Goal: Task Accomplishment & Management: Complete application form

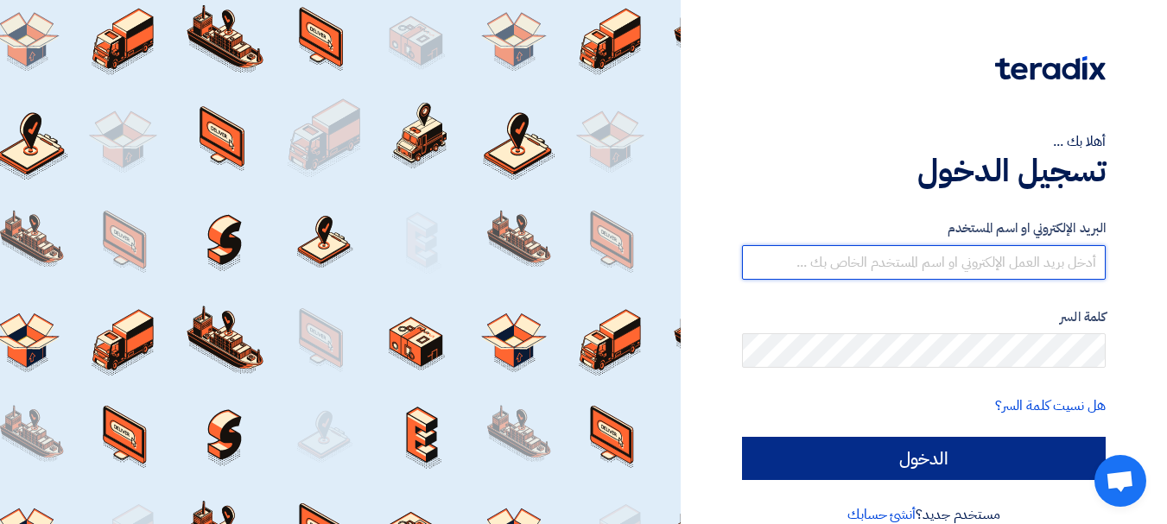
type input "[EMAIL_ADDRESS][DOMAIN_NAME]"
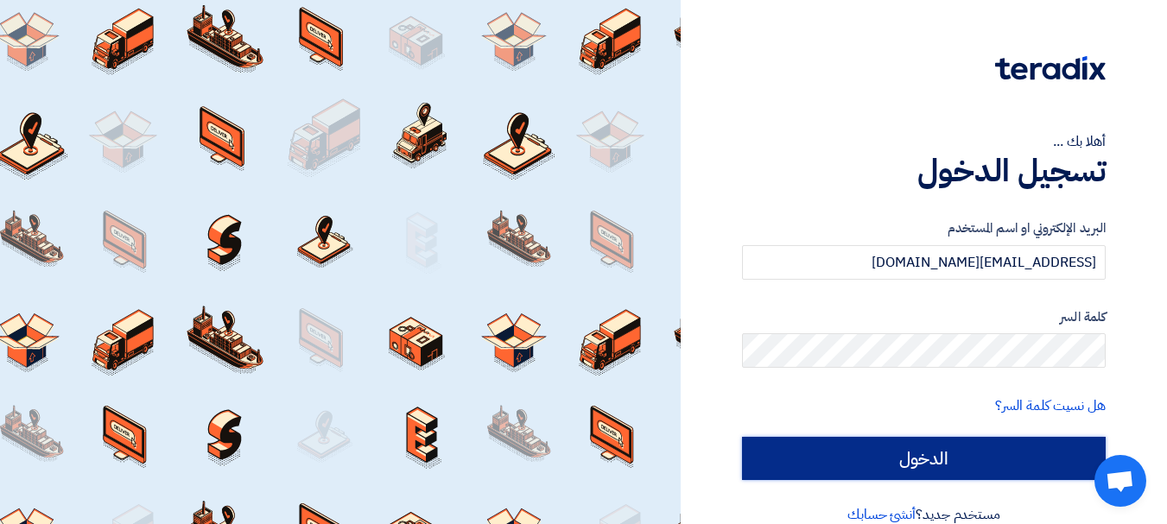
click at [800, 447] on input "الدخول" at bounding box center [924, 458] width 364 height 43
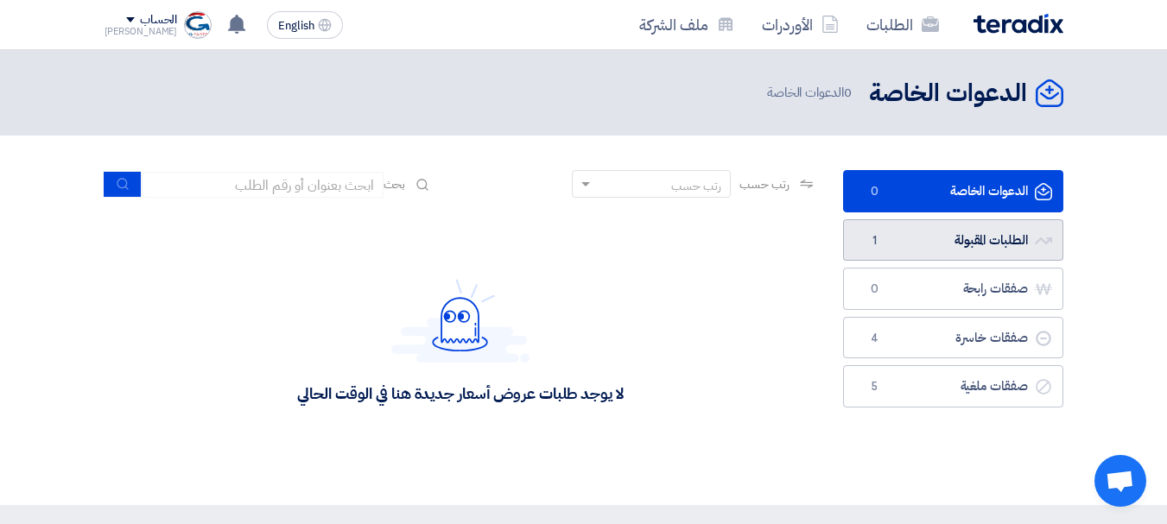
click at [911, 243] on link "الطلبات المقبولة الطلبات المقبولة 1" at bounding box center [953, 240] width 220 height 42
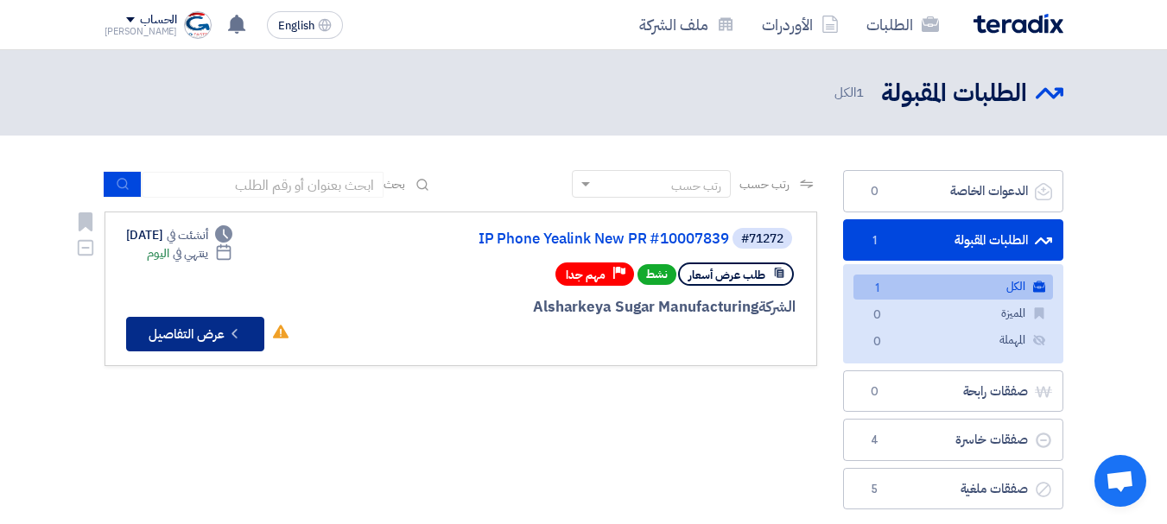
click at [207, 334] on button "Check details عرض التفاصيل" at bounding box center [195, 334] width 138 height 35
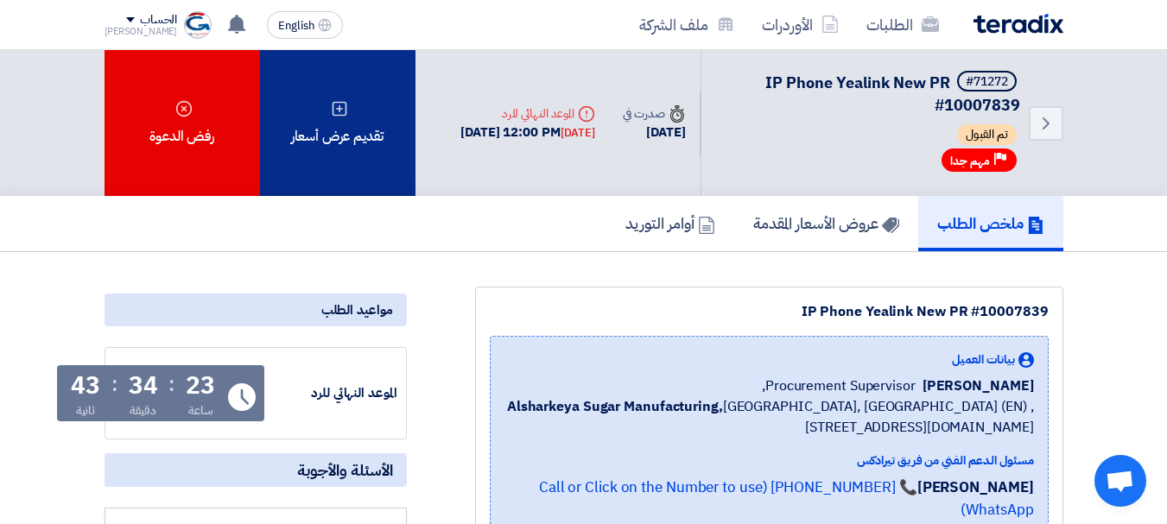
click at [340, 126] on div "تقديم عرض أسعار" at bounding box center [337, 123] width 155 height 146
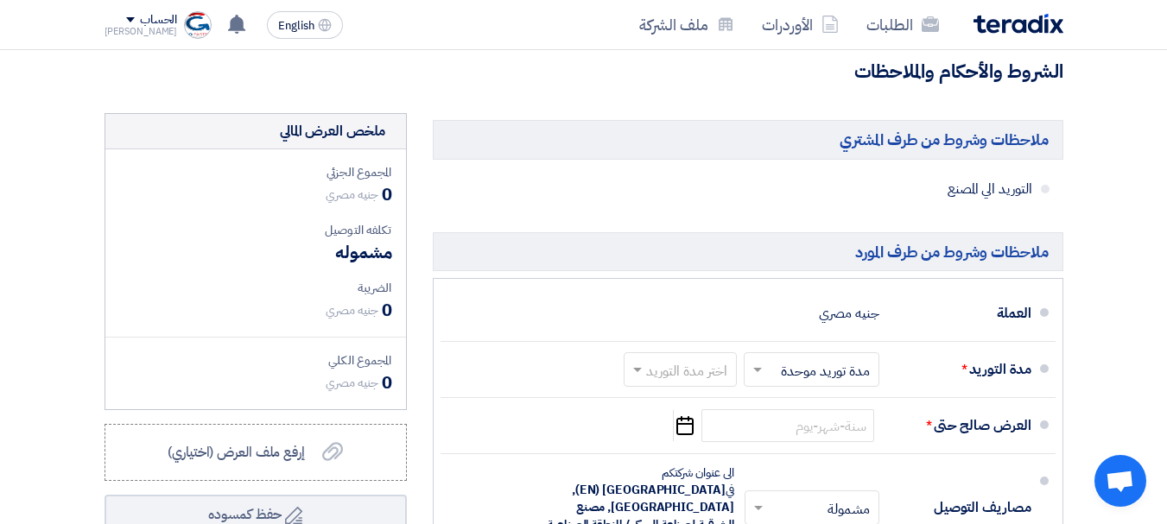
scroll to position [806, 0]
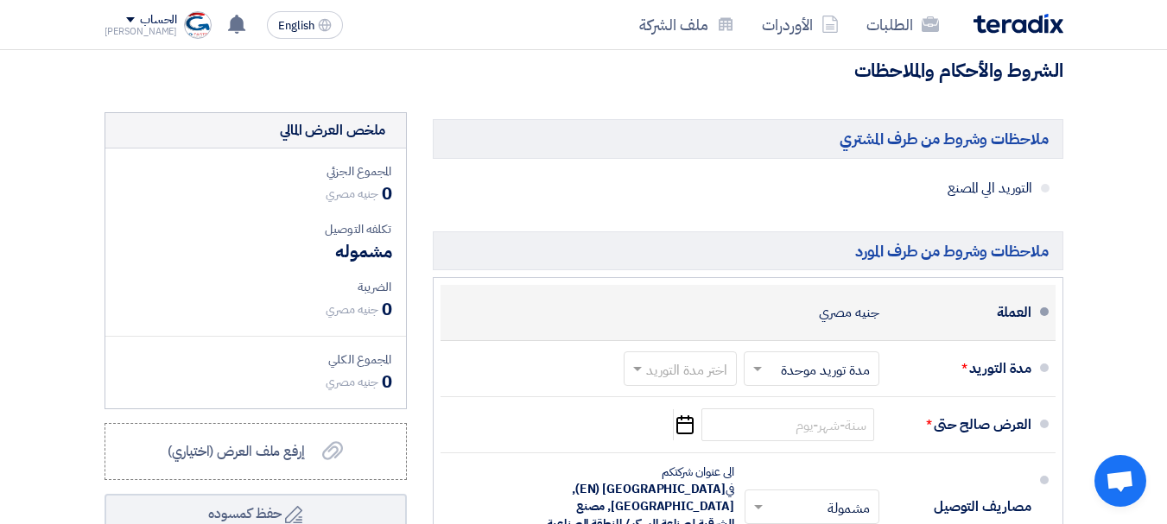
click at [857, 329] on div "جنيه مصري" at bounding box center [849, 312] width 60 height 33
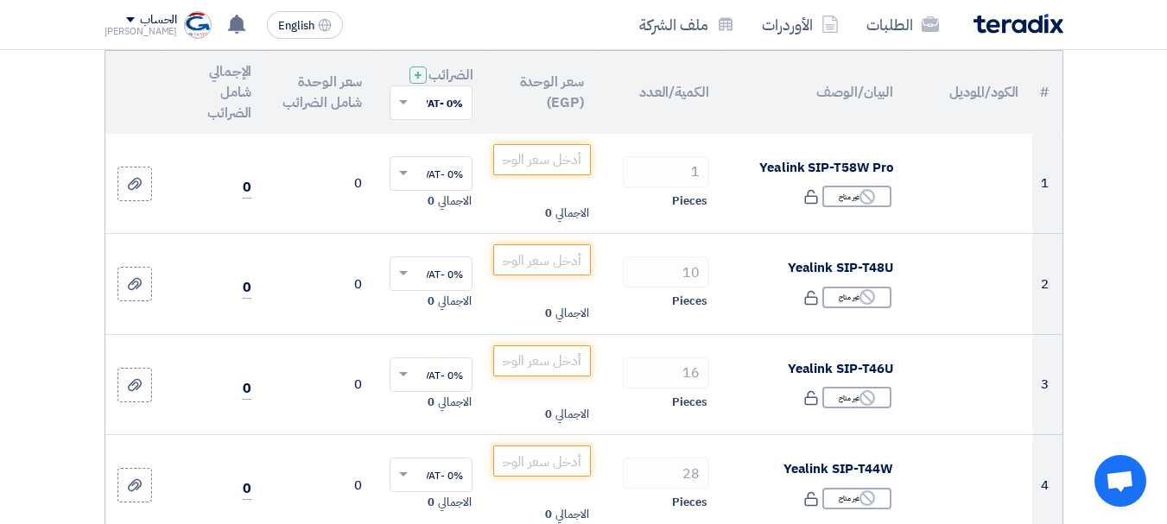
scroll to position [0, 0]
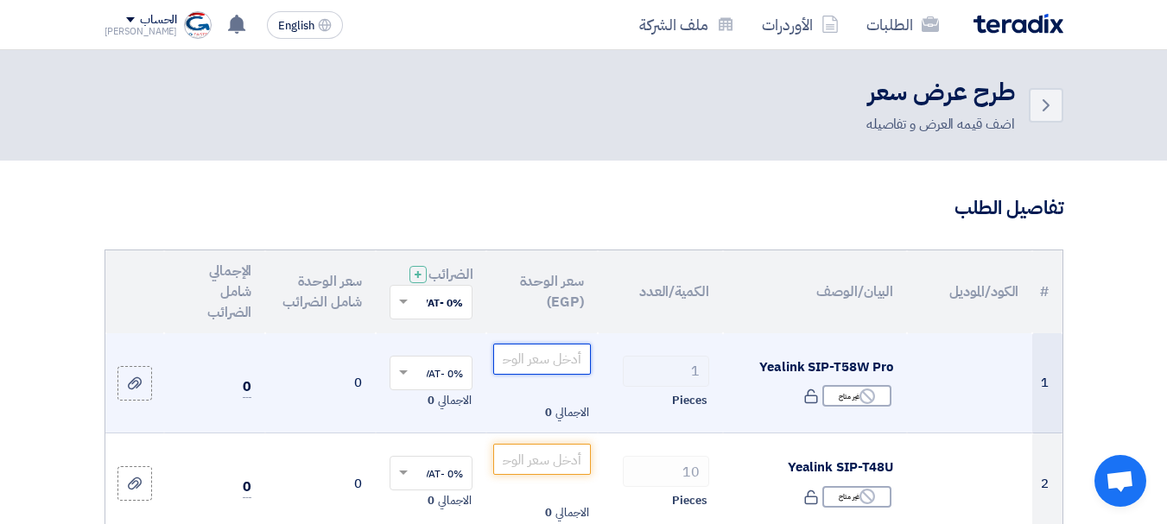
click at [557, 375] on input "number" at bounding box center [541, 359] width 97 height 31
paste input "18580"
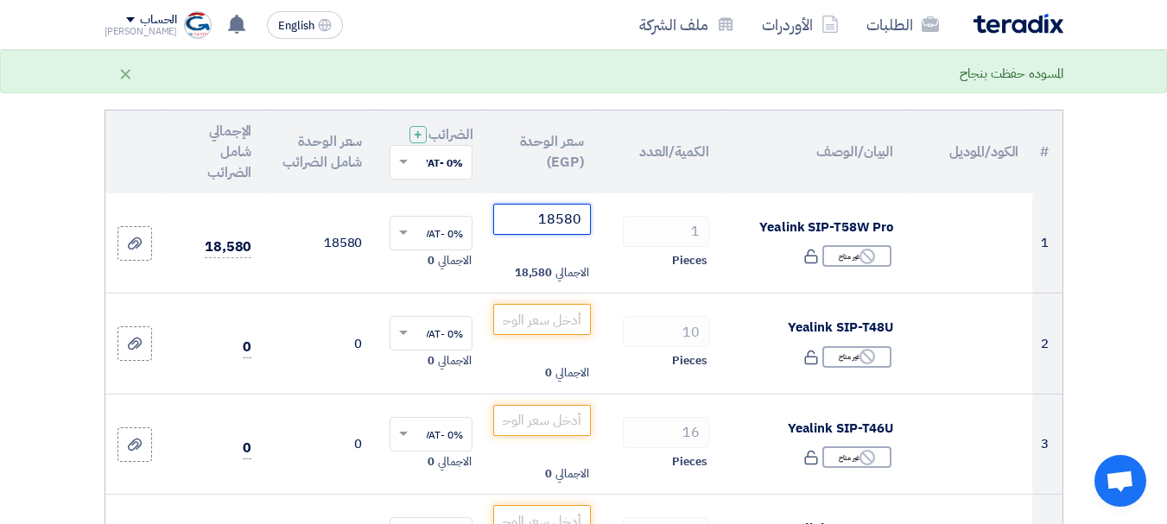
scroll to position [188, 0]
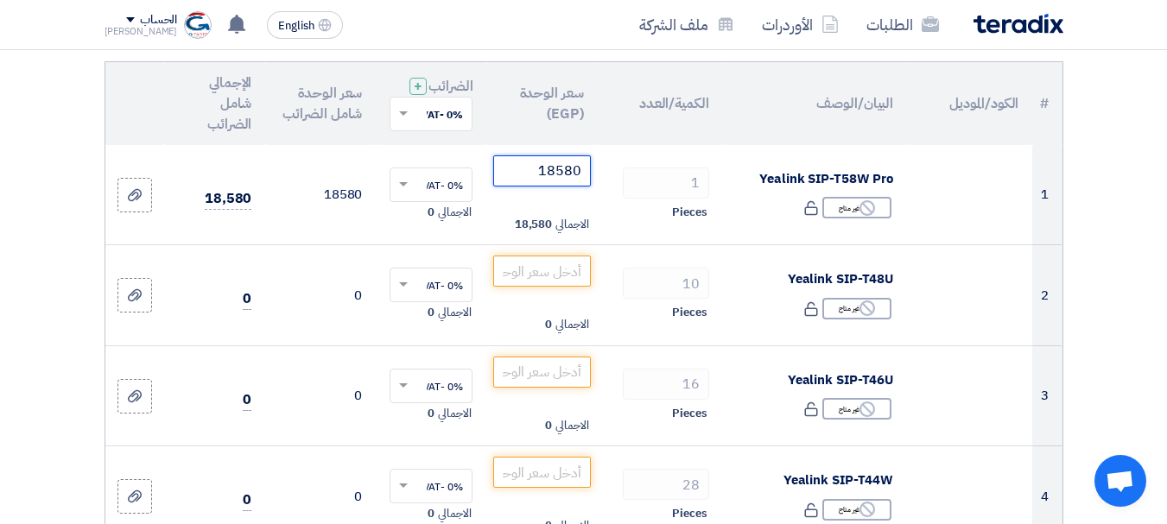
type input "18580"
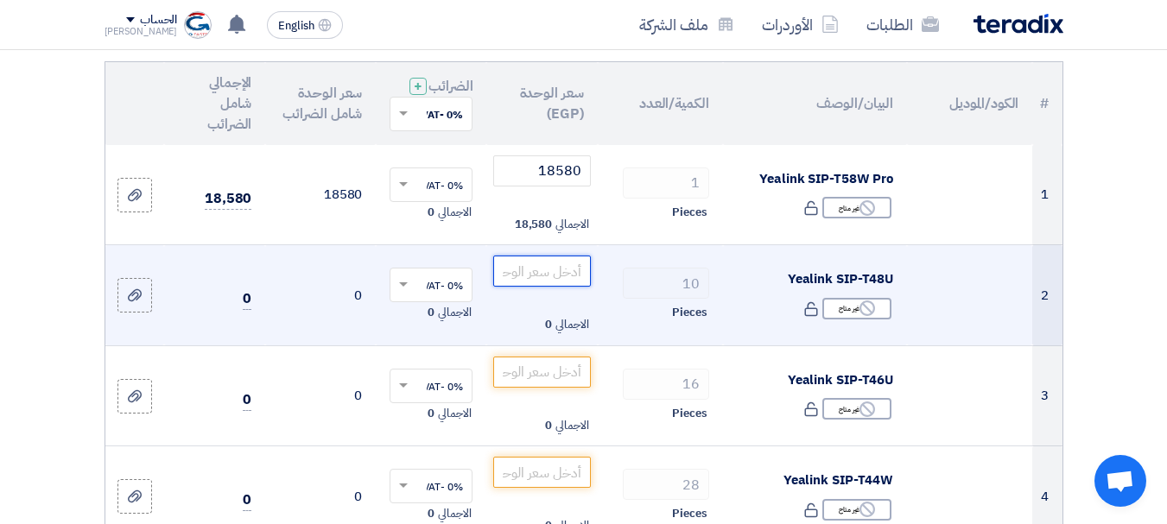
click at [571, 282] on input "number" at bounding box center [541, 271] width 97 height 31
paste input "127312"
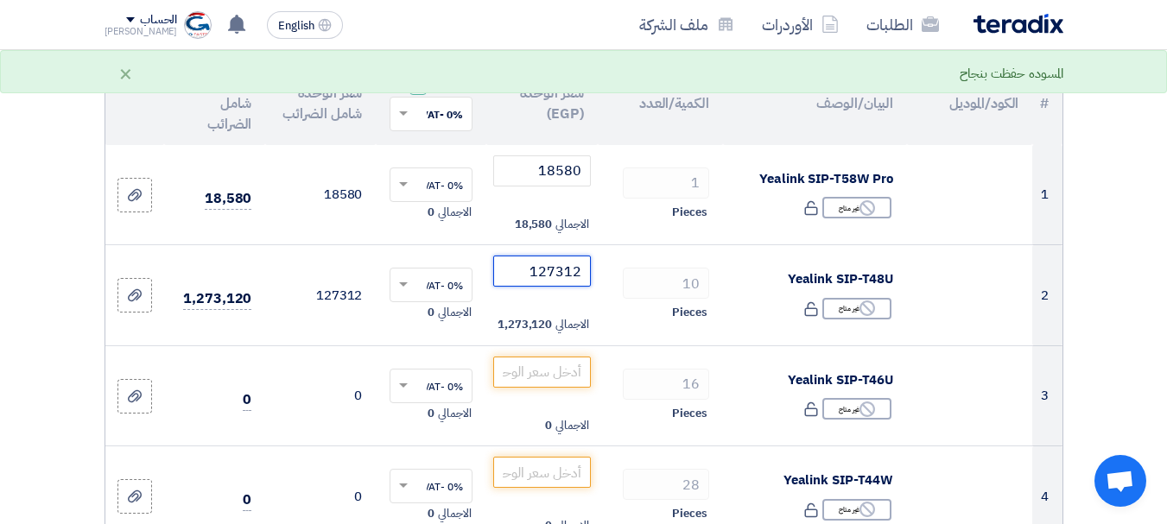
type input "127312"
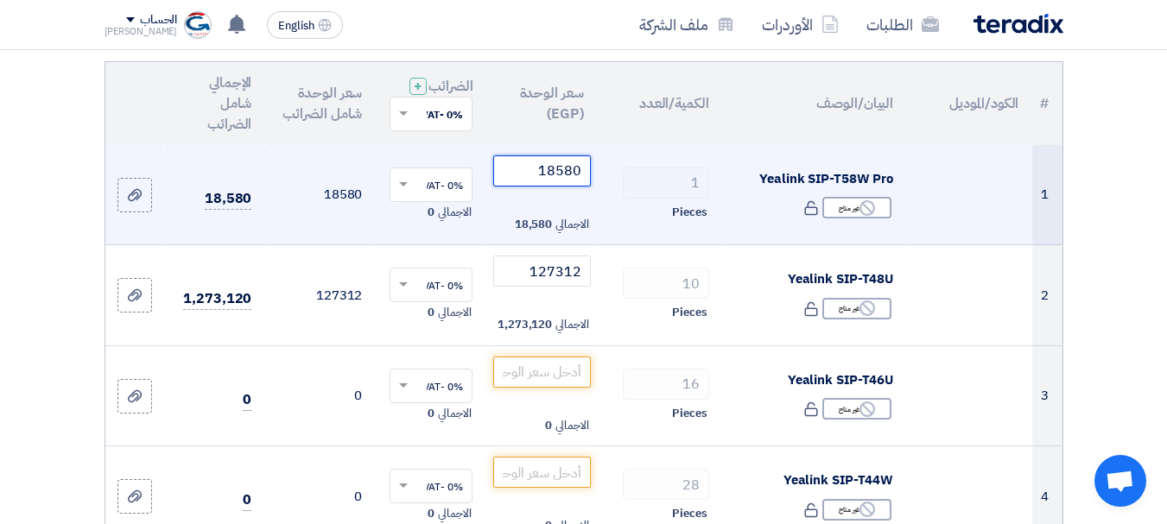
click at [525, 187] on input "18580" at bounding box center [541, 170] width 97 height 31
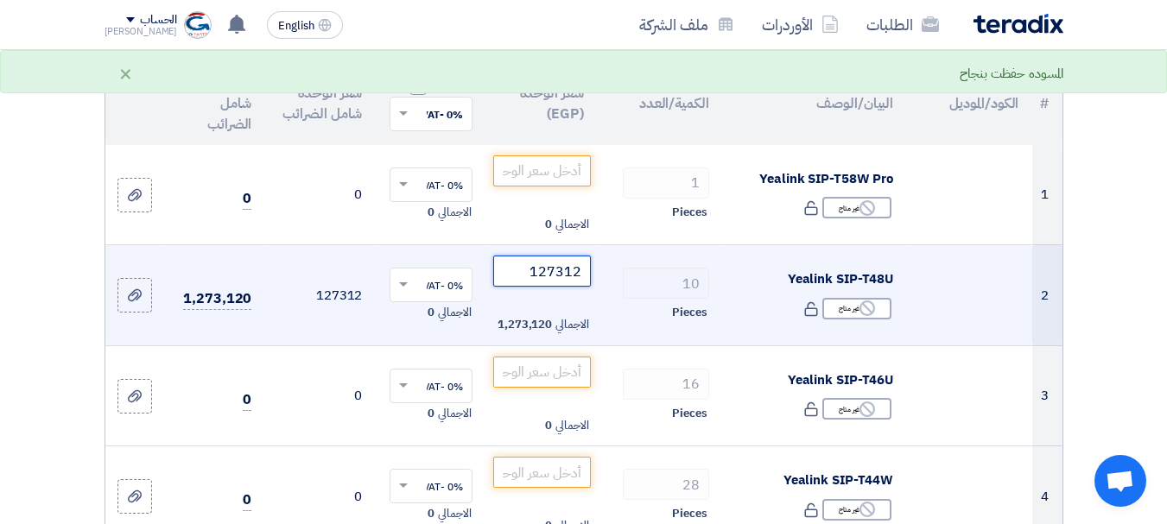
click at [517, 283] on input "127312" at bounding box center [541, 271] width 97 height 31
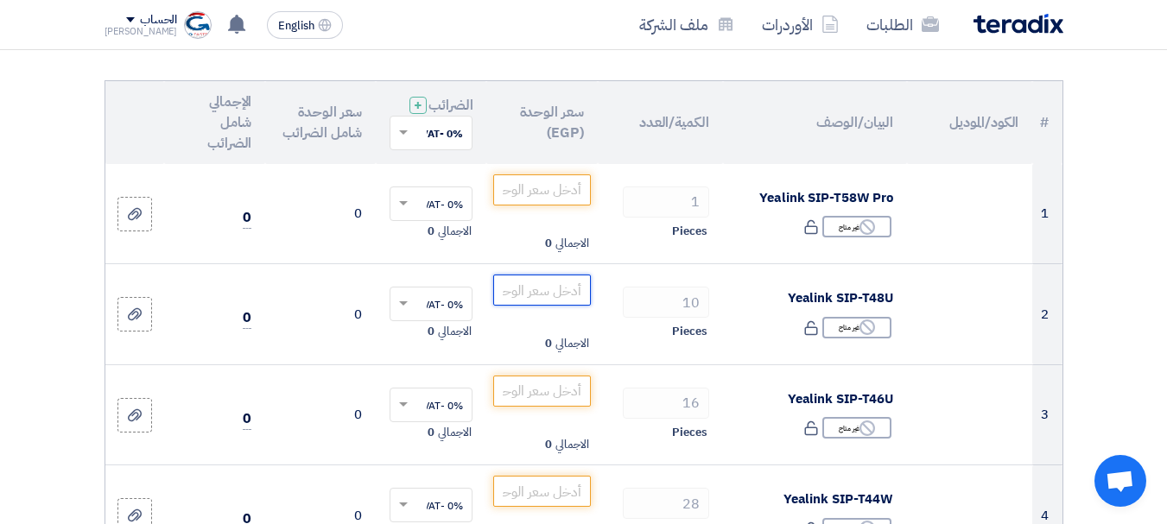
scroll to position [168, 0]
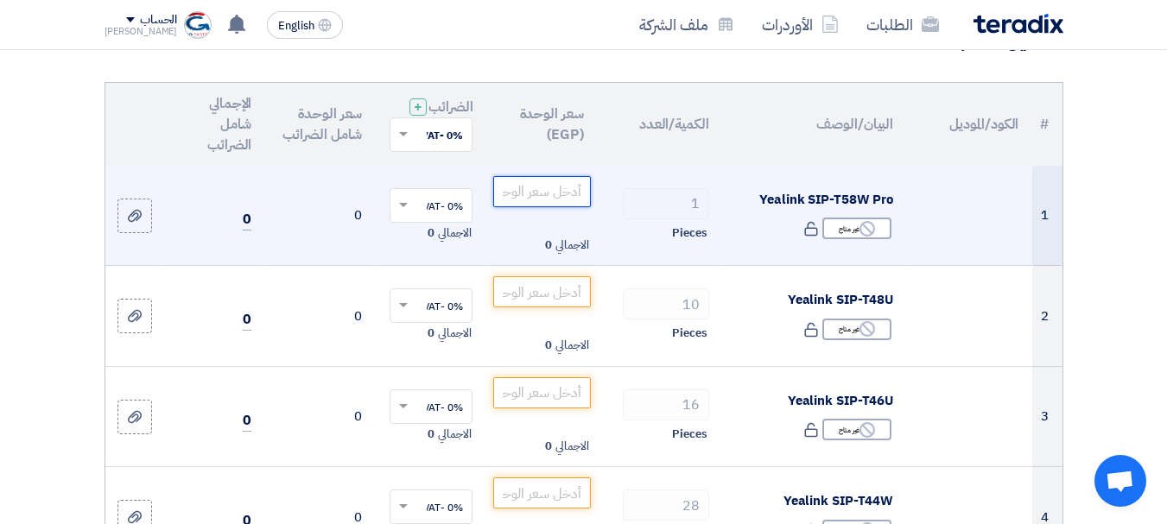
click at [560, 204] on input "number" at bounding box center [541, 191] width 97 height 31
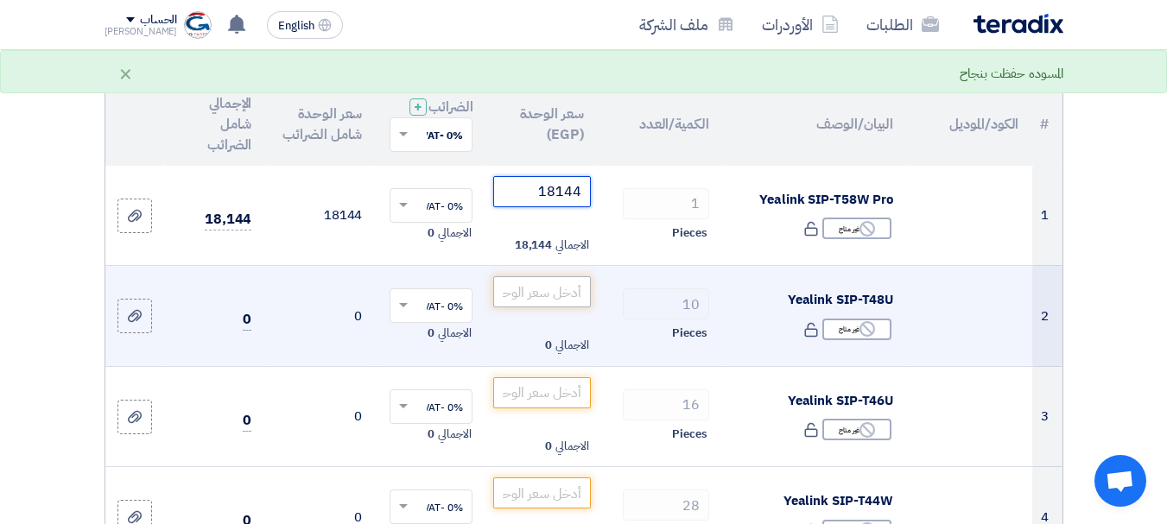
type input "18144"
click at [540, 307] on input "number" at bounding box center [541, 291] width 97 height 31
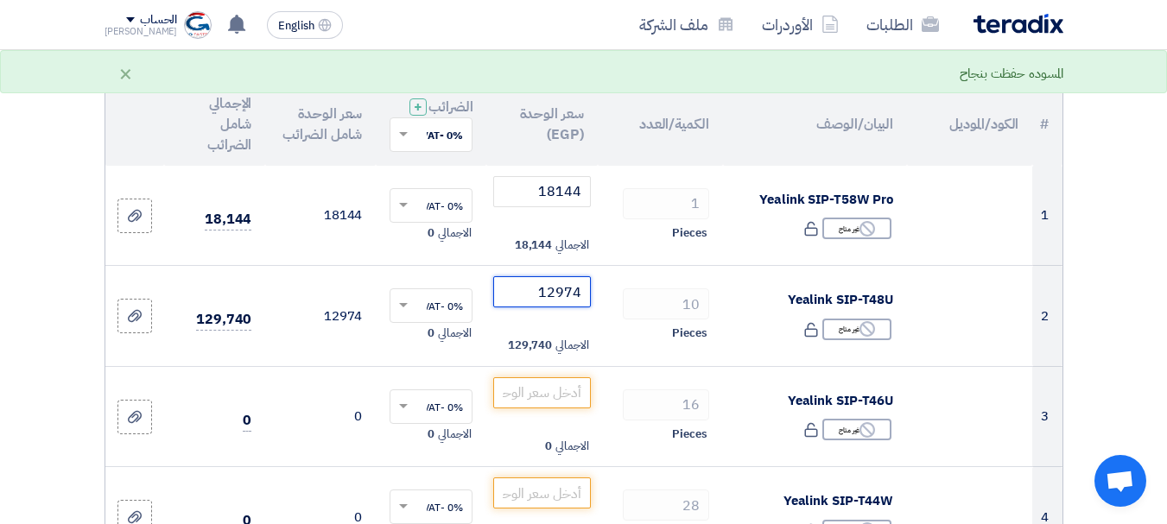
type input "12974"
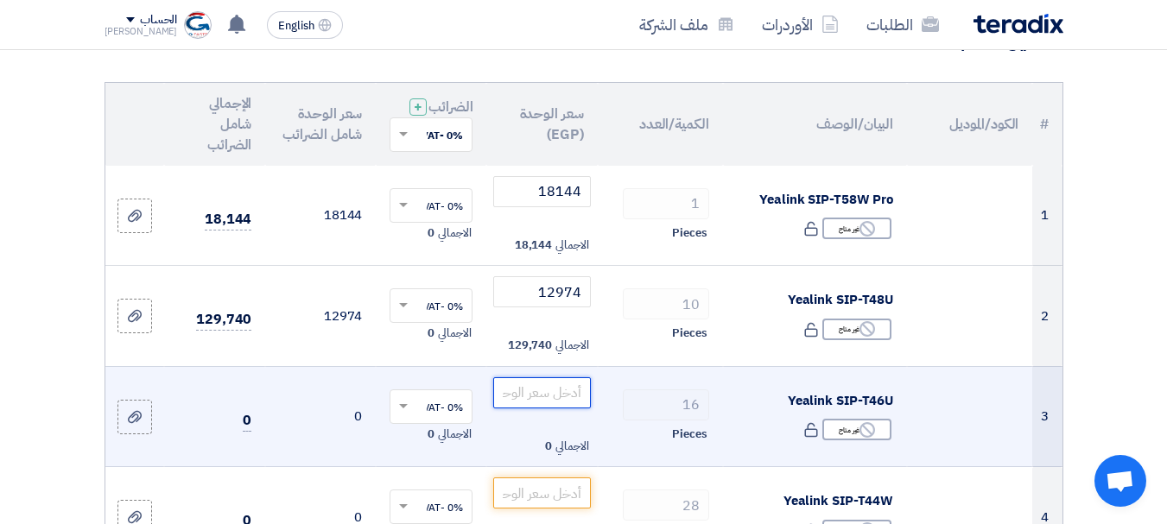
click at [563, 406] on input "number" at bounding box center [541, 392] width 97 height 31
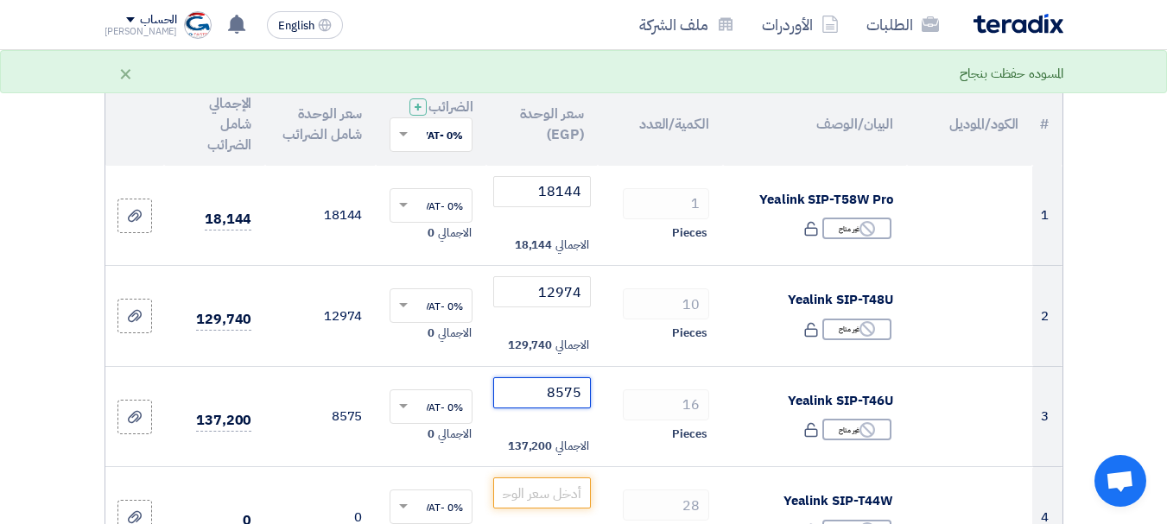
type input "8575"
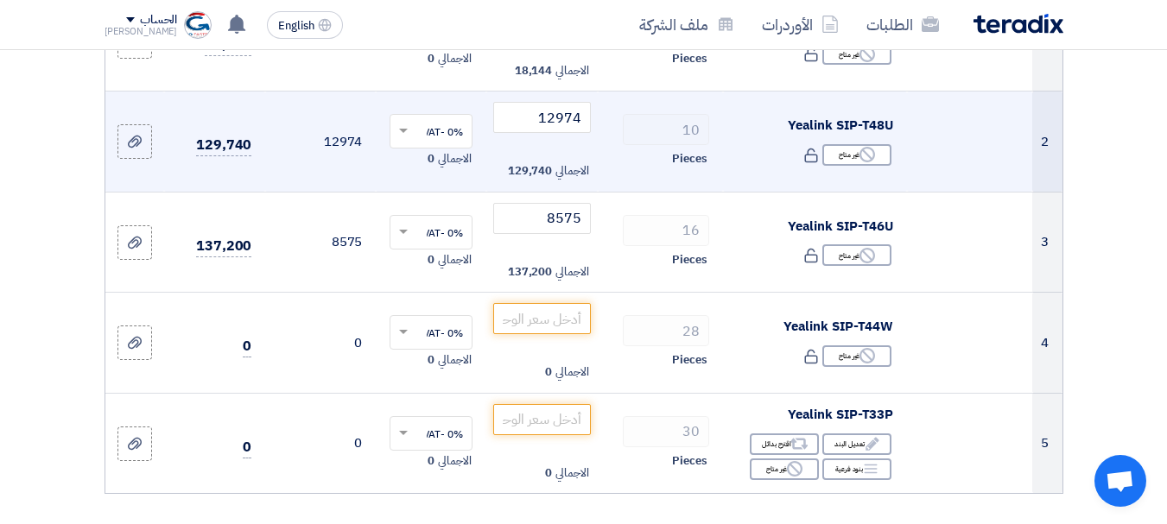
scroll to position [343, 0]
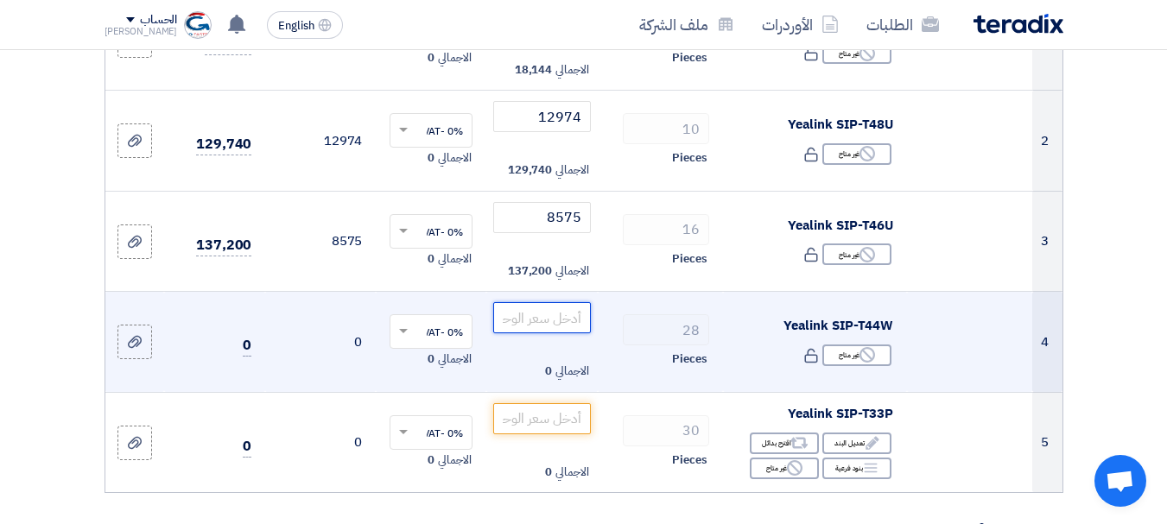
click at [554, 328] on input "number" at bounding box center [541, 317] width 97 height 31
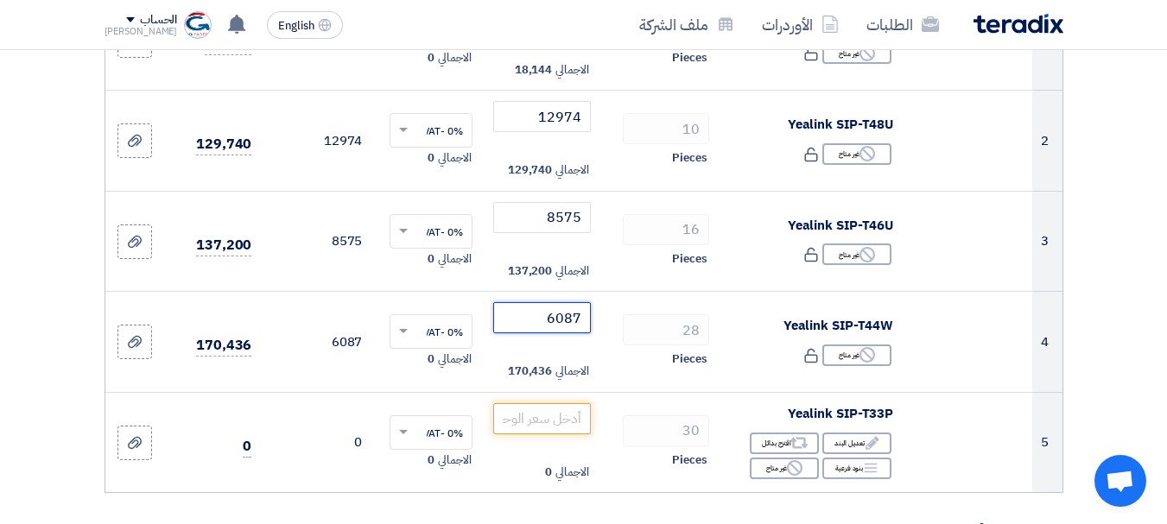
type input "6087"
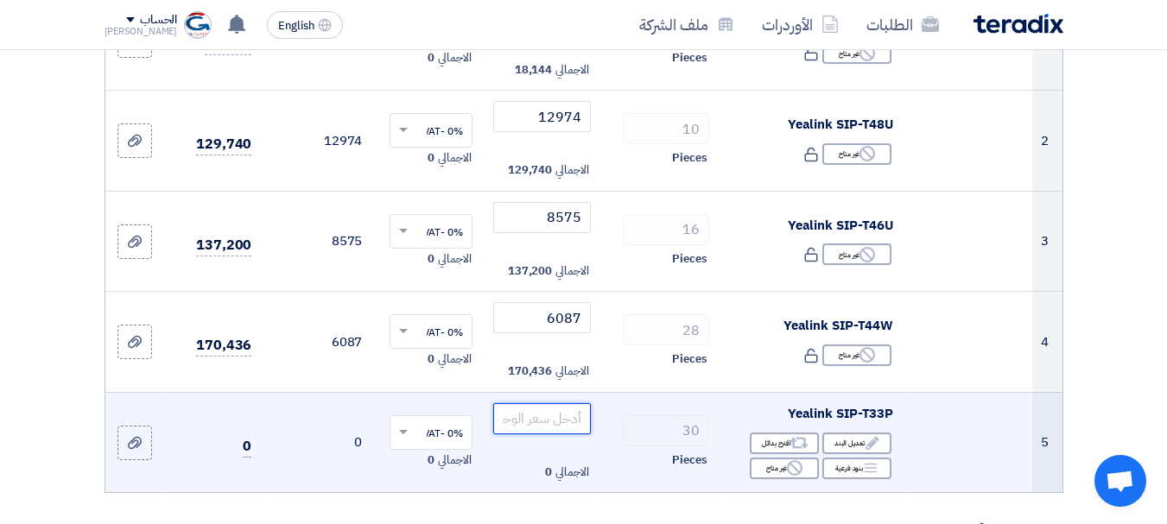
click at [553, 431] on input "number" at bounding box center [541, 418] width 97 height 31
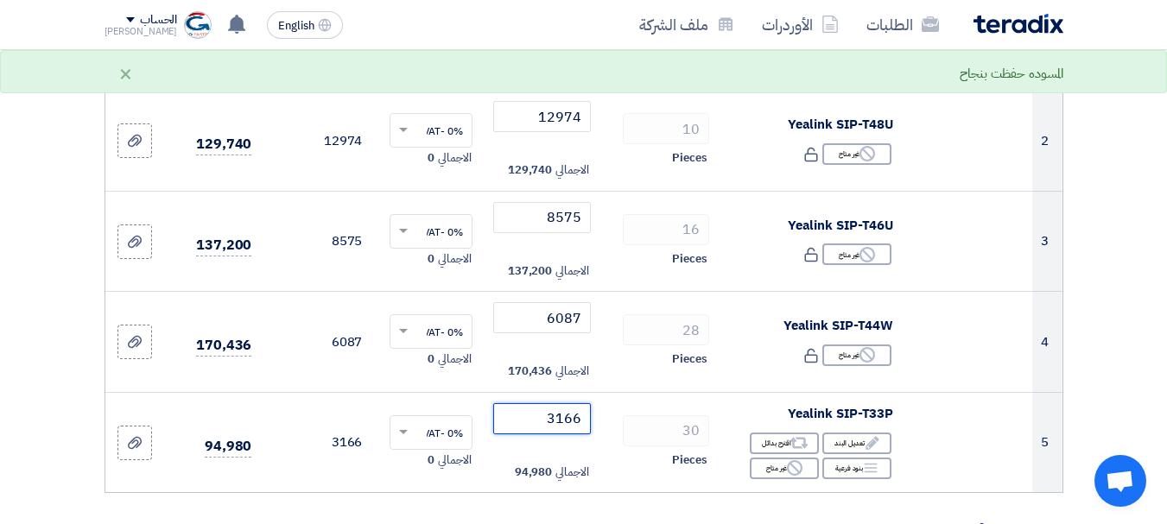
type input "3166"
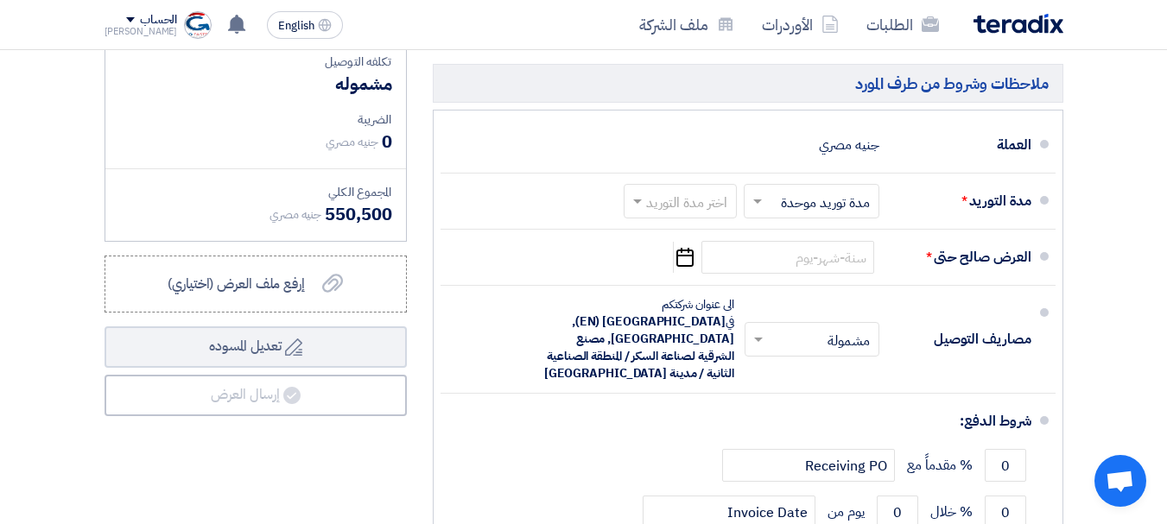
scroll to position [974, 0]
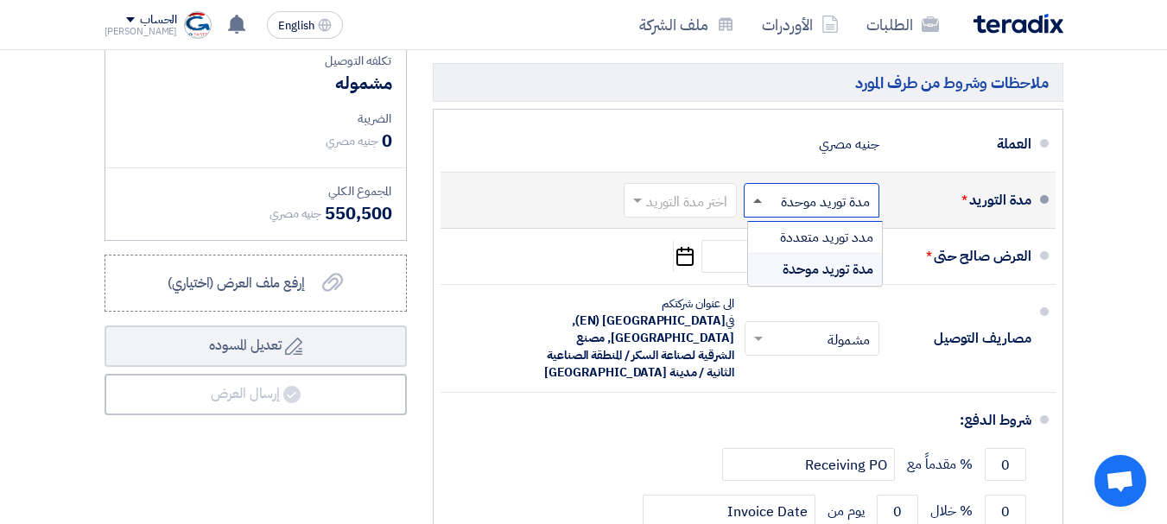
click at [759, 203] on span at bounding box center [757, 201] width 9 height 4
click at [770, 246] on div "مدد توريد متعددة" at bounding box center [815, 238] width 134 height 32
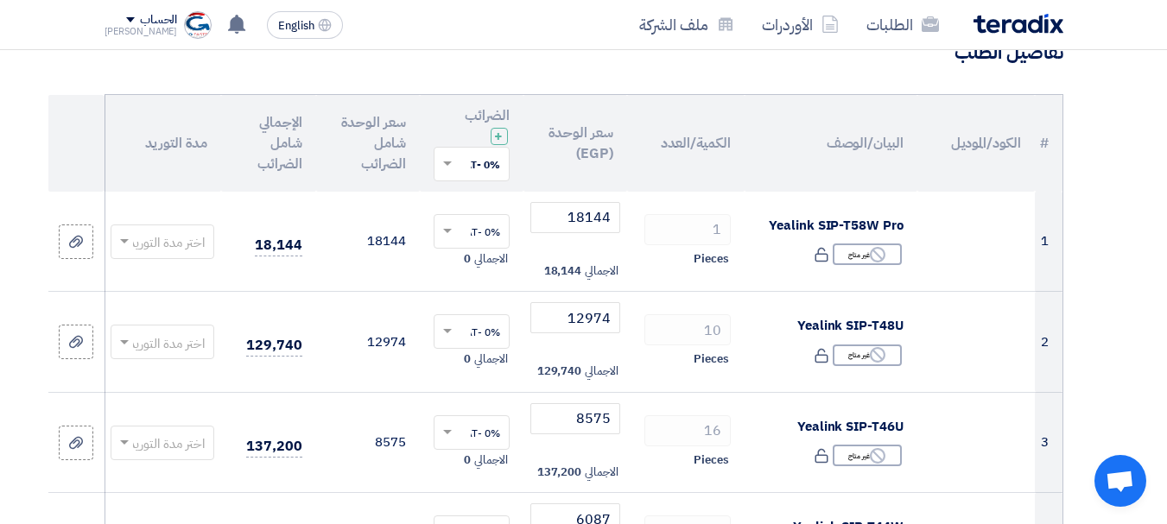
scroll to position [155, 0]
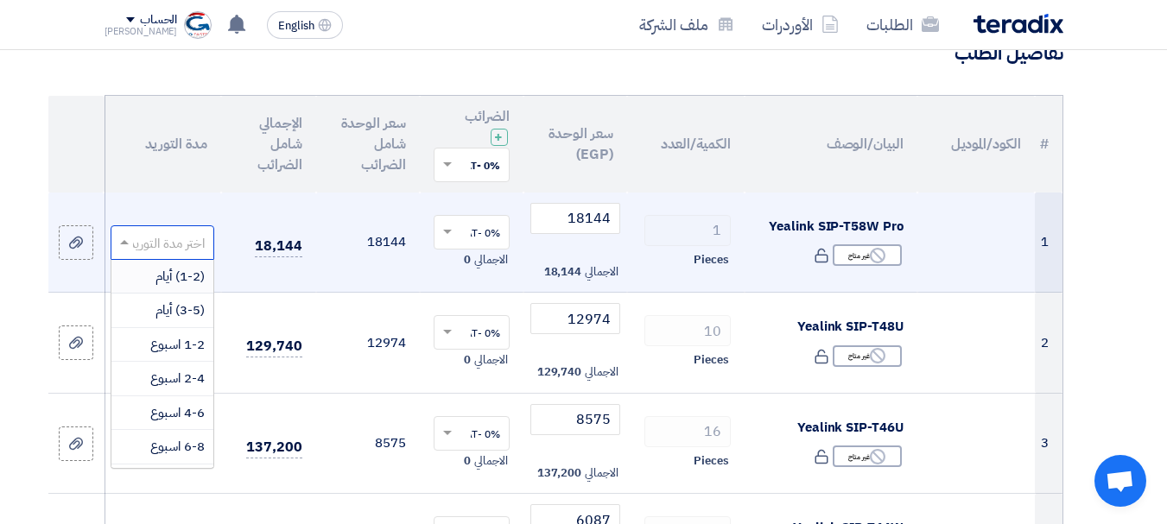
click at [153, 249] on input "text" at bounding box center [171, 244] width 69 height 28
click at [193, 414] on span "4-6 اسبوع" at bounding box center [177, 412] width 54 height 19
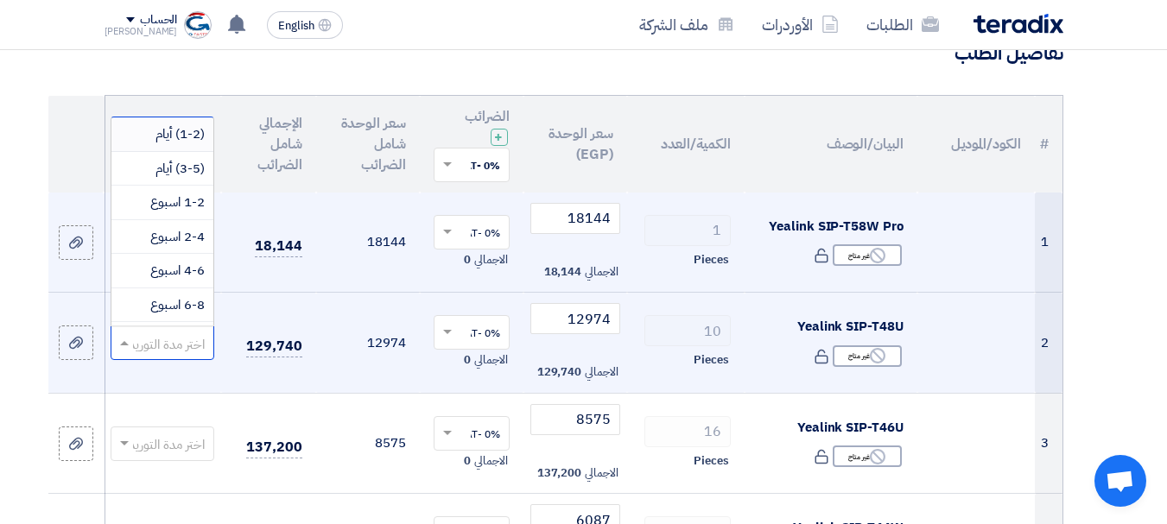
click at [157, 345] on input "text" at bounding box center [171, 345] width 69 height 28
click at [189, 271] on span "4-6 اسبوع" at bounding box center [177, 270] width 54 height 19
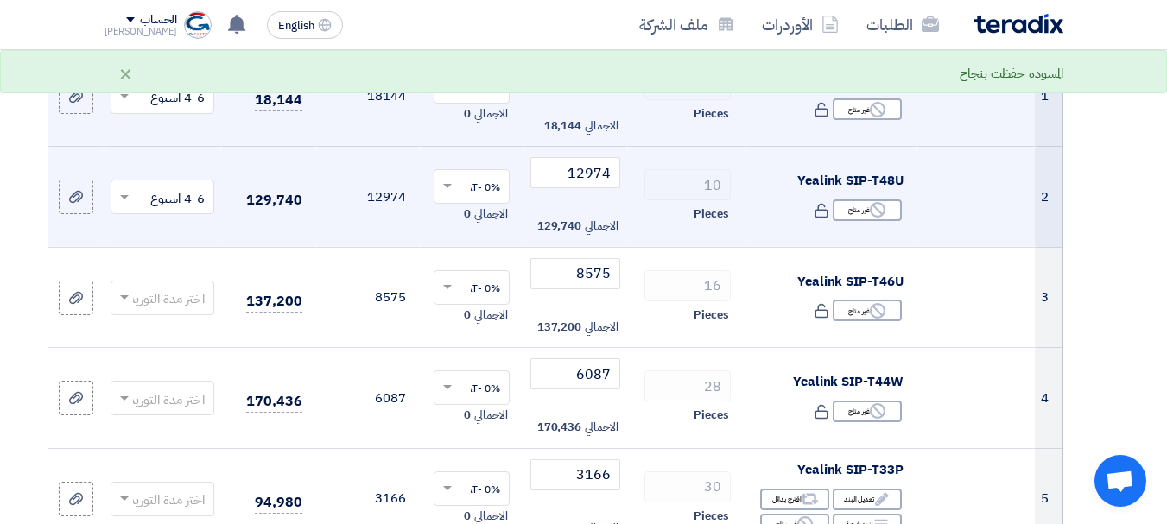
scroll to position [302, 0]
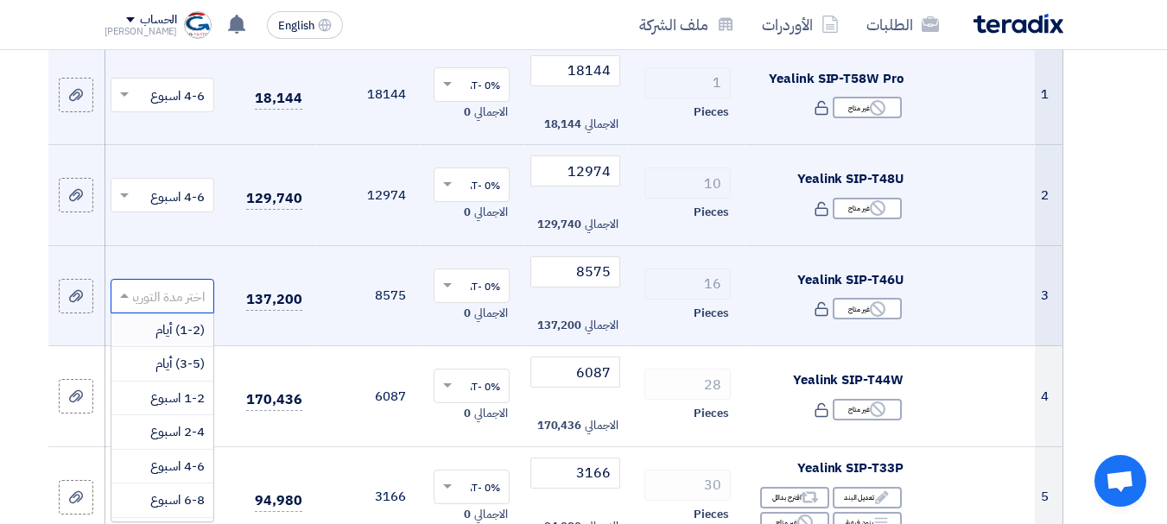
click at [134, 294] on div at bounding box center [162, 296] width 102 height 28
click at [143, 360] on div "(3-5) أيام" at bounding box center [162, 364] width 102 height 35
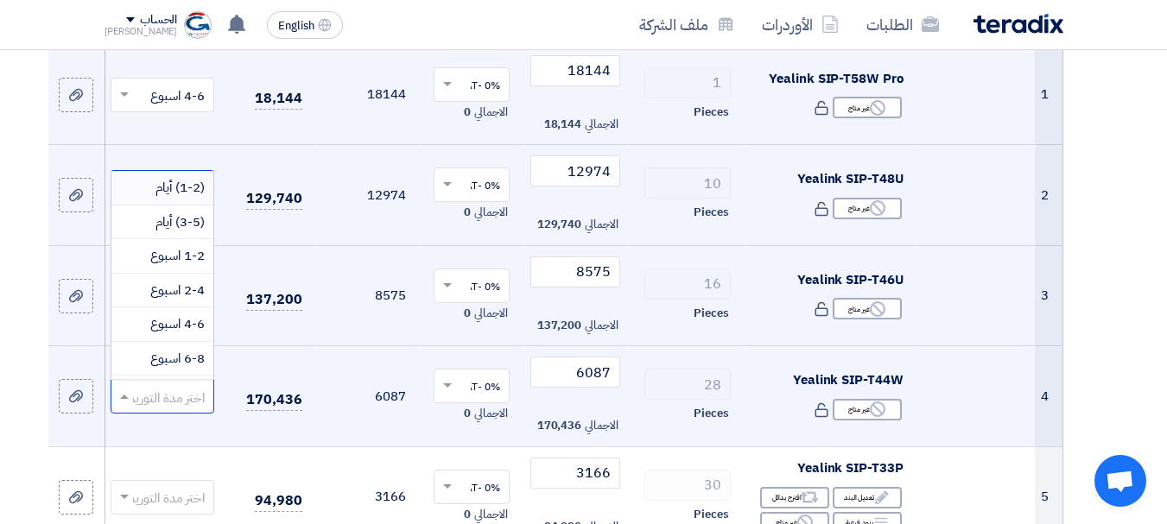
click at [175, 397] on input "text" at bounding box center [171, 398] width 69 height 28
paste input "7 units stock, subject to sell 21 units within 8-10 weeks"
type input "7 units stock, subject to sell 21 units within 8-10 weeks"
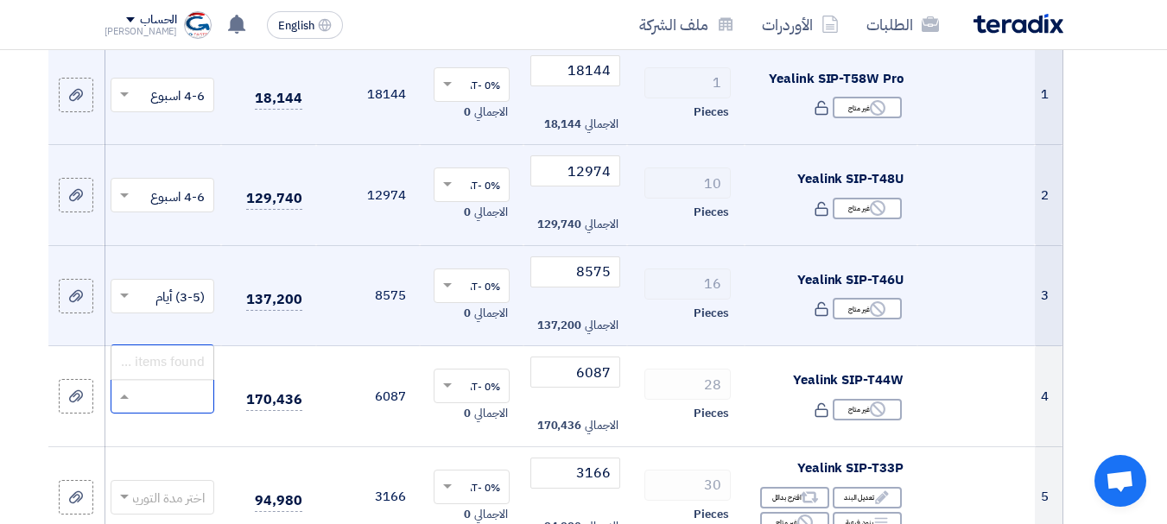
scroll to position [0, 0]
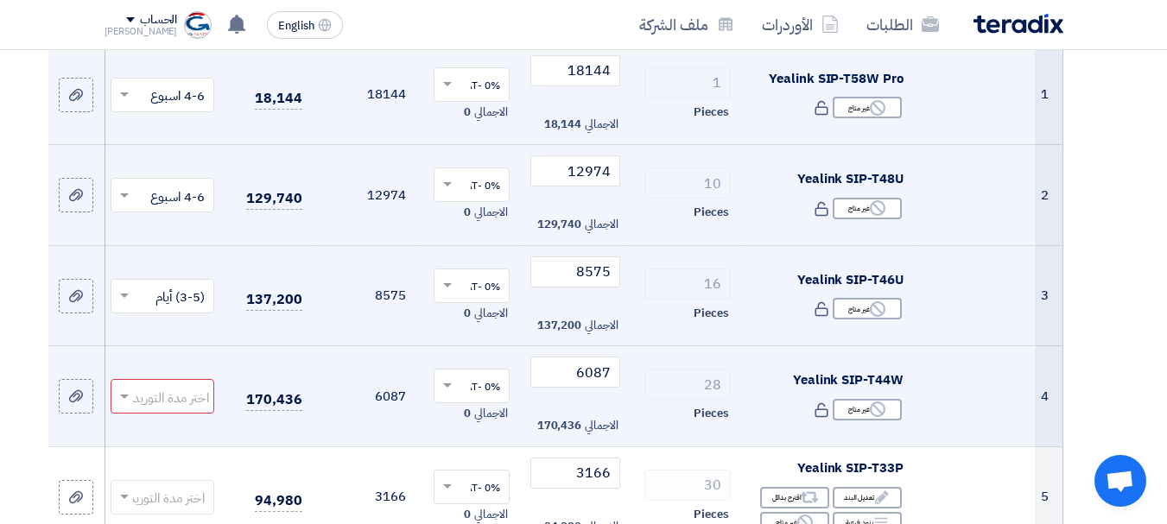
click at [133, 400] on div at bounding box center [162, 397] width 102 height 28
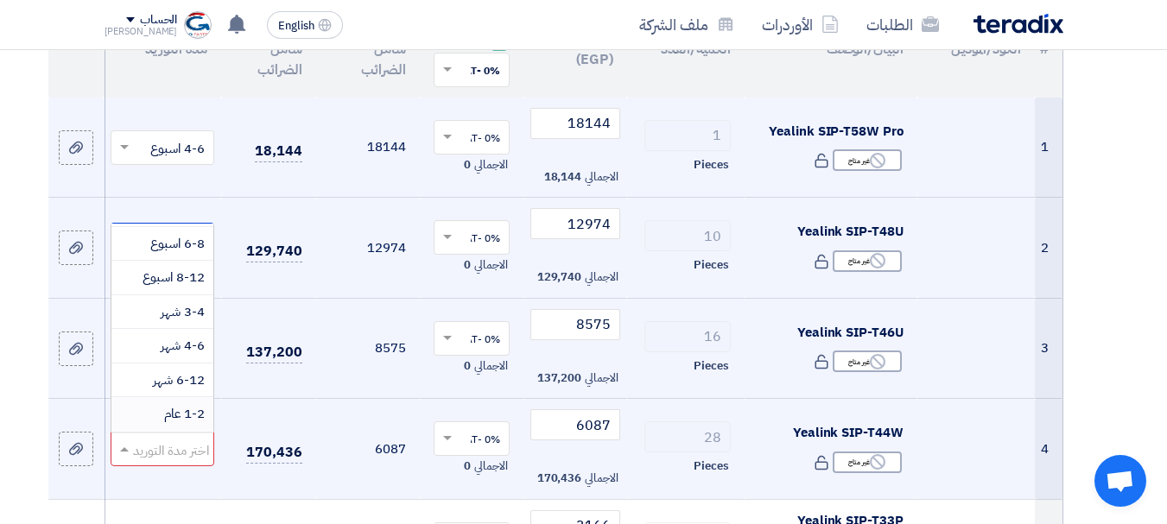
scroll to position [249, 0]
click at [186, 244] on span "6-8 اسبوع" at bounding box center [177, 244] width 54 height 19
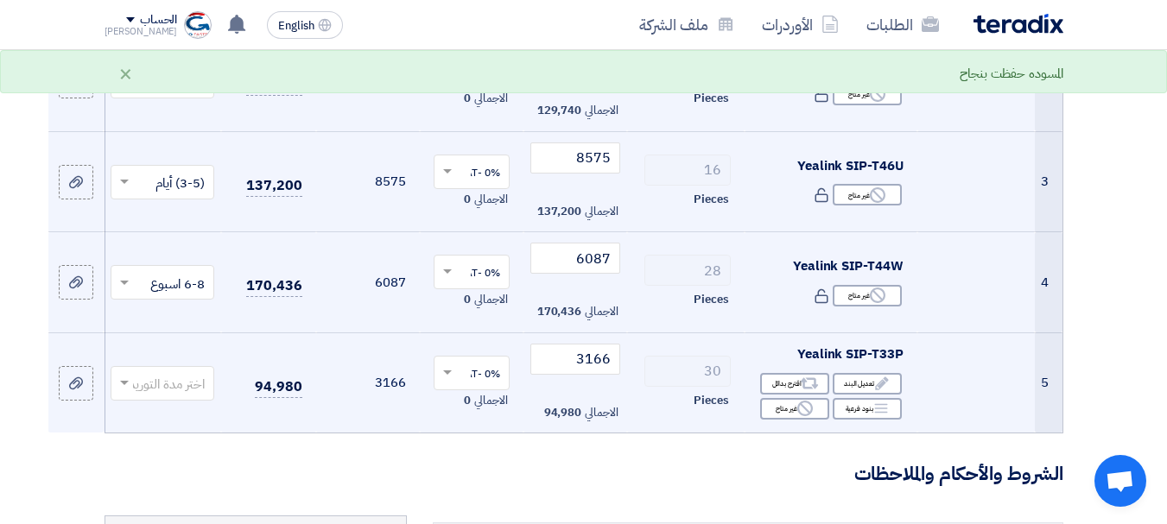
scroll to position [423, 0]
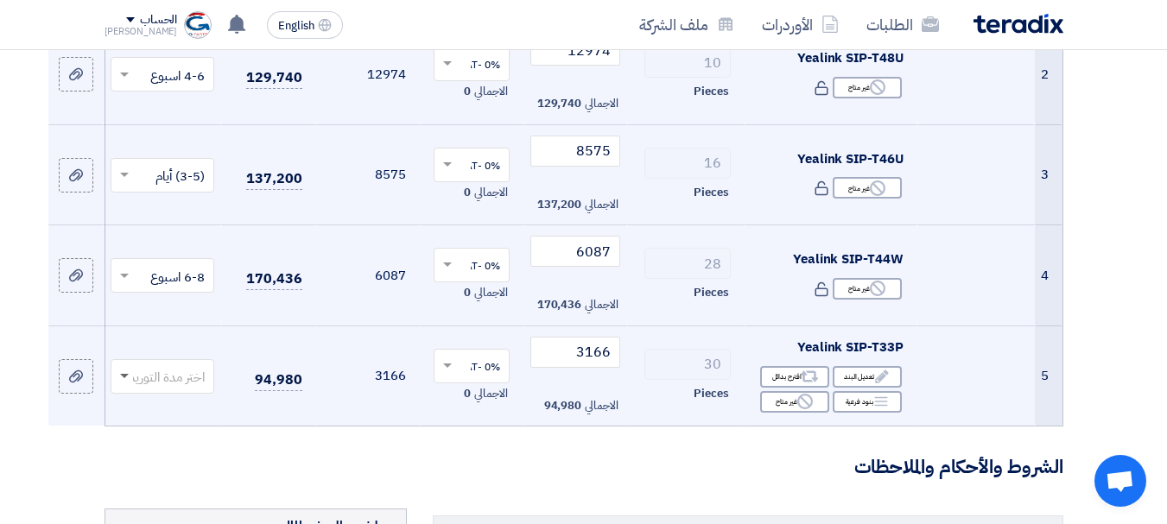
click at [124, 378] on span at bounding box center [124, 377] width 9 height 6
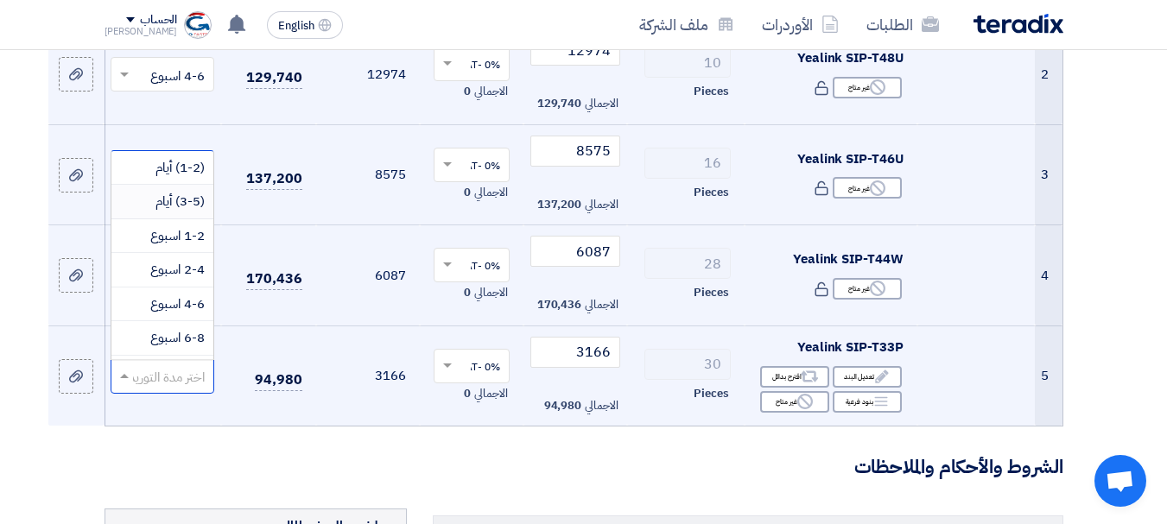
click at [184, 207] on span "(3-5) أيام" at bounding box center [179, 201] width 49 height 19
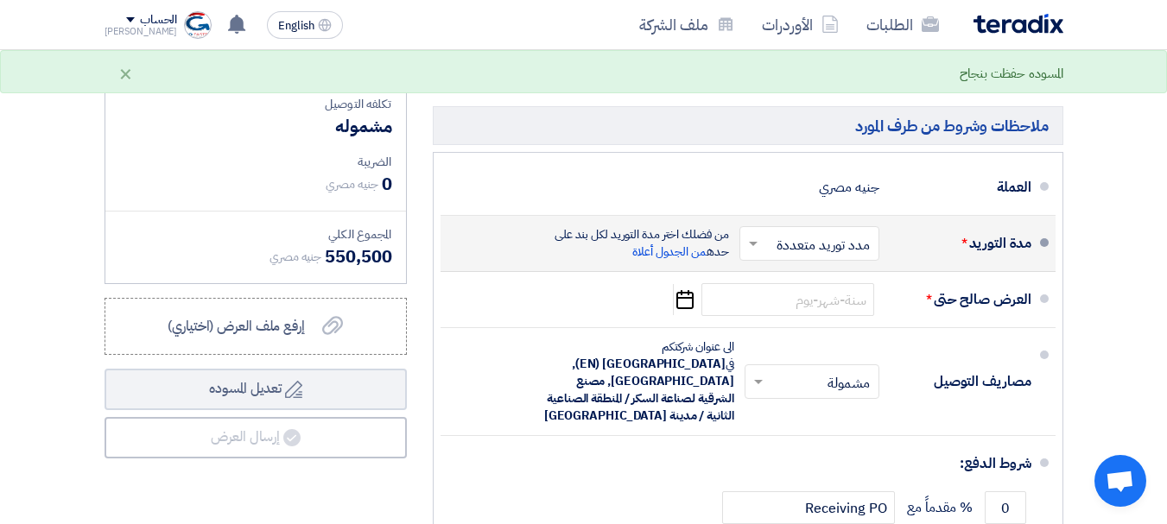
scroll to position [947, 0]
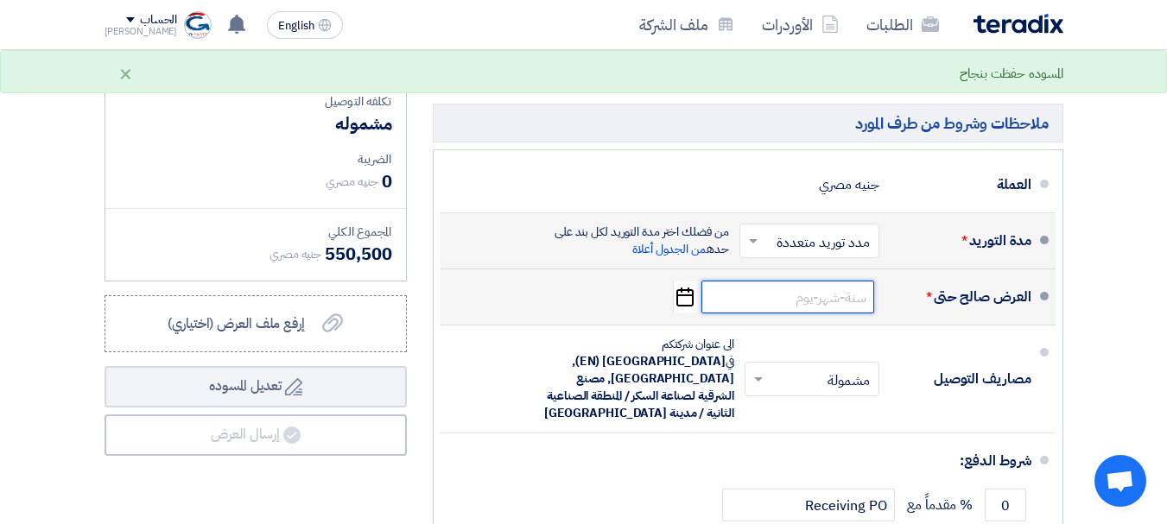
click at [819, 294] on input at bounding box center [787, 297] width 173 height 33
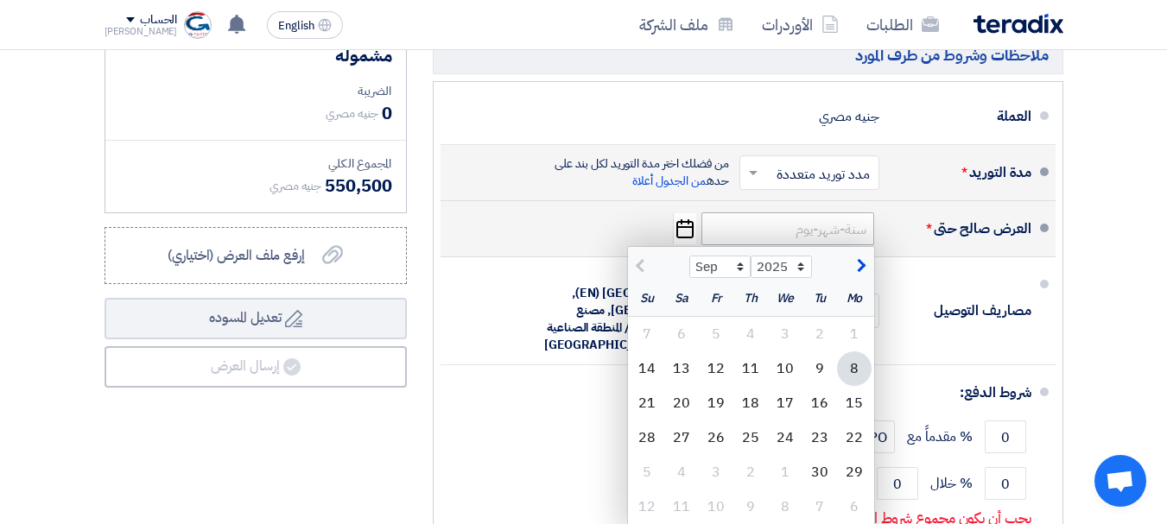
scroll to position [1028, 0]
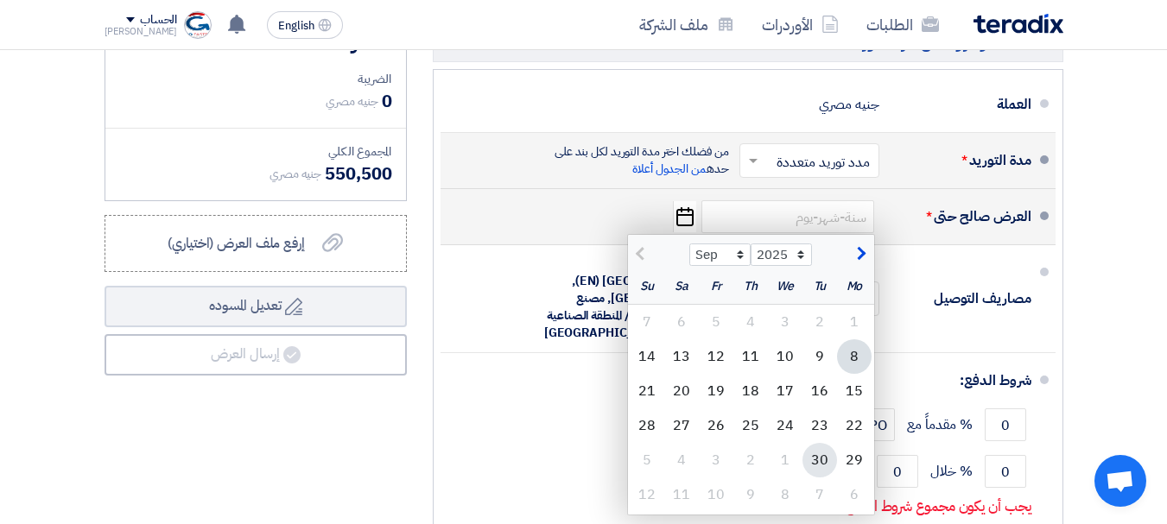
click at [813, 460] on div "30" at bounding box center [819, 460] width 35 height 35
type input "[DATE]"
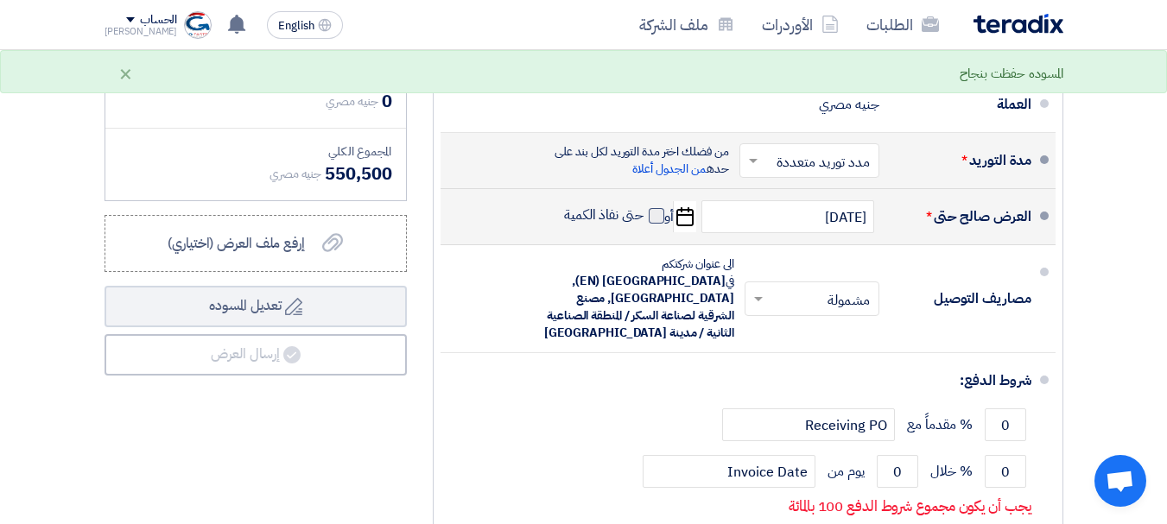
click at [656, 214] on span at bounding box center [657, 216] width 16 height 16
click at [643, 214] on input "حتى نفاذ الكمية" at bounding box center [601, 222] width 83 height 33
checkbox input "true"
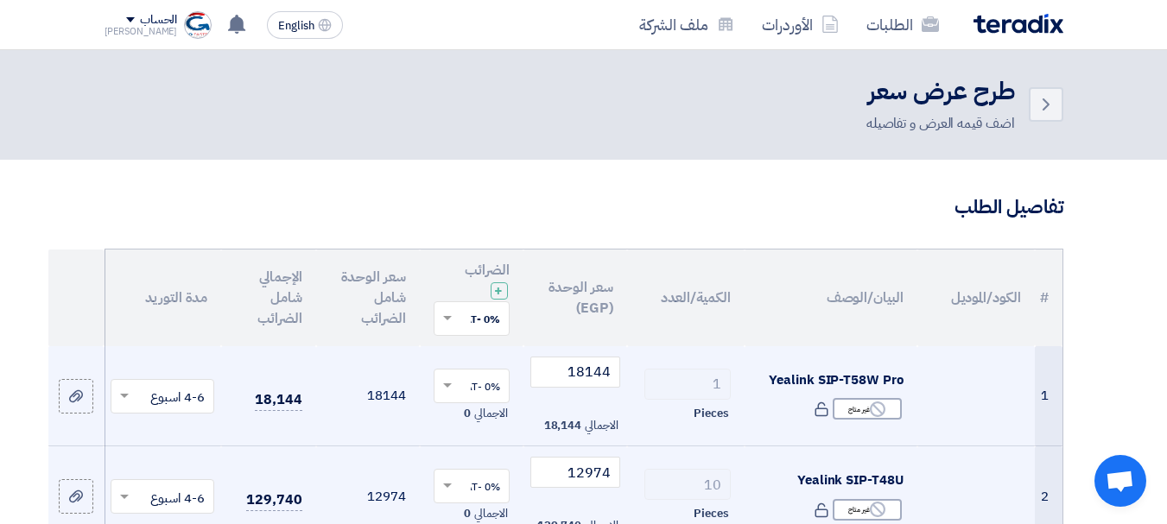
scroll to position [0, 0]
click at [450, 317] on span at bounding box center [447, 319] width 9 height 4
click at [450, 317] on span at bounding box center [447, 320] width 9 height 6
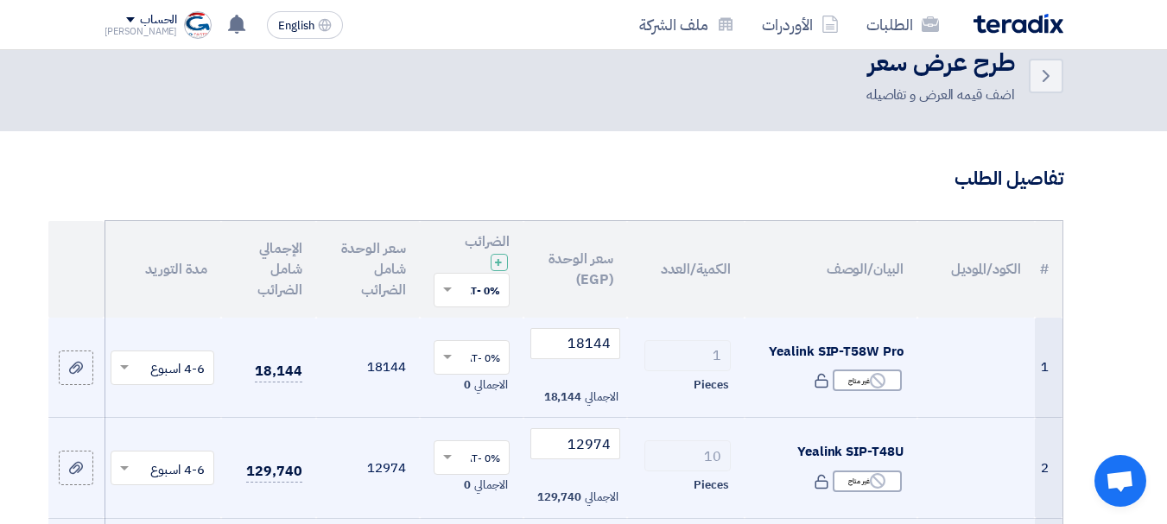
scroll to position [20, 0]
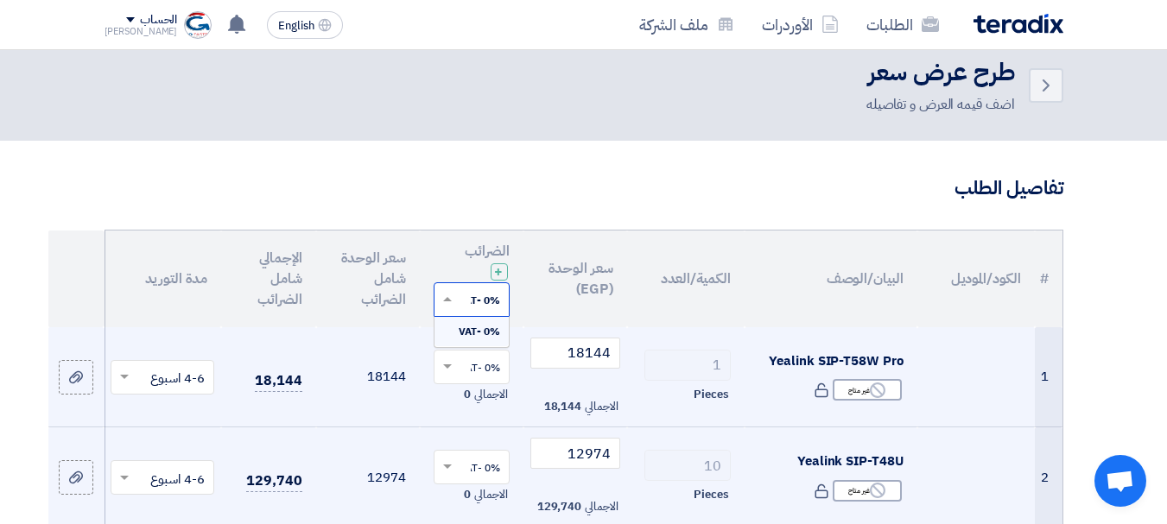
click at [445, 295] on span at bounding box center [445, 300] width 22 height 16
click at [472, 181] on h3 "تفاصيل الطلب" at bounding box center [583, 188] width 959 height 27
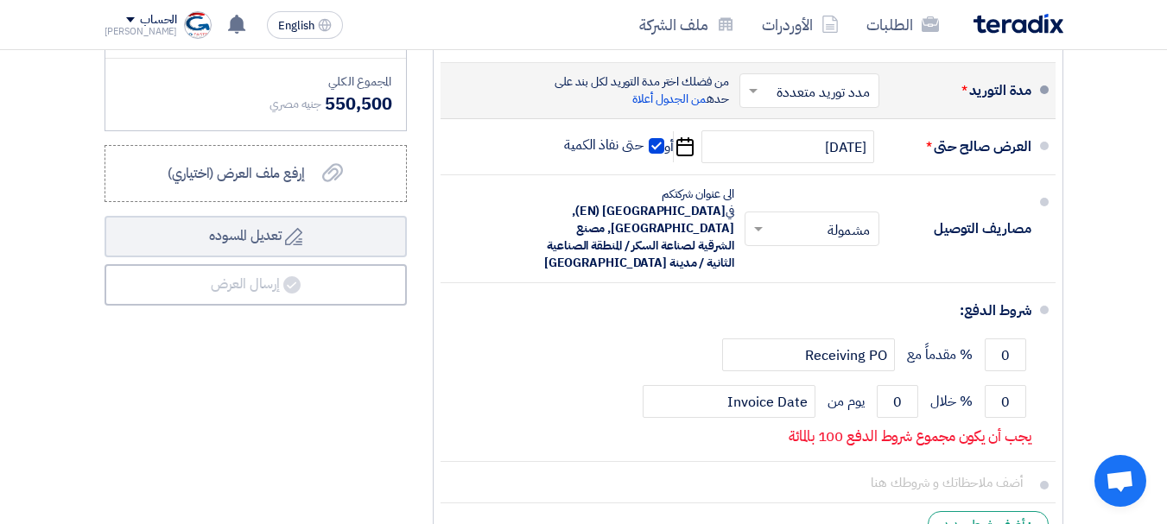
scroll to position [1102, 0]
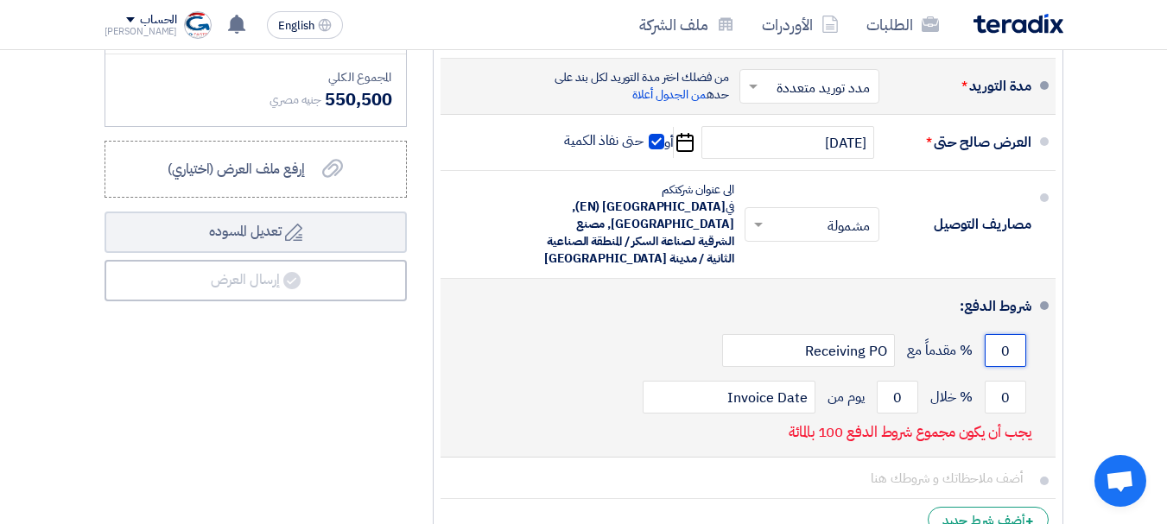
click at [1000, 335] on input "0" at bounding box center [1004, 350] width 41 height 33
drag, startPoint x: 1009, startPoint y: 331, endPoint x: 989, endPoint y: 330, distance: 19.9
click at [989, 334] on input "0" at bounding box center [1004, 350] width 41 height 33
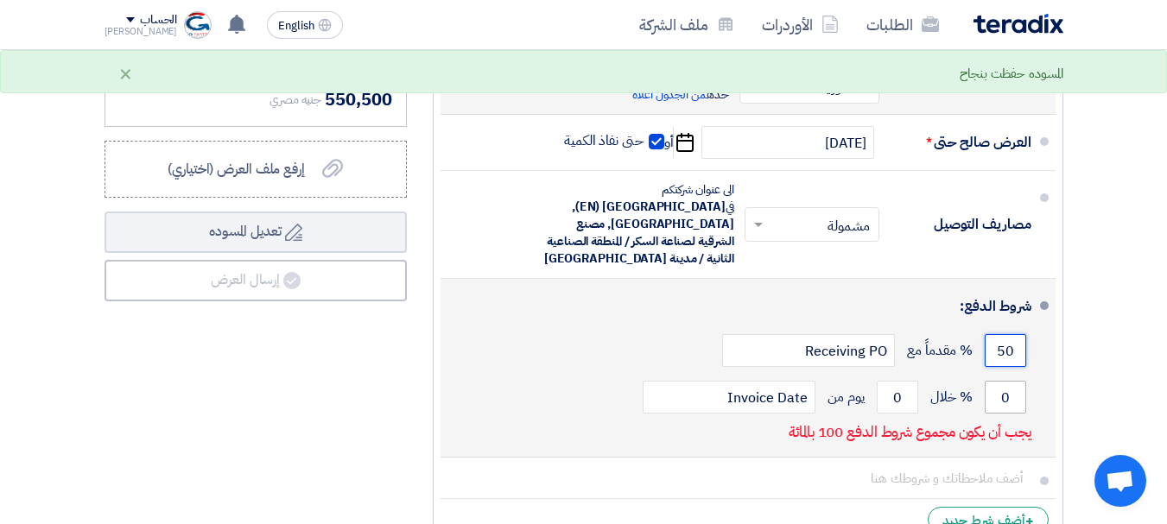
type input "50"
drag, startPoint x: 1009, startPoint y: 381, endPoint x: 990, endPoint y: 385, distance: 18.6
click at [990, 385] on input "0" at bounding box center [1004, 397] width 41 height 33
type input "50"
drag, startPoint x: 905, startPoint y: 376, endPoint x: 888, endPoint y: 378, distance: 17.5
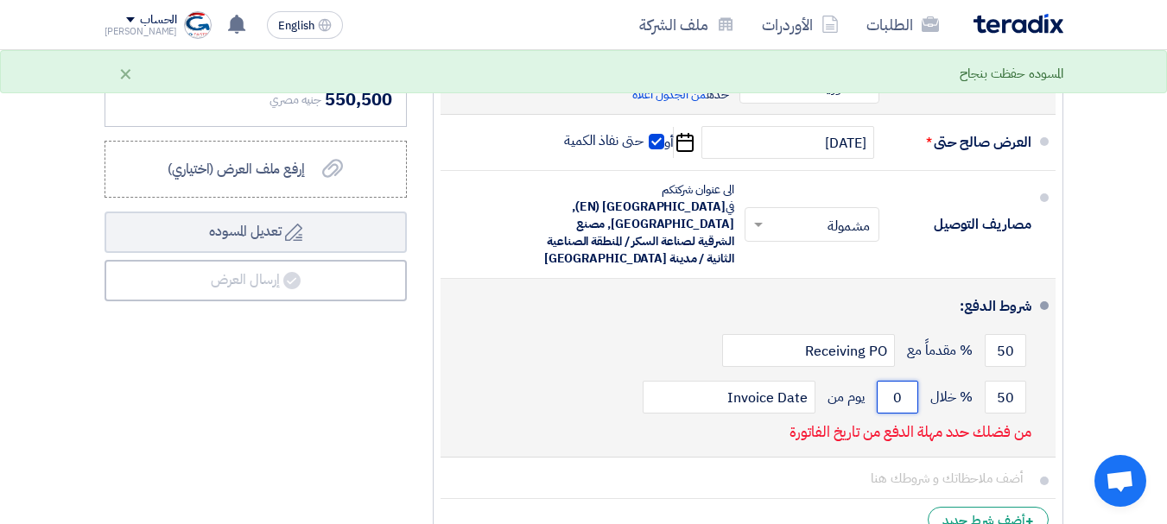
click at [888, 381] on input "0" at bounding box center [896, 397] width 41 height 33
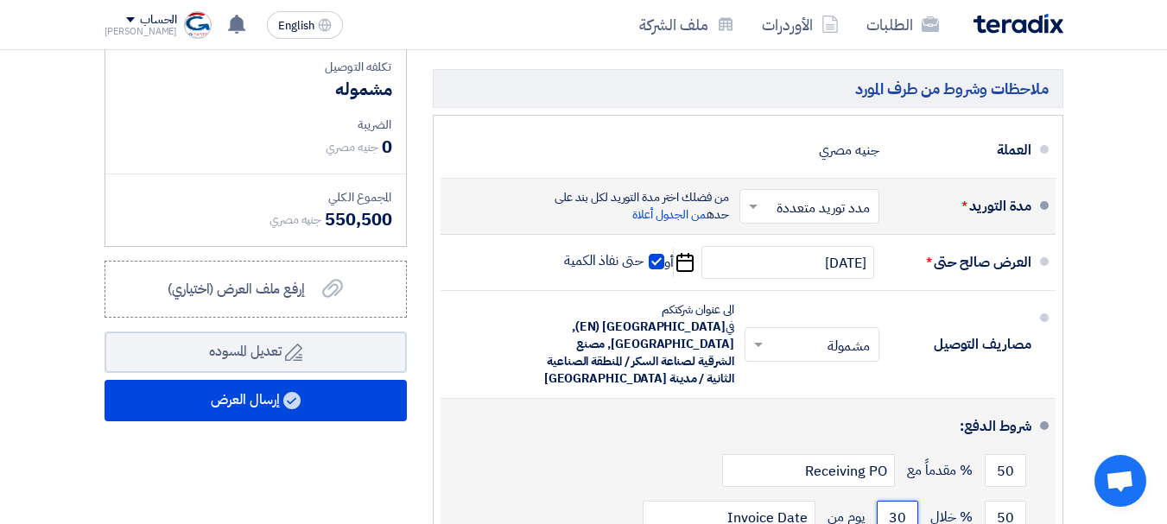
scroll to position [981, 0]
type input "30"
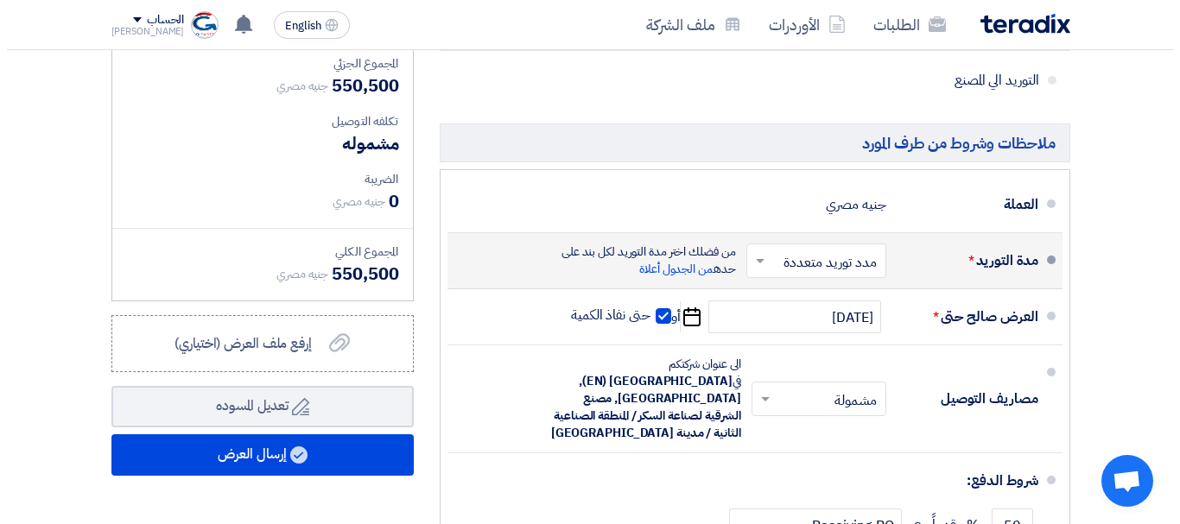
scroll to position [974, 0]
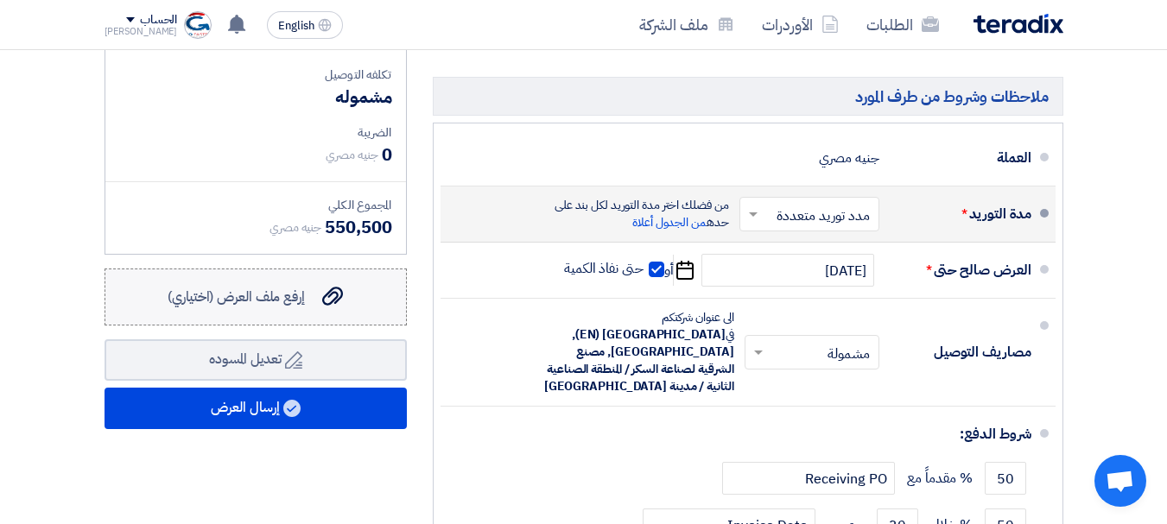
click at [250, 297] on span "إرفع ملف العرض (اختياري)" at bounding box center [236, 297] width 137 height 21
click at [0, 0] on input "إرفع ملف العرض (اختياري) إرفع ملف العرض (اختياري)" at bounding box center [0, 0] width 0 height 0
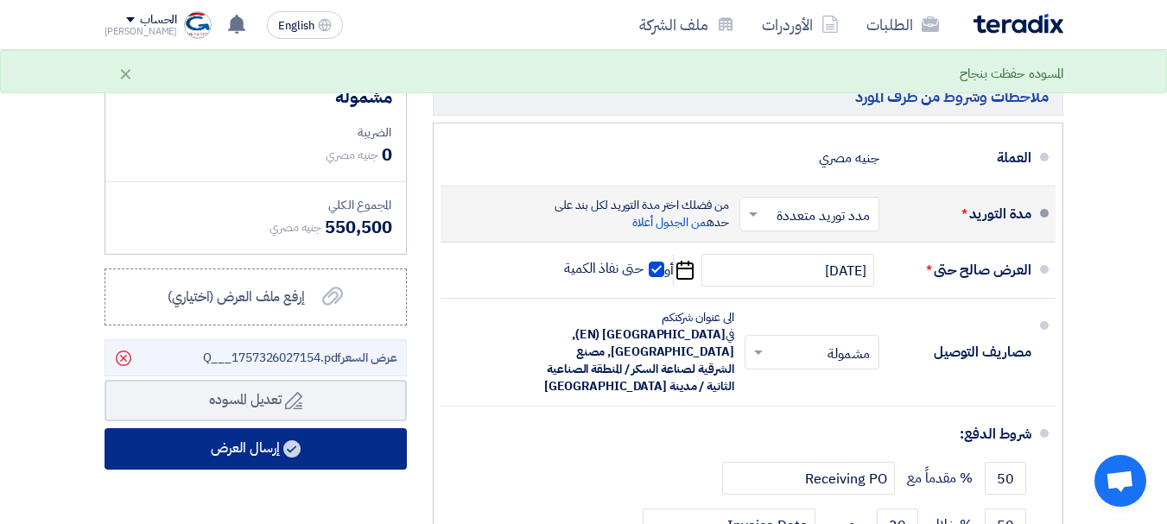
click at [233, 446] on button "إرسال العرض" at bounding box center [255, 448] width 302 height 41
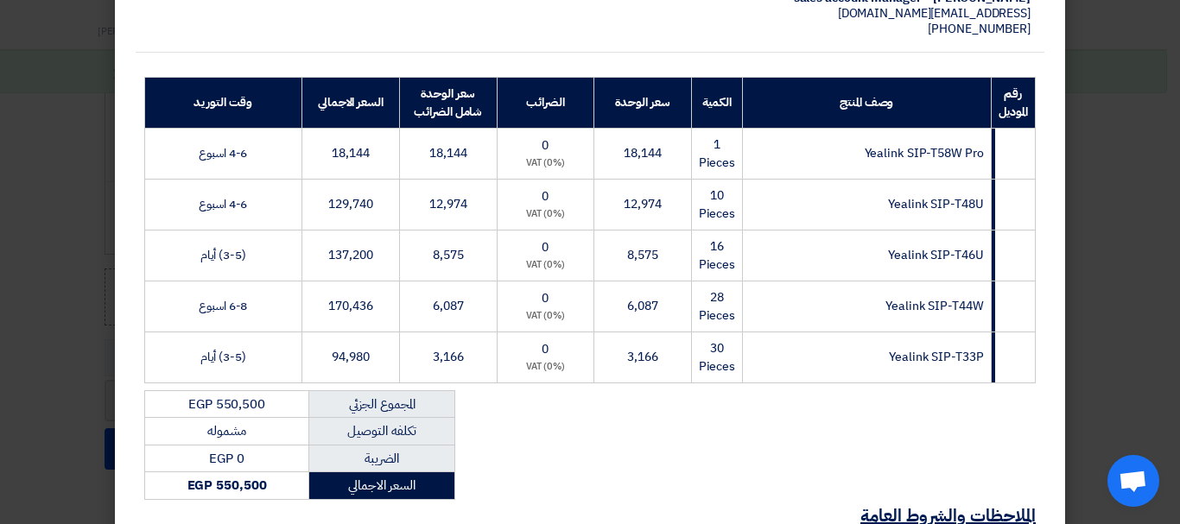
scroll to position [336, 0]
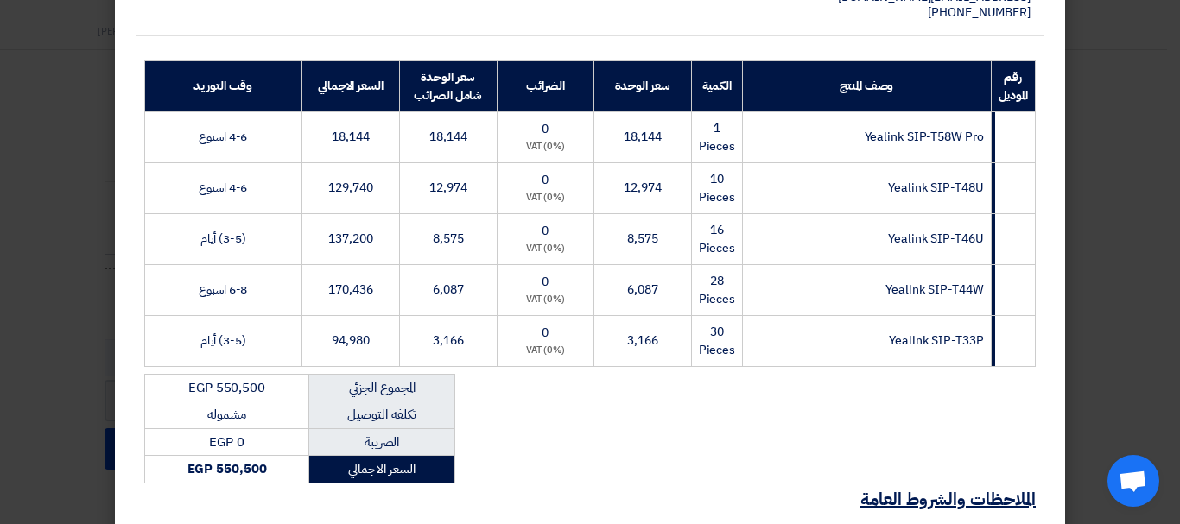
click at [474, 350] on td "3,166" at bounding box center [449, 340] width 98 height 51
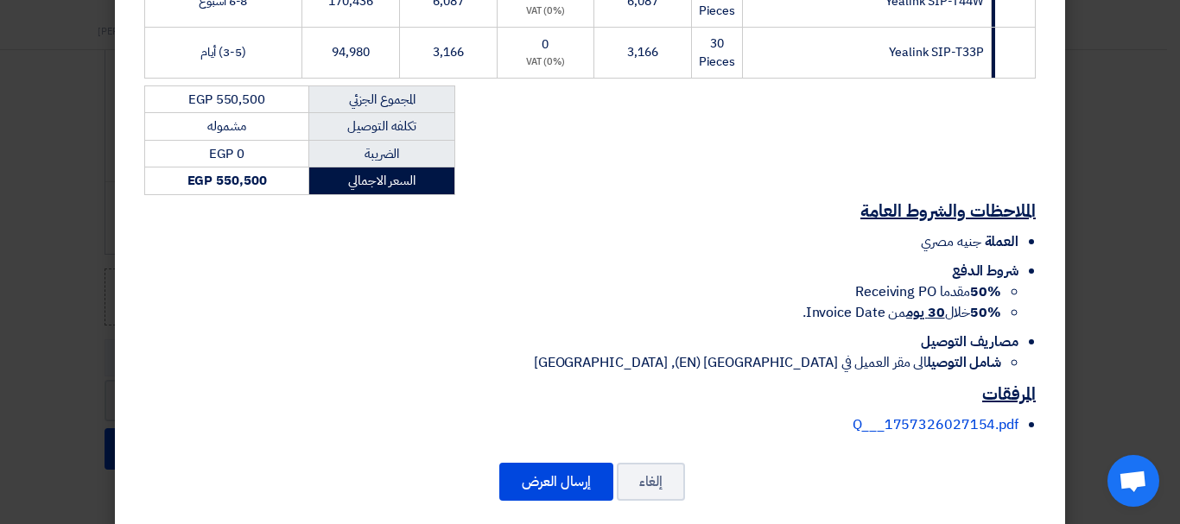
scroll to position [630, 0]
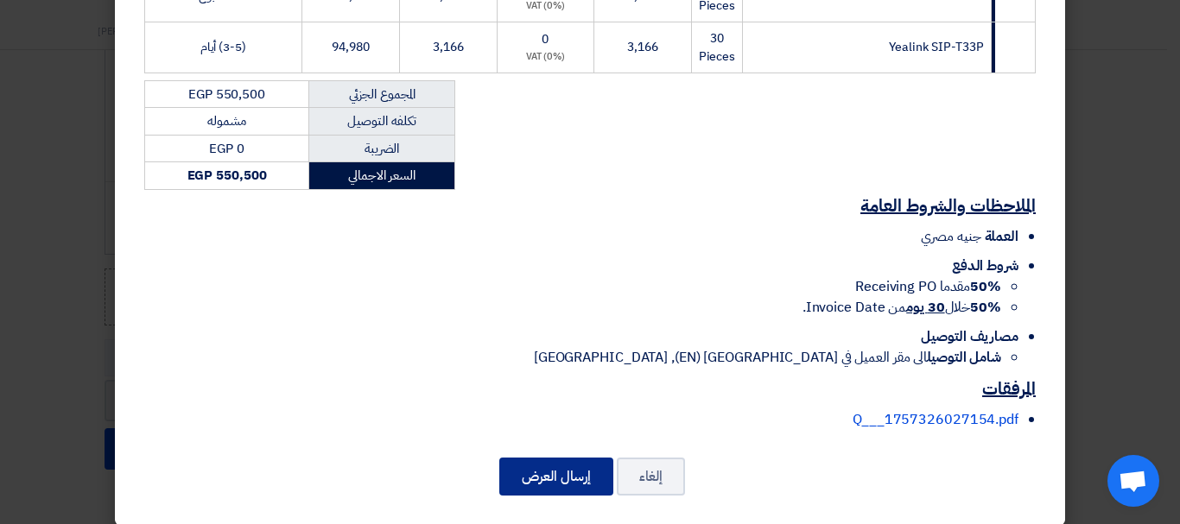
click at [566, 463] on button "إرسال العرض" at bounding box center [556, 477] width 114 height 38
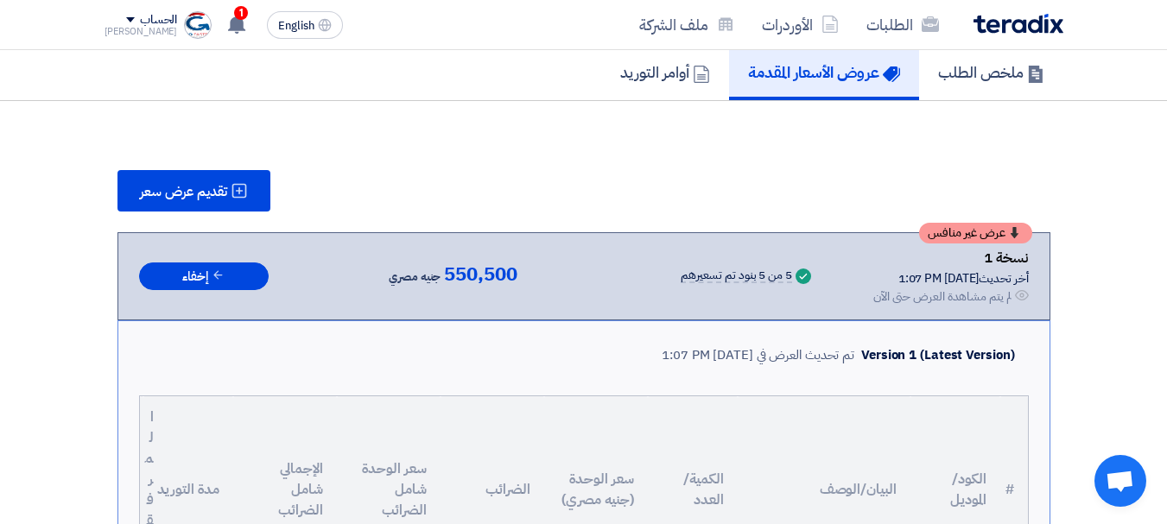
scroll to position [150, 0]
click at [794, 65] on h5 "عروض الأسعار المقدمة" at bounding box center [824, 73] width 152 height 20
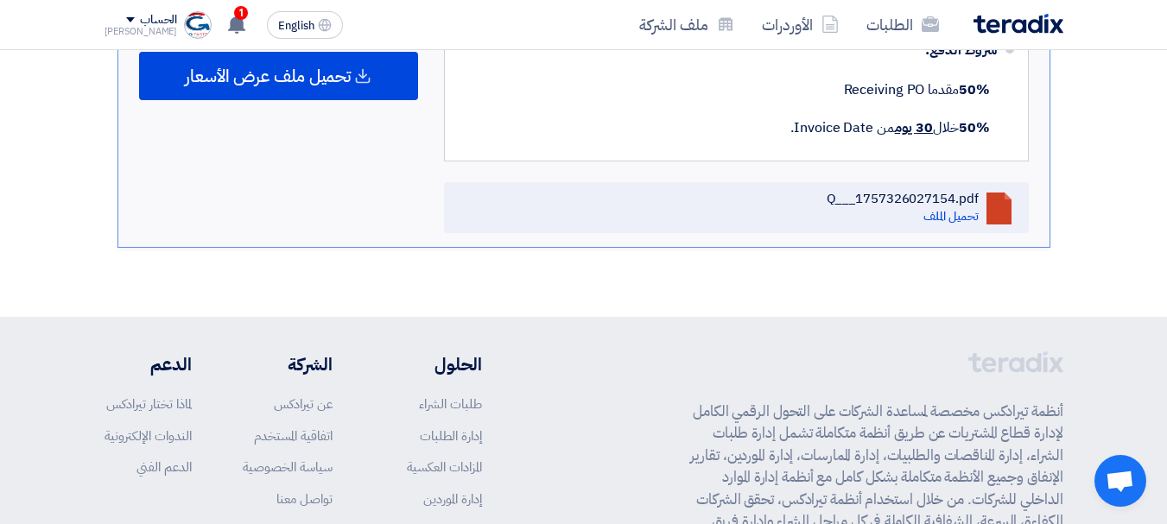
scroll to position [1278, 0]
click at [228, 21] on use at bounding box center [236, 24] width 17 height 19
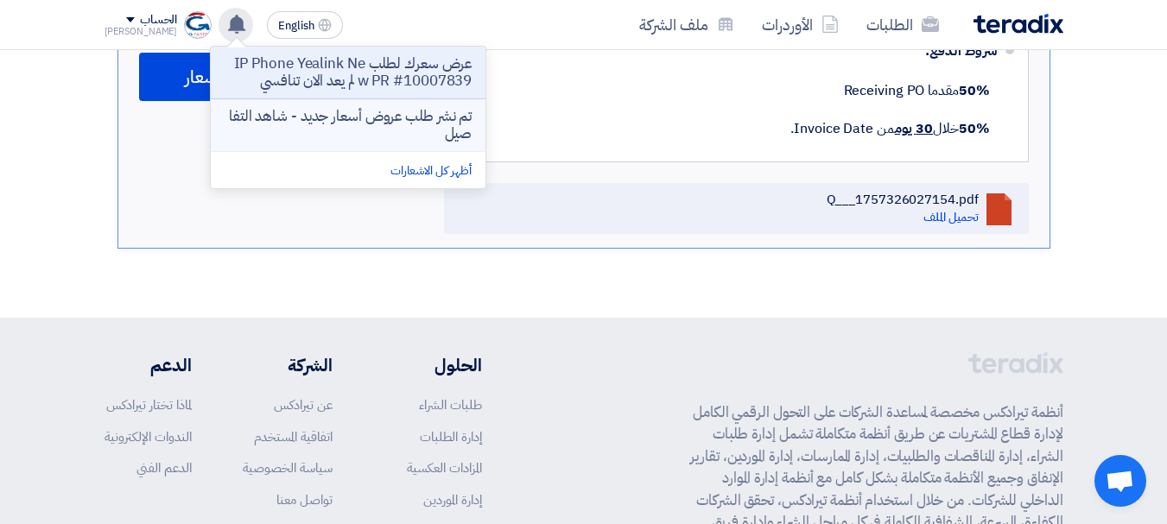
click at [317, 133] on p "تم نشر طلب عروض أسعار جديد - شاهد التفاصيل" at bounding box center [348, 125] width 247 height 35
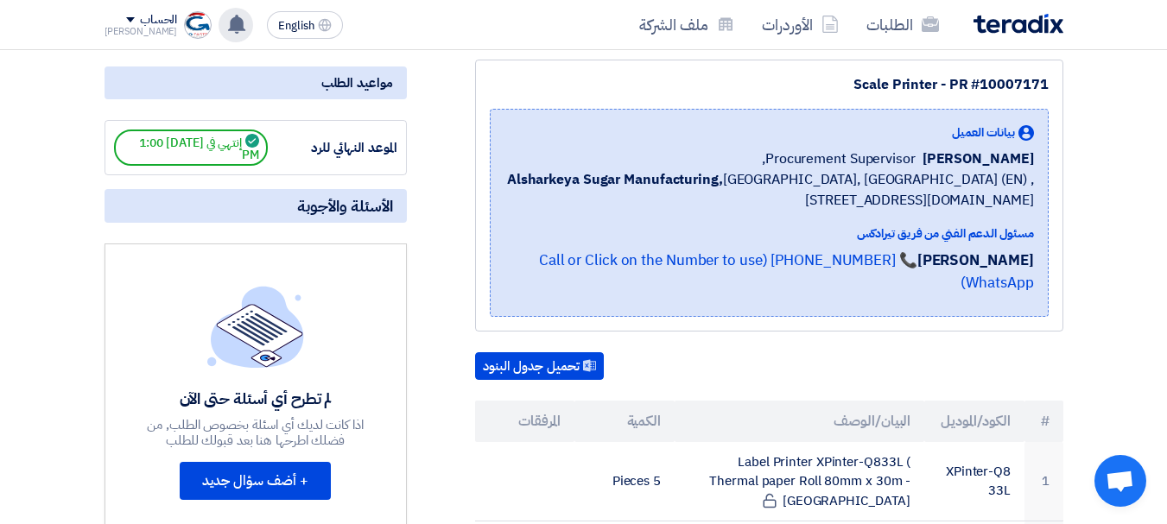
scroll to position [223, 0]
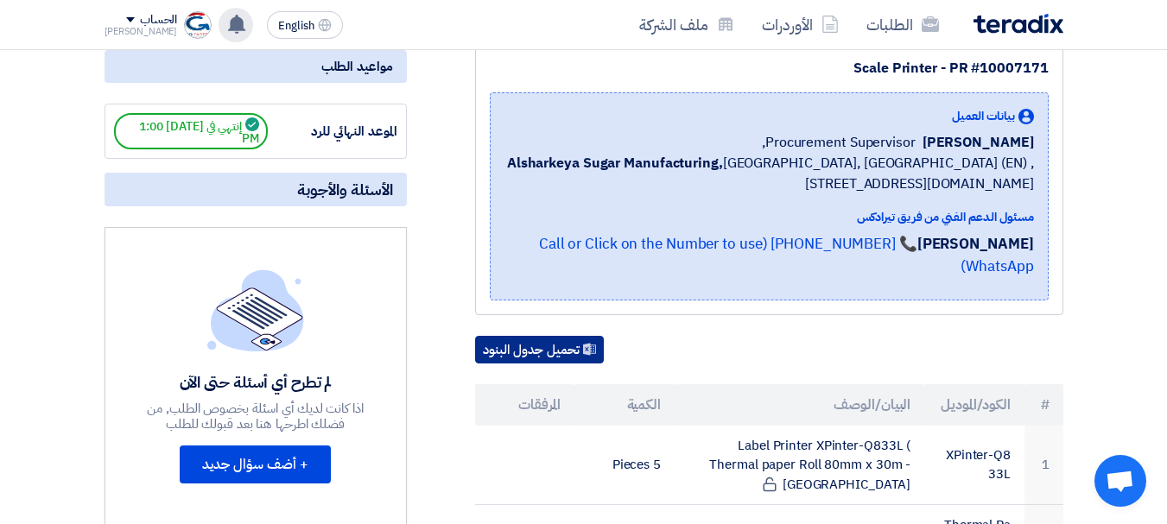
click at [571, 336] on button "تحميل جدول البنود" at bounding box center [539, 350] width 129 height 28
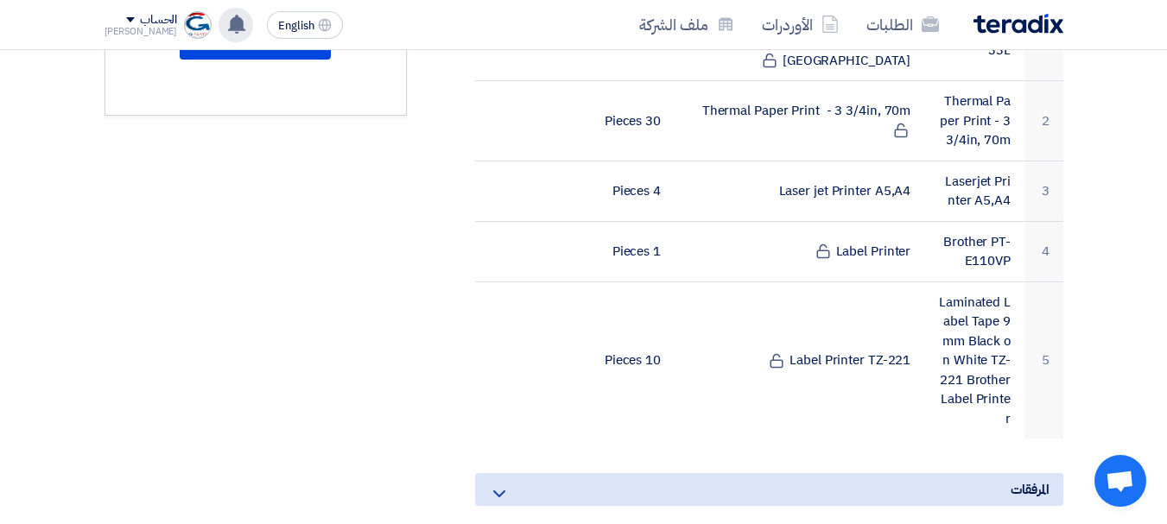
scroll to position [0, 0]
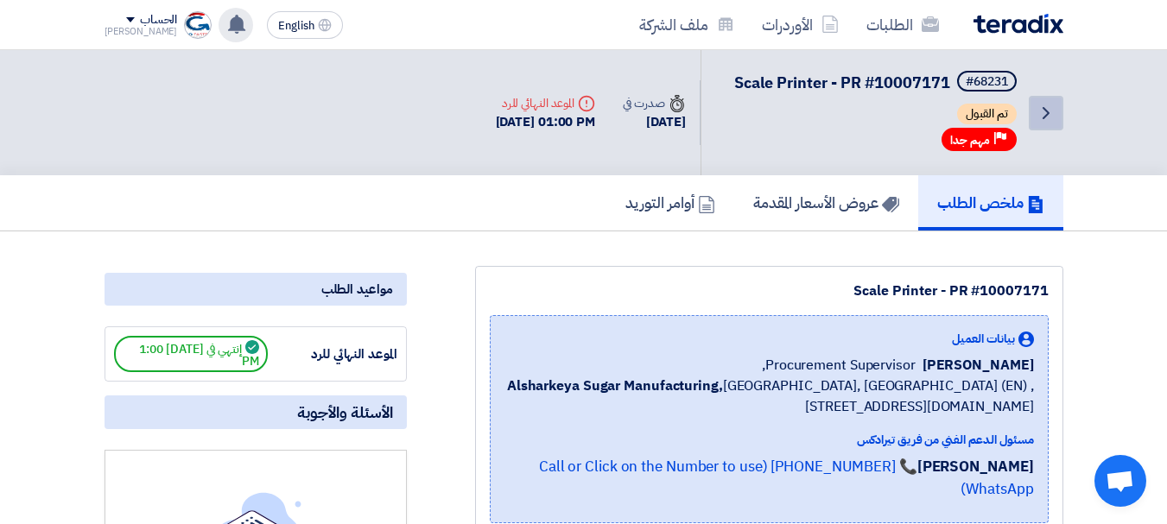
click at [1051, 111] on icon "Back" at bounding box center [1045, 113] width 21 height 21
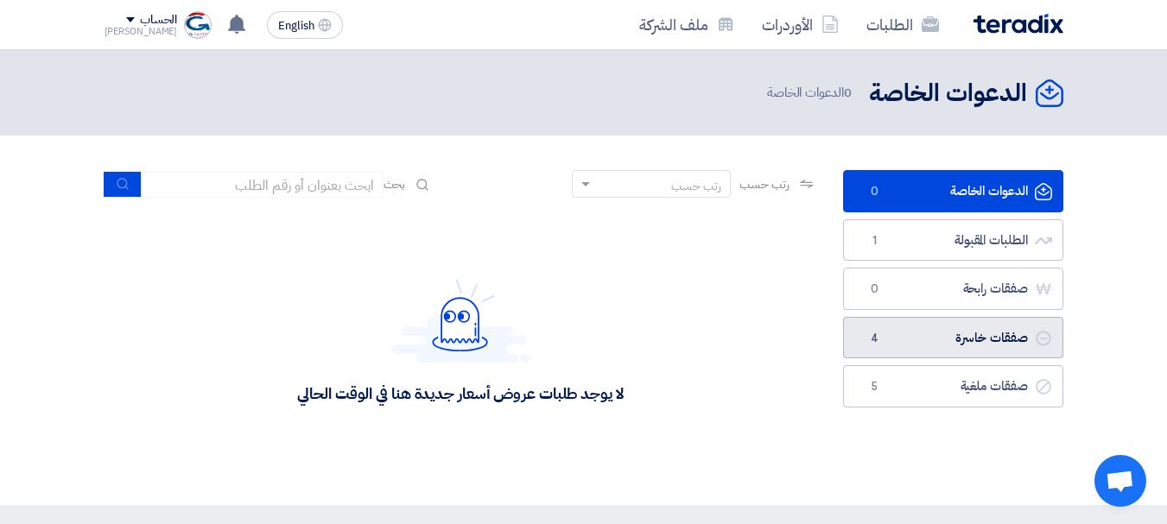
click at [922, 330] on link "صفقات خاسرة صفقات خاسرة 4" at bounding box center [953, 338] width 220 height 42
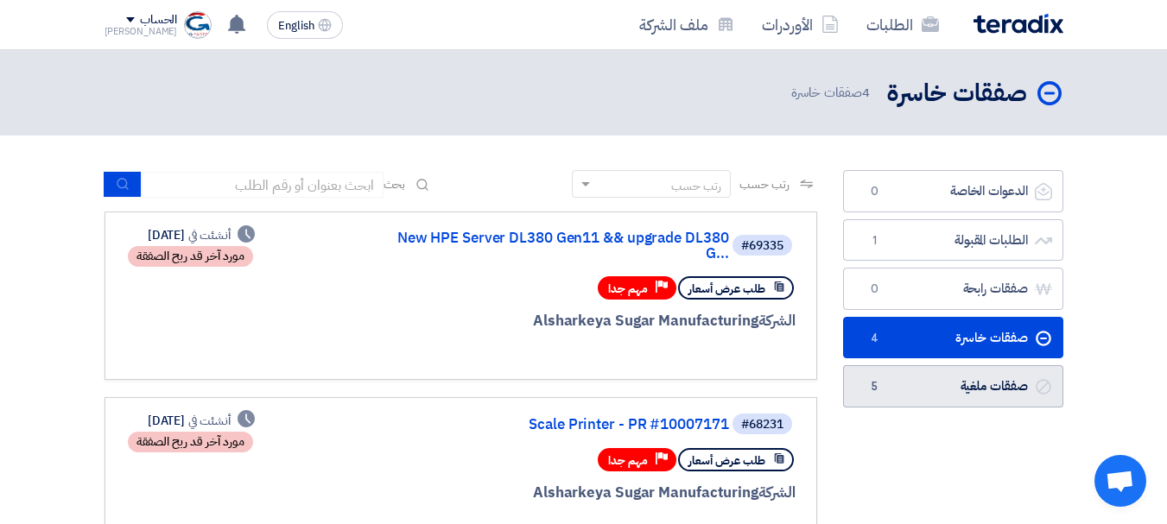
click at [916, 378] on link "صفقات ملغية صفقات ملغية 5" at bounding box center [953, 386] width 220 height 42
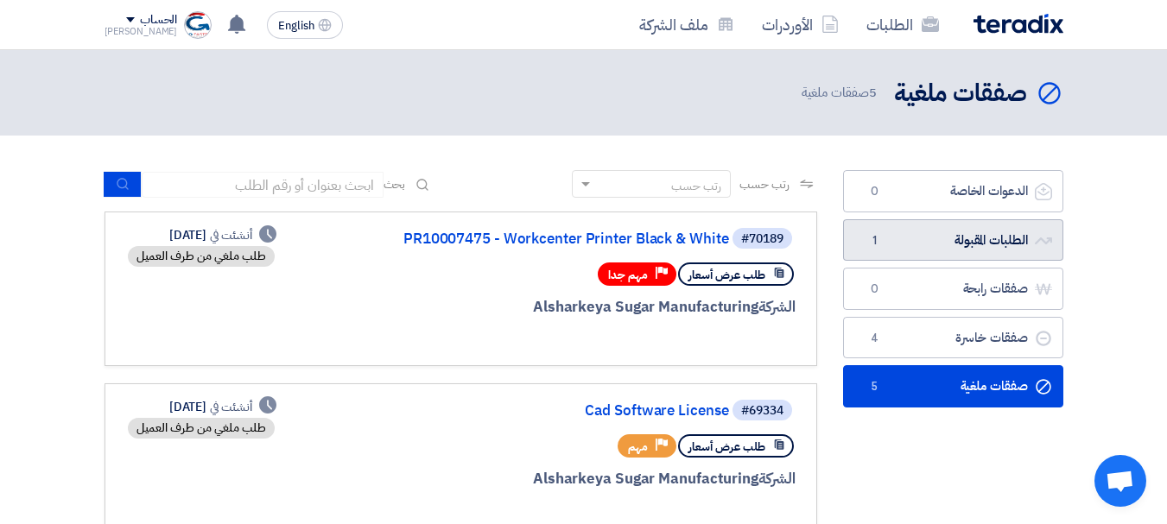
click at [919, 227] on link "الطلبات المقبولة الطلبات المقبولة 1" at bounding box center [953, 240] width 220 height 42
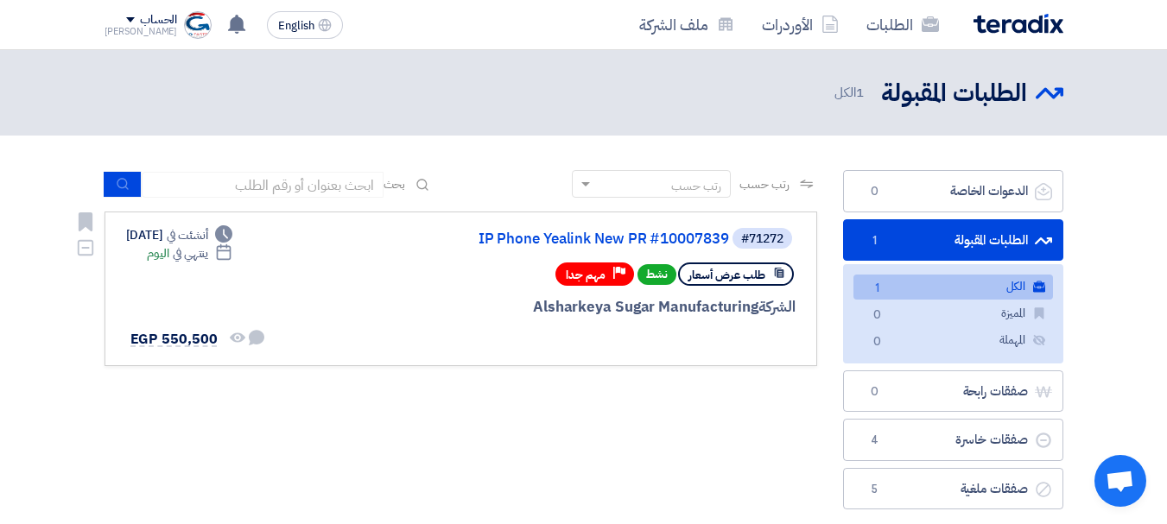
click at [394, 272] on div "طلب عرض أسعار نشط Priority مهم جدا" at bounding box center [587, 274] width 415 height 30
click at [500, 240] on link "IP Phone Yealink New PR #10007839" at bounding box center [555, 239] width 345 height 16
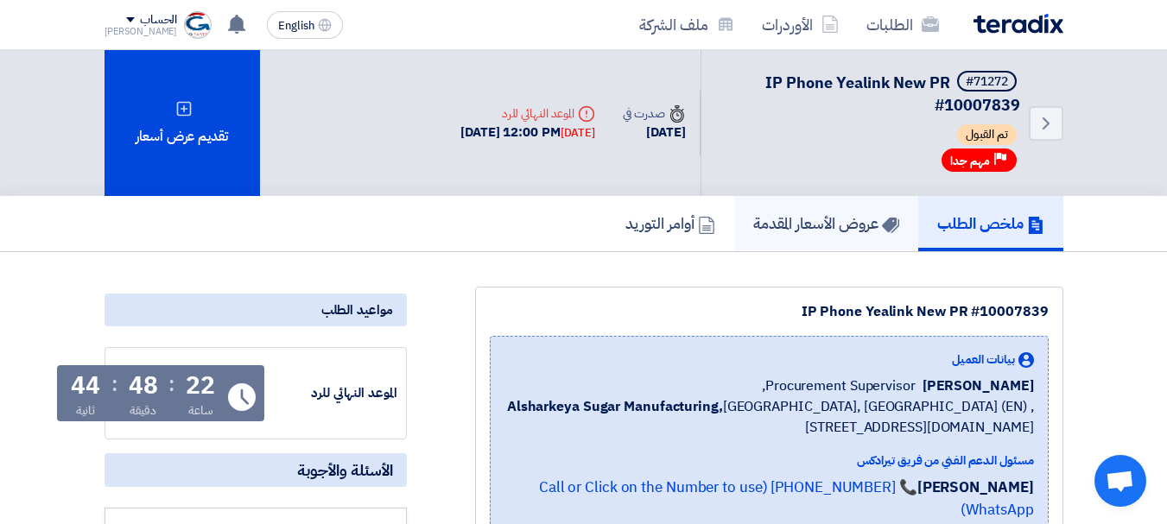
click at [785, 233] on h5 "عروض الأسعار المقدمة" at bounding box center [826, 223] width 146 height 20
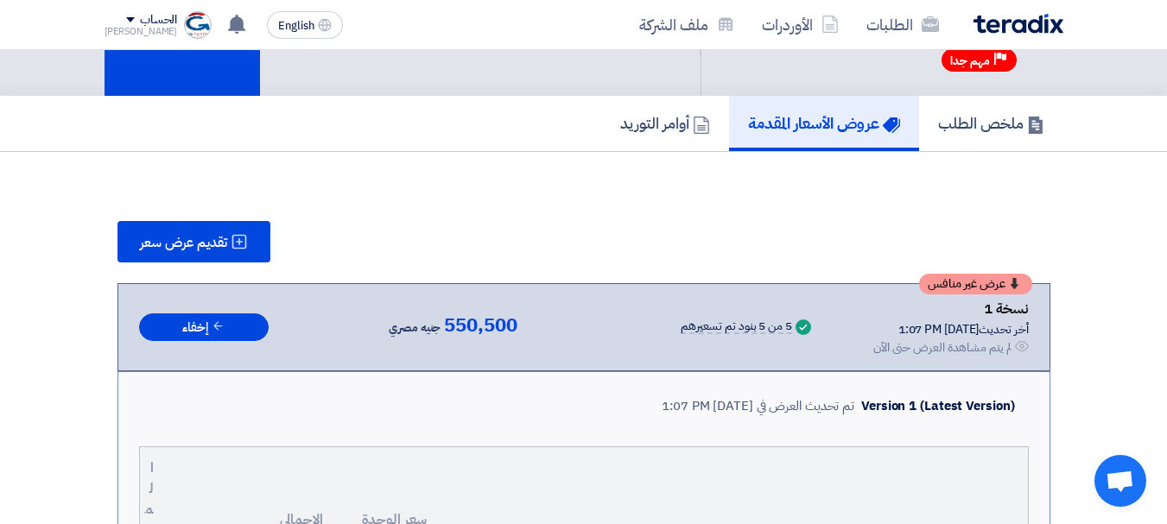
scroll to position [101, 0]
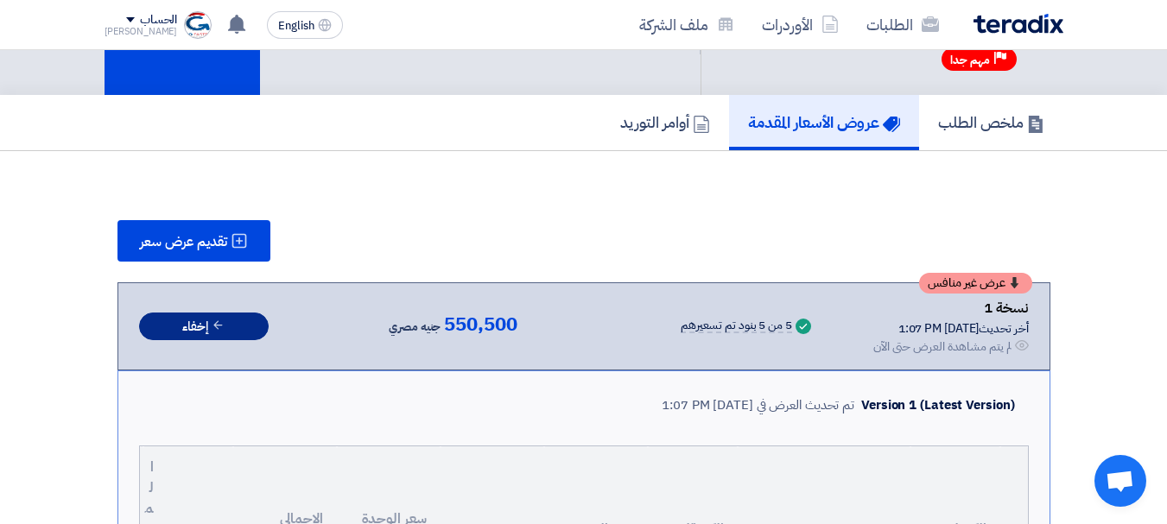
click at [218, 325] on use at bounding box center [218, 325] width 9 height 9
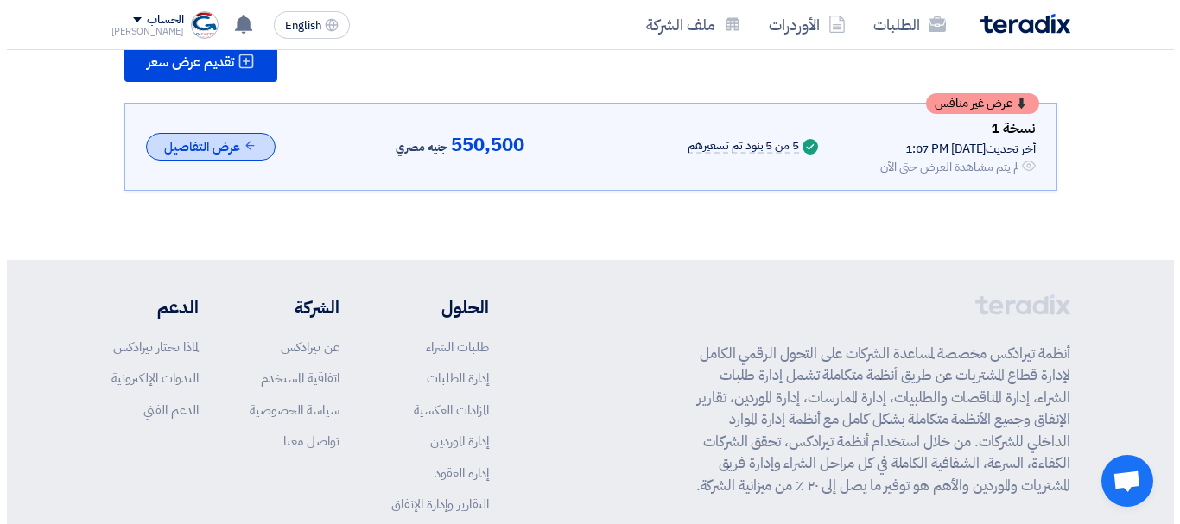
scroll to position [275, 0]
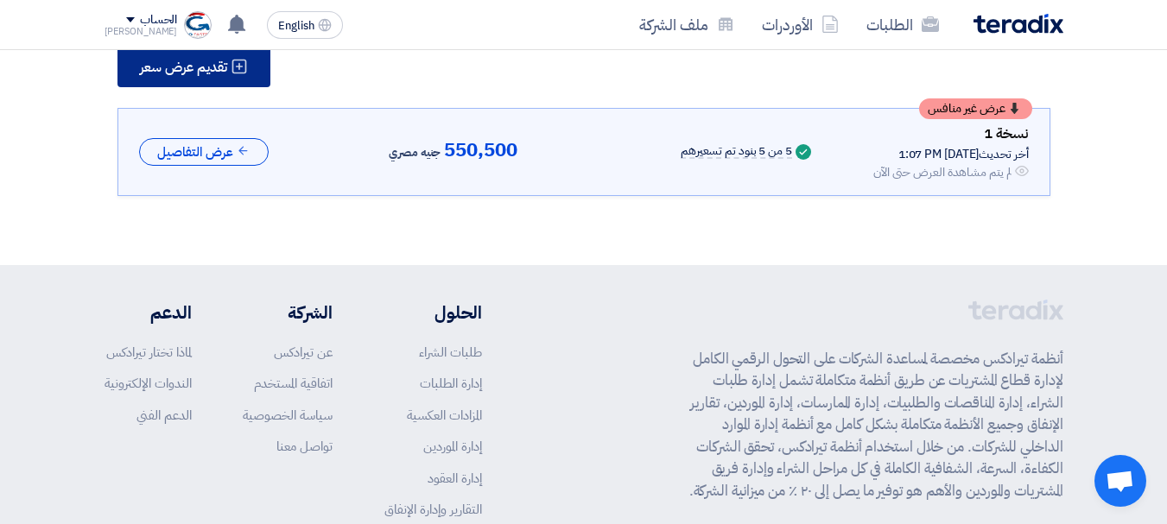
click at [179, 74] on span "تقديم عرض سعر" at bounding box center [183, 67] width 87 height 14
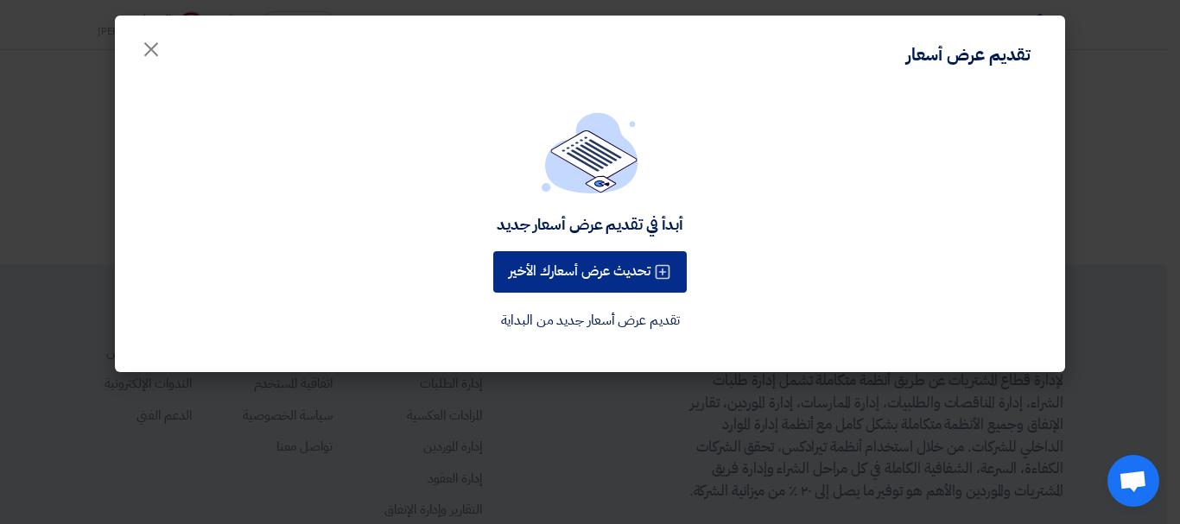
click at [575, 280] on button "تحديث عرض أسعارك الأخير" at bounding box center [589, 271] width 193 height 41
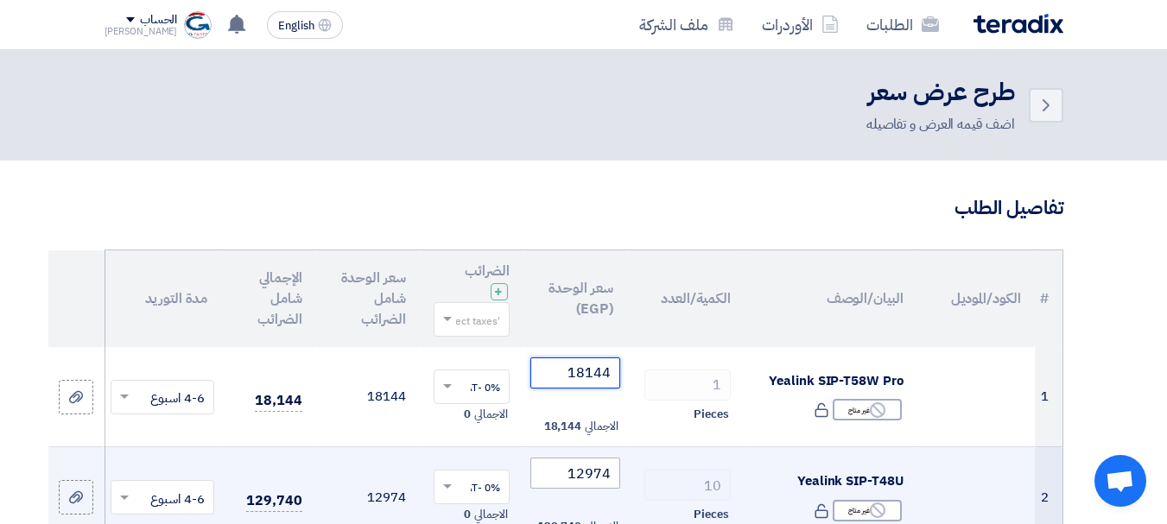
drag, startPoint x: 563, startPoint y: 366, endPoint x: 572, endPoint y: 489, distance: 122.9
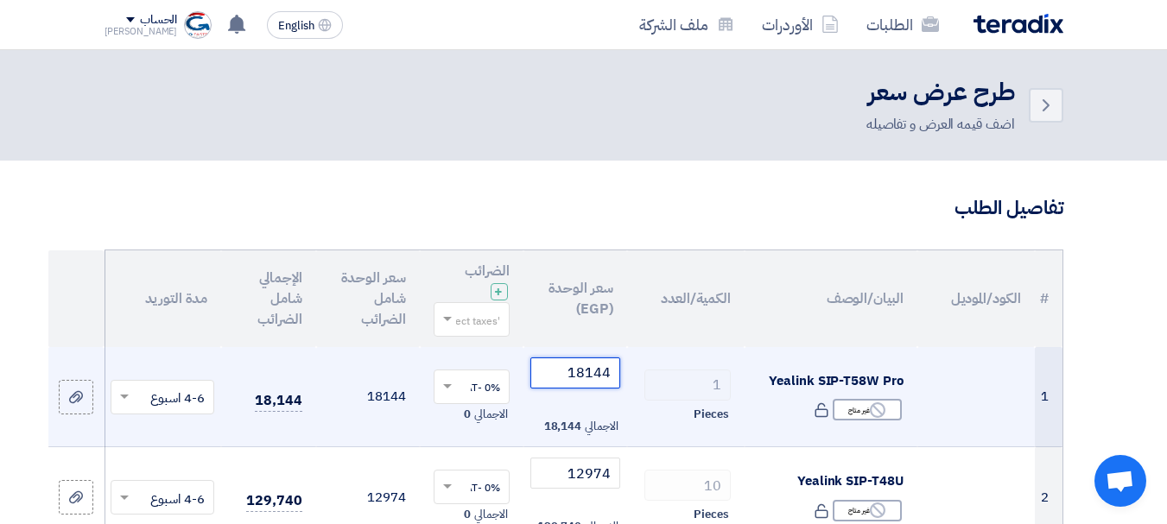
click at [597, 374] on input "18144" at bounding box center [575, 373] width 90 height 31
paste input "7640.0"
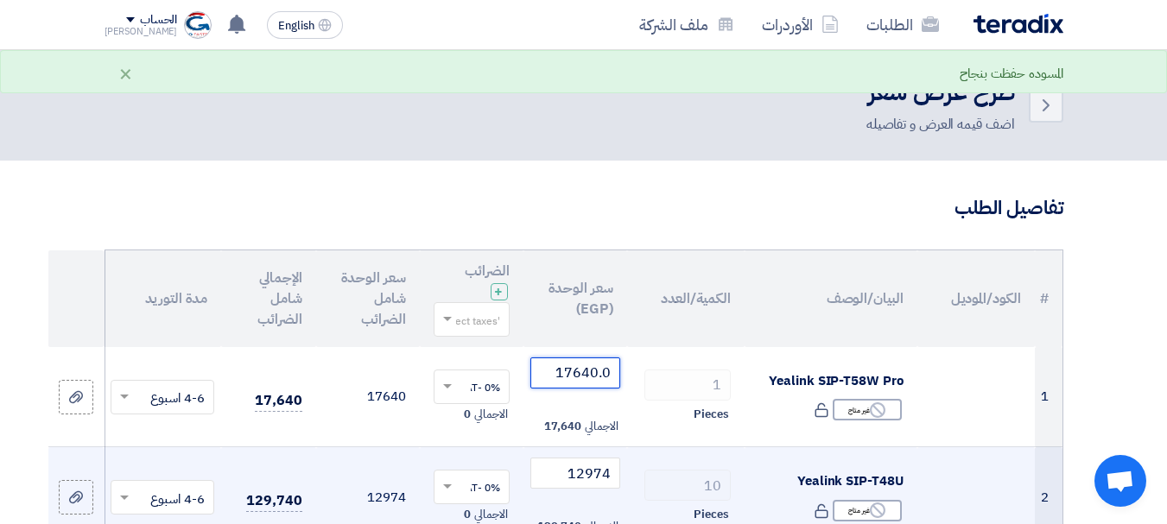
type input "17640.0"
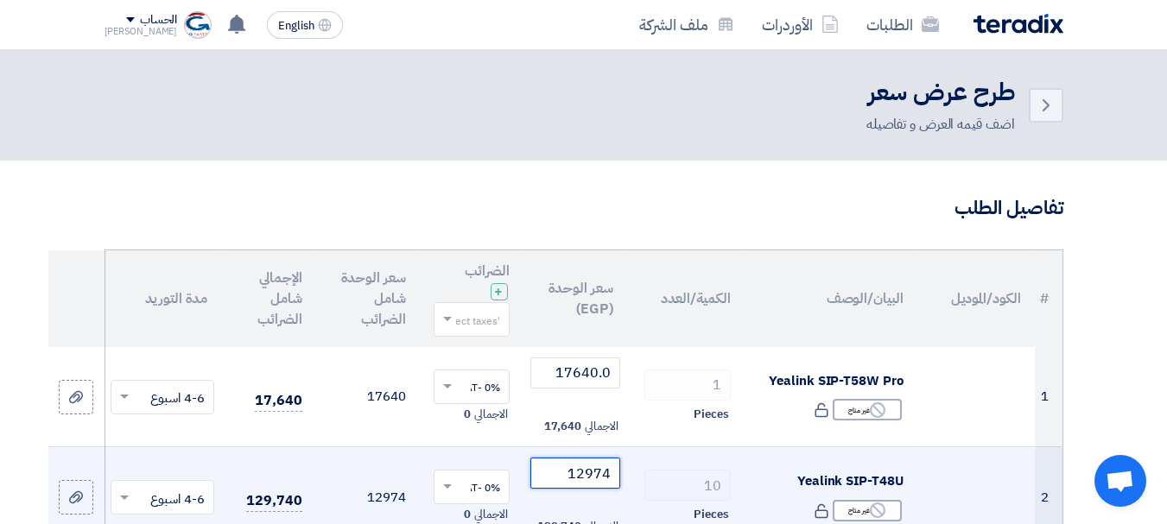
click at [580, 471] on input "12974" at bounding box center [575, 473] width 90 height 31
paste input "731.2"
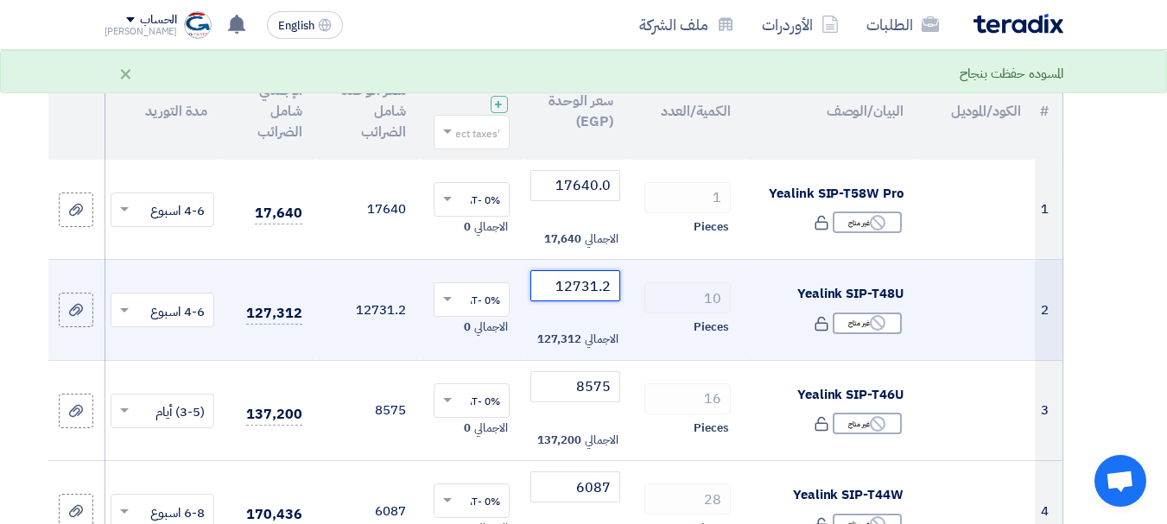
scroll to position [188, 0]
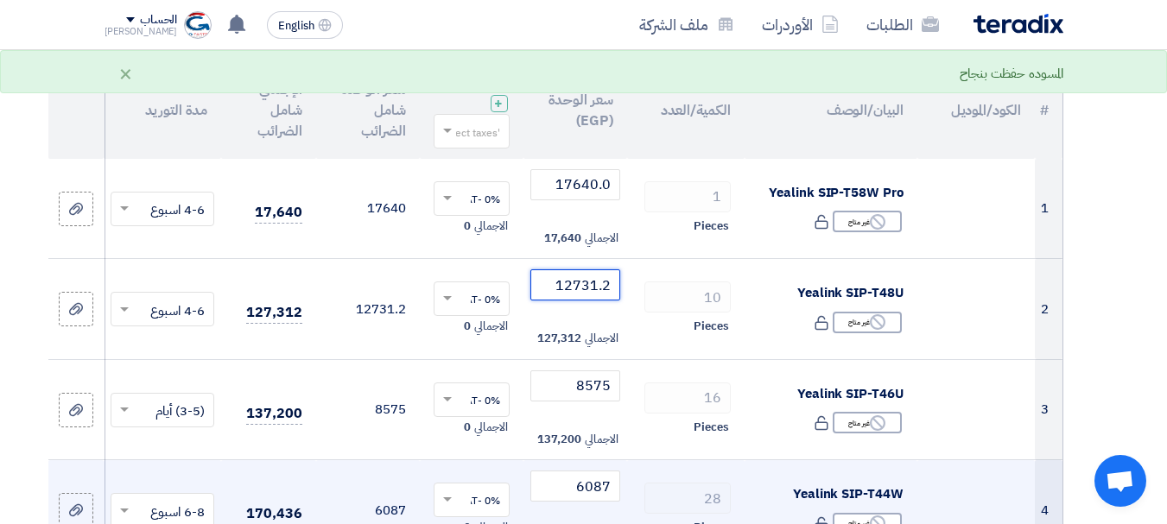
type input "12731.2"
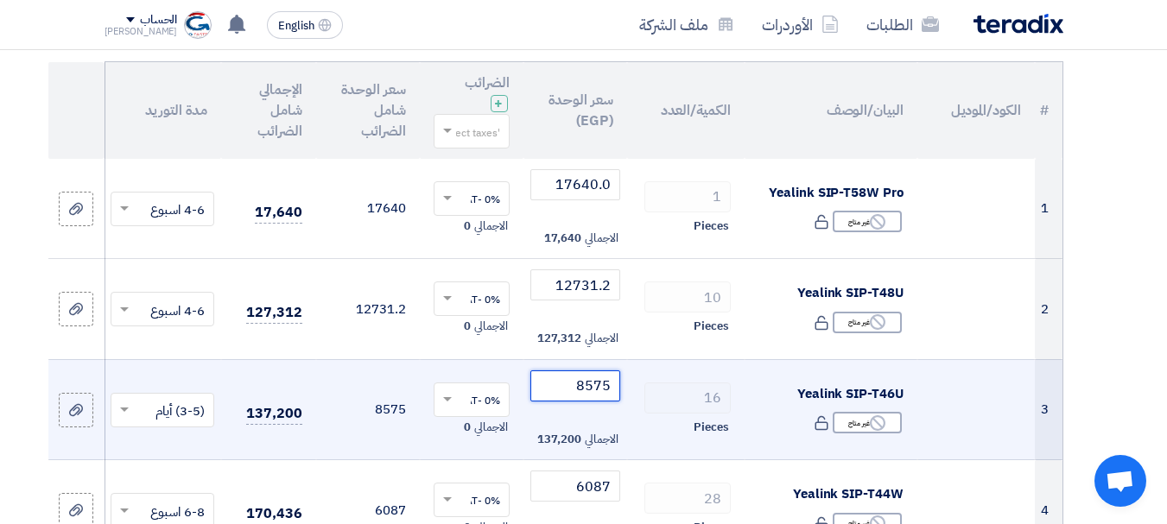
click at [586, 380] on input "8575" at bounding box center [575, 385] width 90 height 31
paste input ".3"
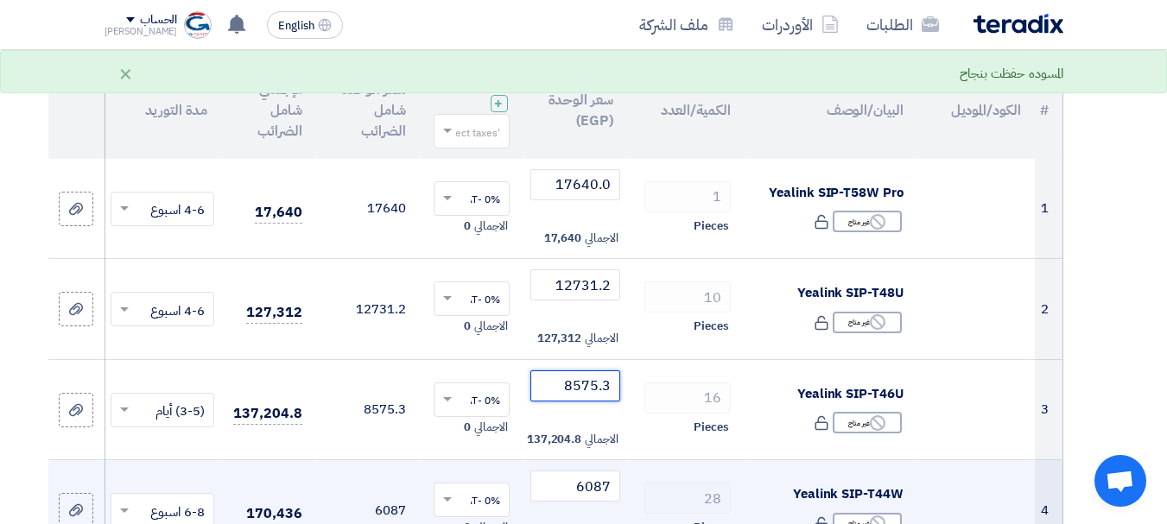
type input "8575.3"
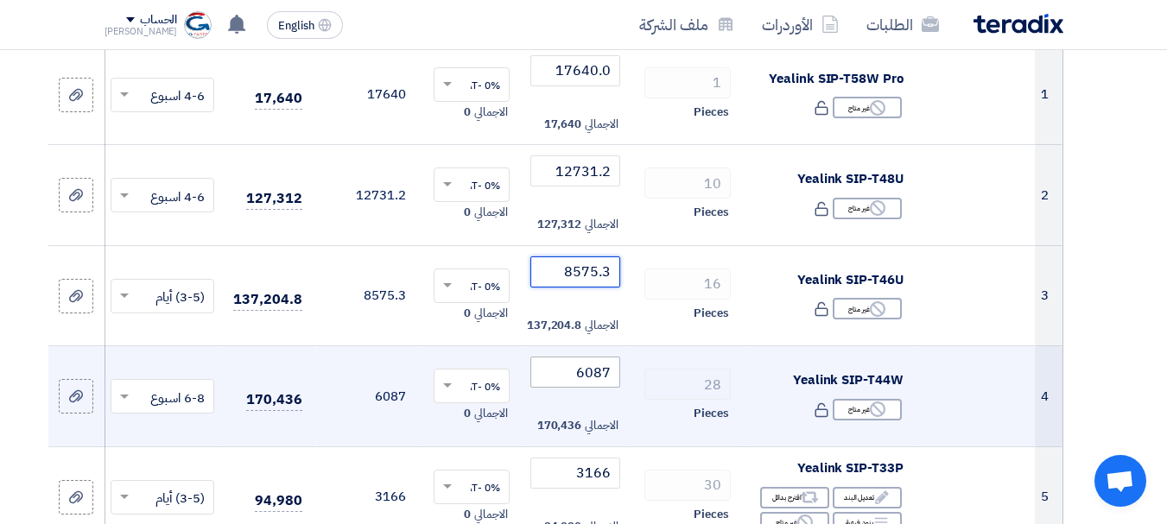
scroll to position [309, 0]
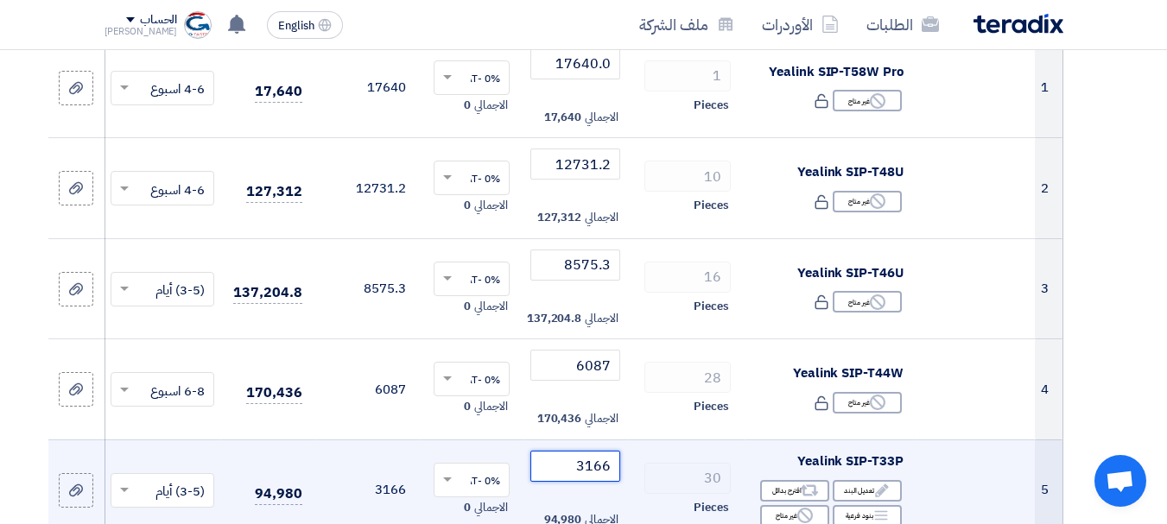
click at [580, 468] on input "3166" at bounding box center [575, 466] width 90 height 31
paste input "06.2"
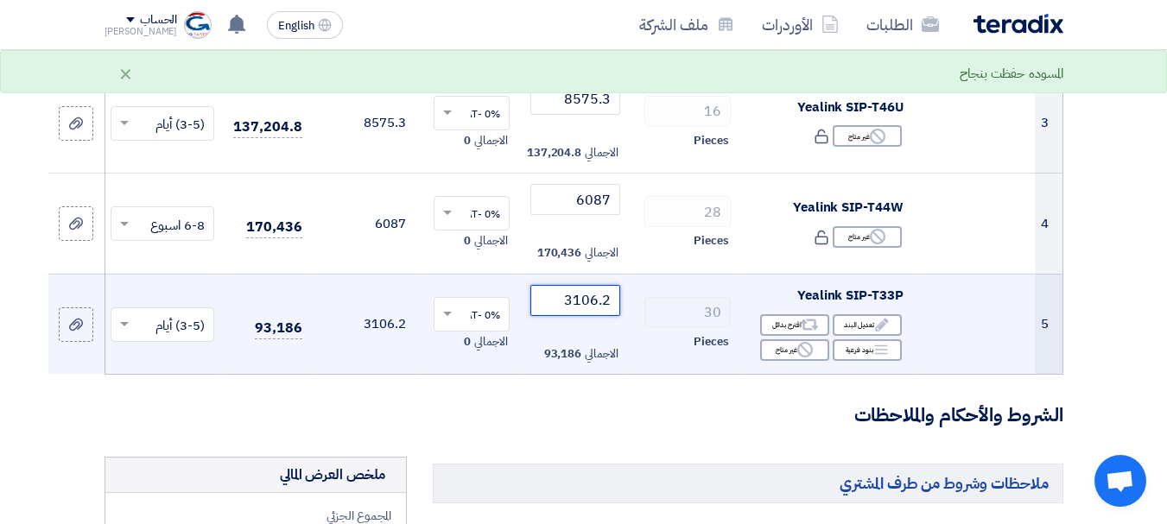
scroll to position [477, 0]
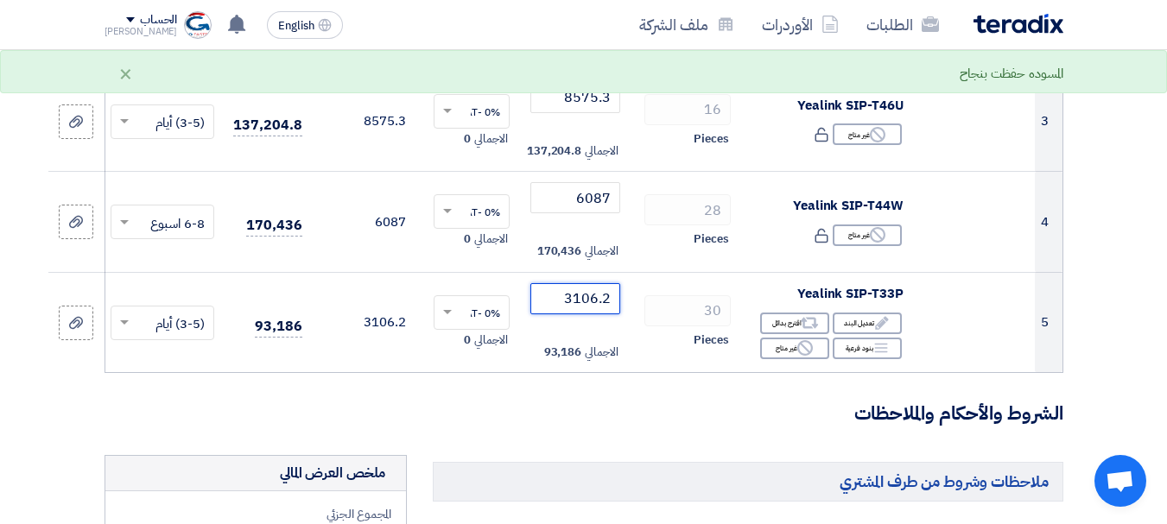
type input "3106.2"
click at [598, 427] on h3 "الشروط والأحكام والملاحظات" at bounding box center [583, 414] width 959 height 27
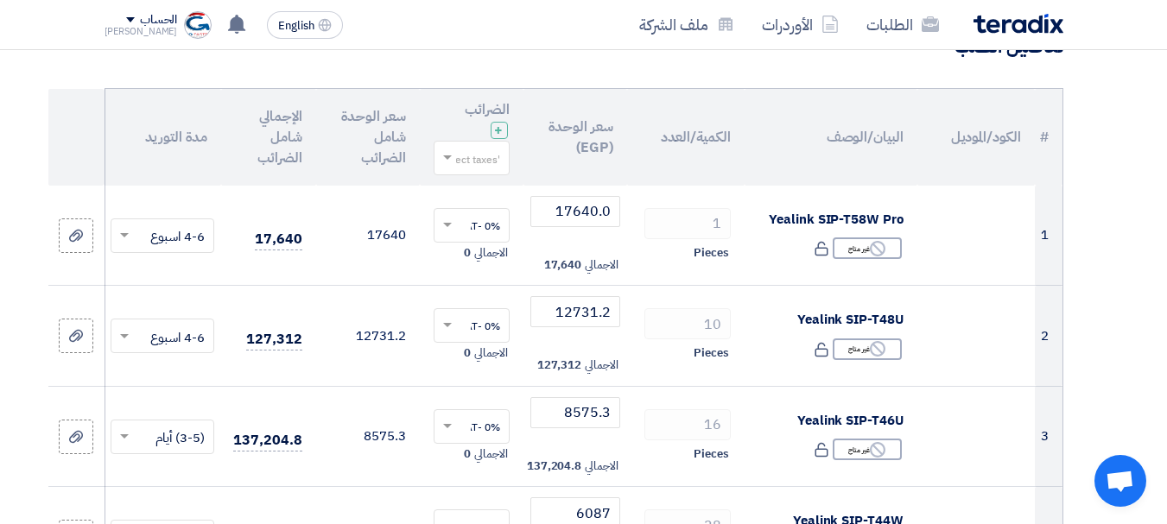
scroll to position [148, 0]
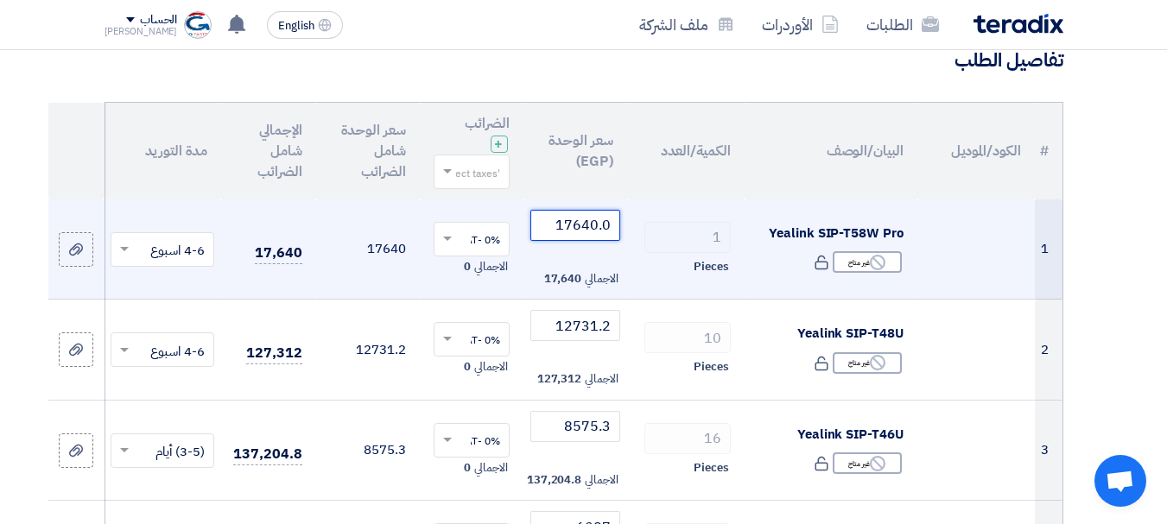
click at [579, 225] on input "17640.0" at bounding box center [575, 225] width 90 height 31
paste input "472"
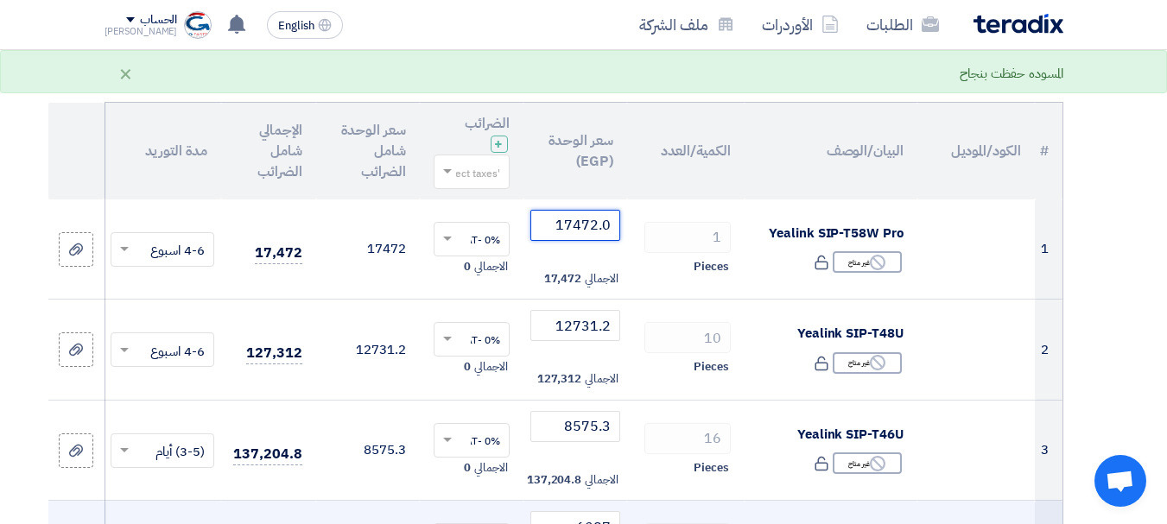
type input "17472.0"
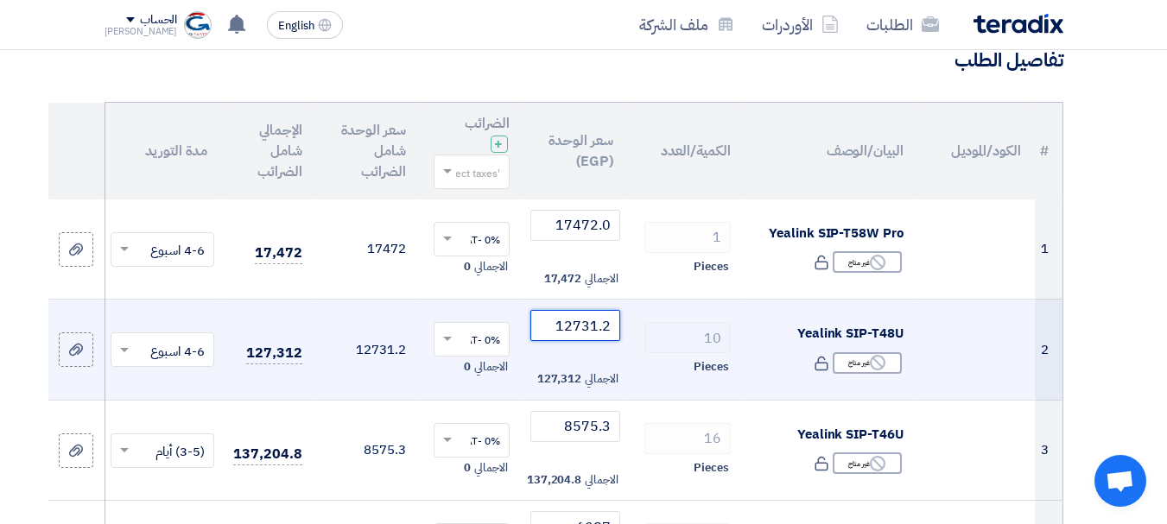
click at [582, 329] on input "12731.2" at bounding box center [575, 325] width 90 height 31
paste input "610.0"
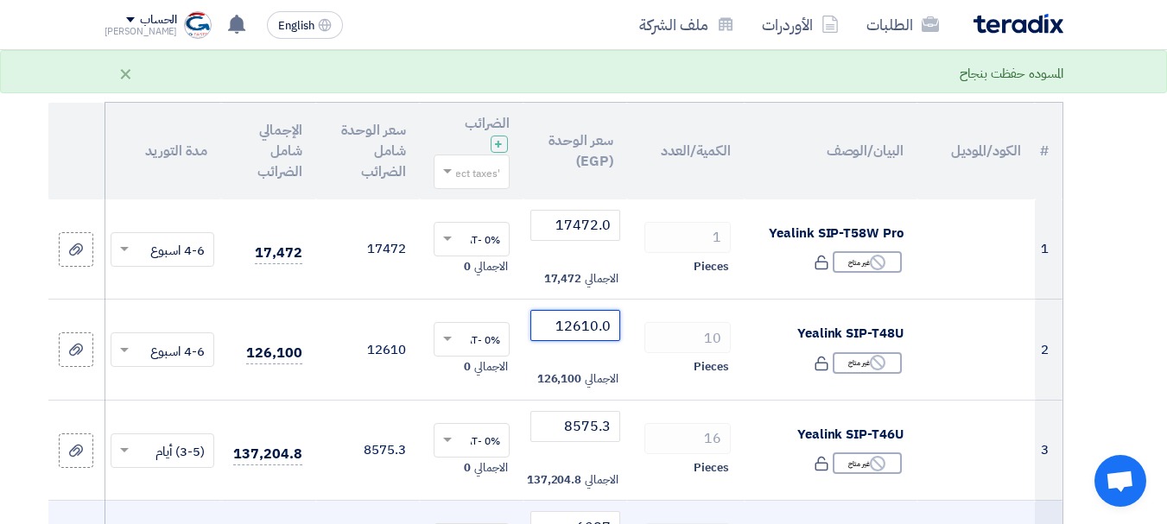
type input "12610.0"
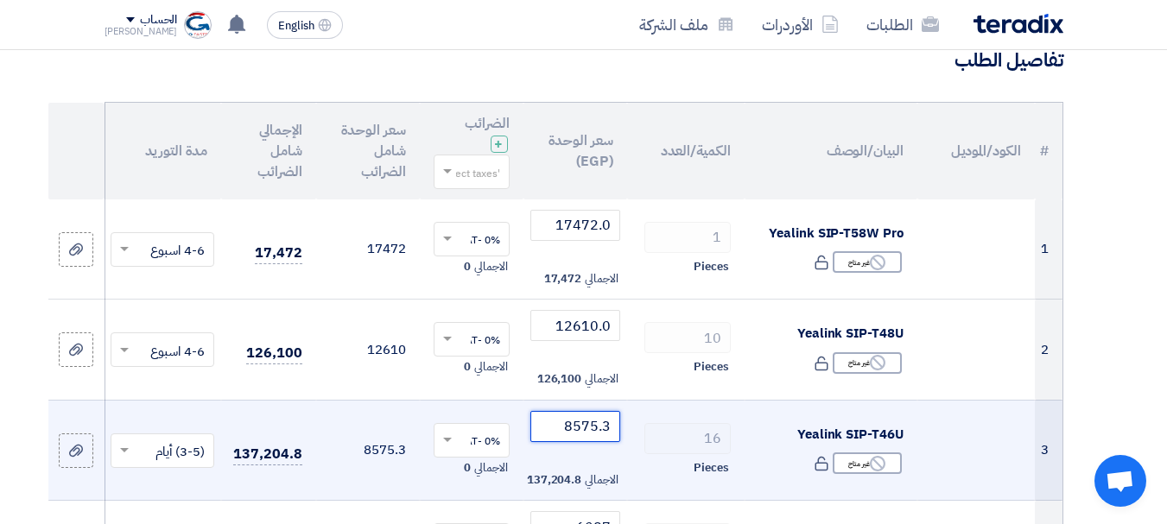
click at [586, 420] on input "8575.3" at bounding box center [575, 426] width 90 height 31
paste input "493.6"
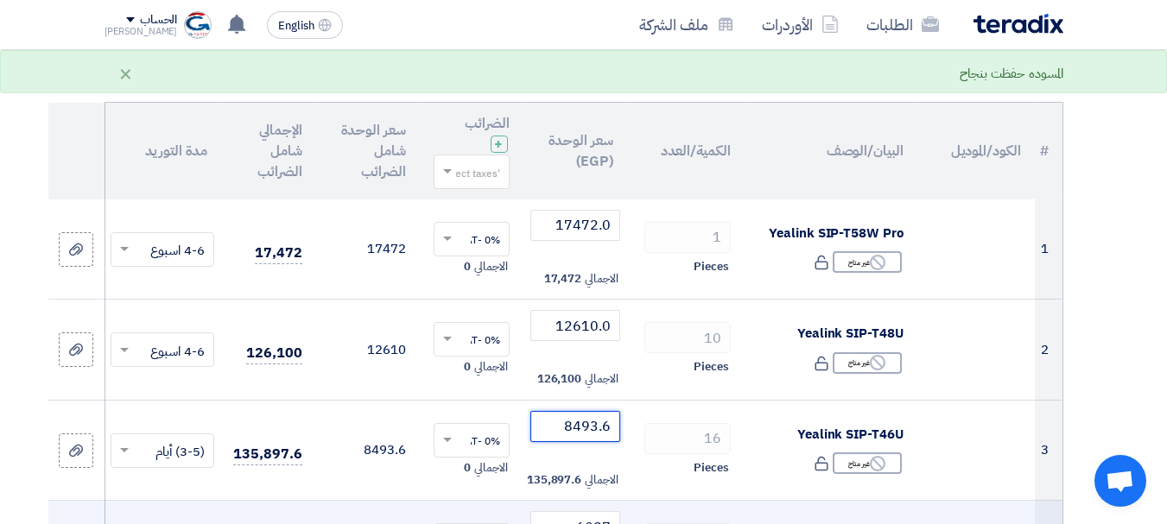
type input "8493.6"
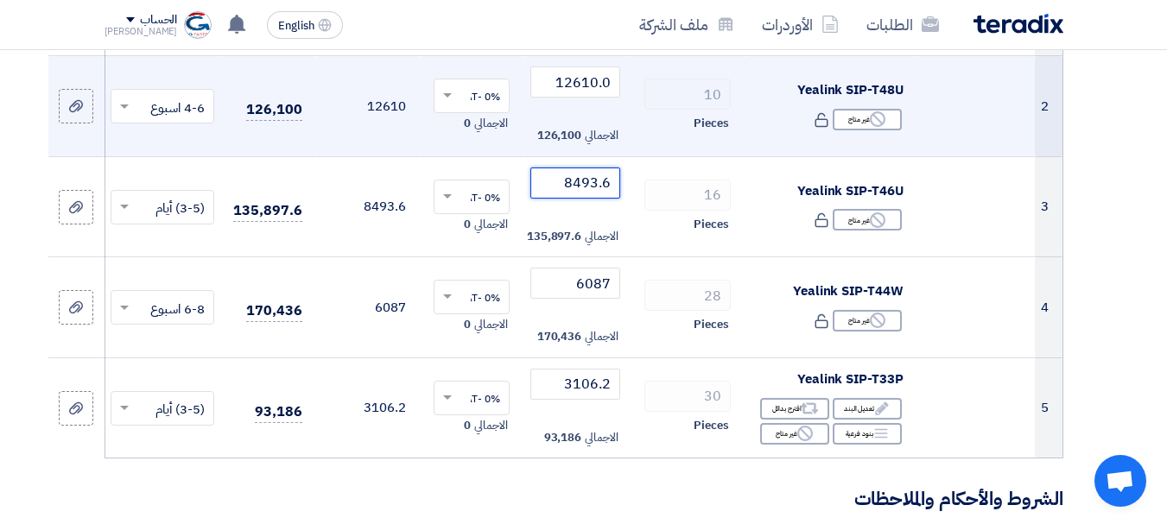
scroll to position [396, 0]
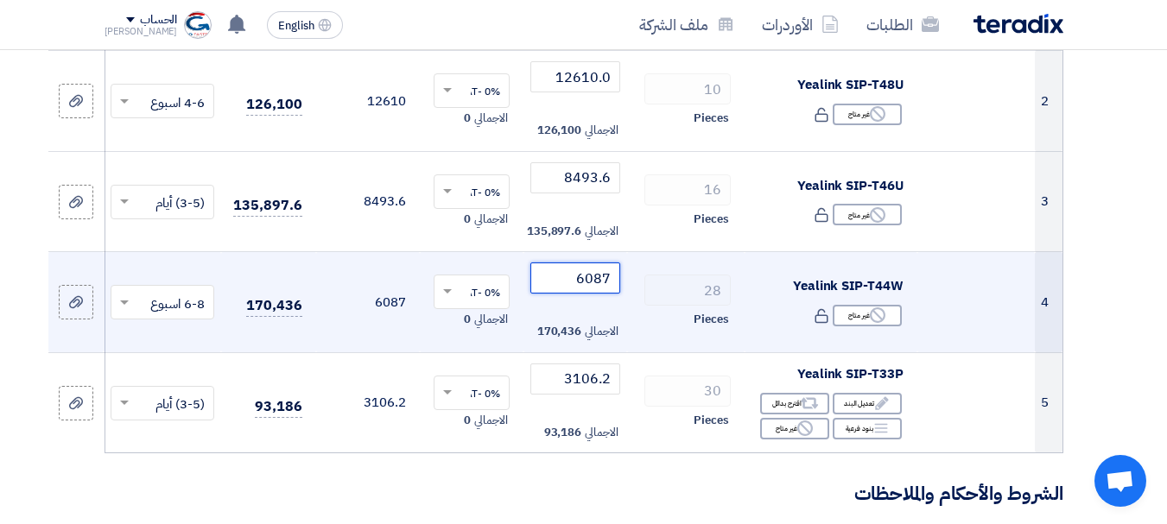
click at [585, 279] on input "6087" at bounding box center [575, 278] width 90 height 31
paste input "28.8"
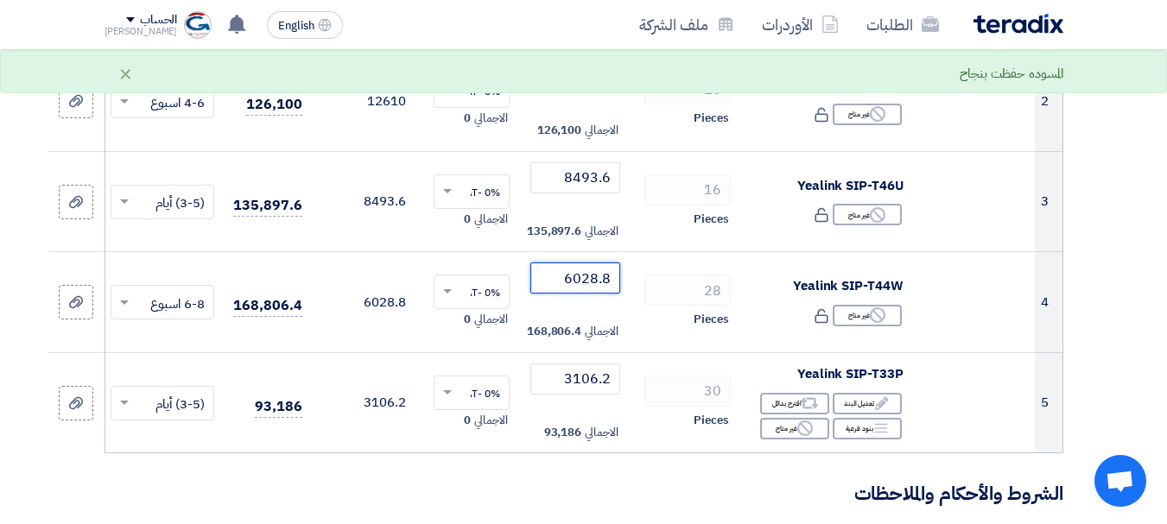
type input "6028.8"
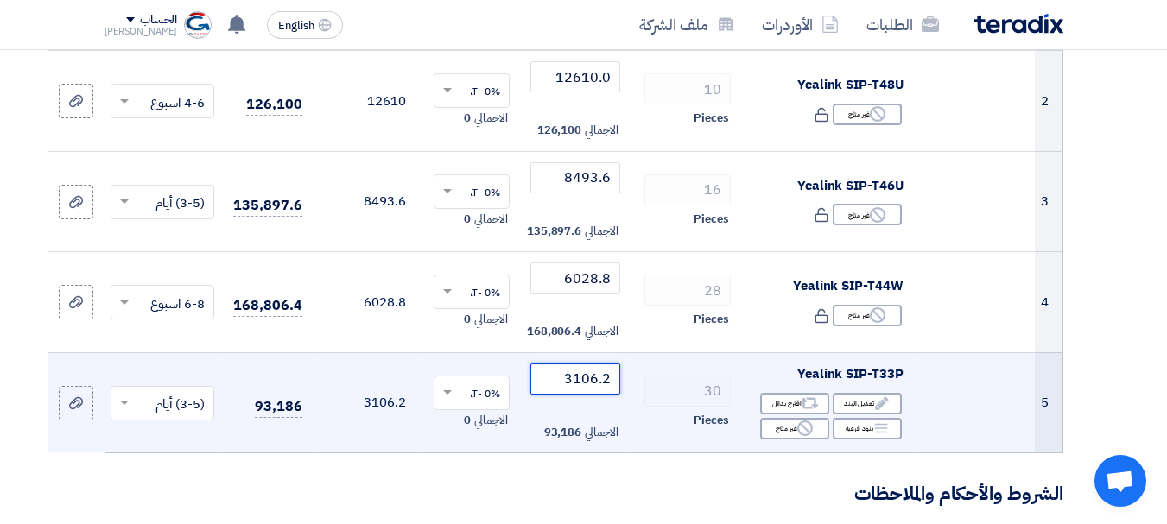
click at [580, 383] on input "3106.2" at bounding box center [575, 379] width 90 height 31
paste input "076.6"
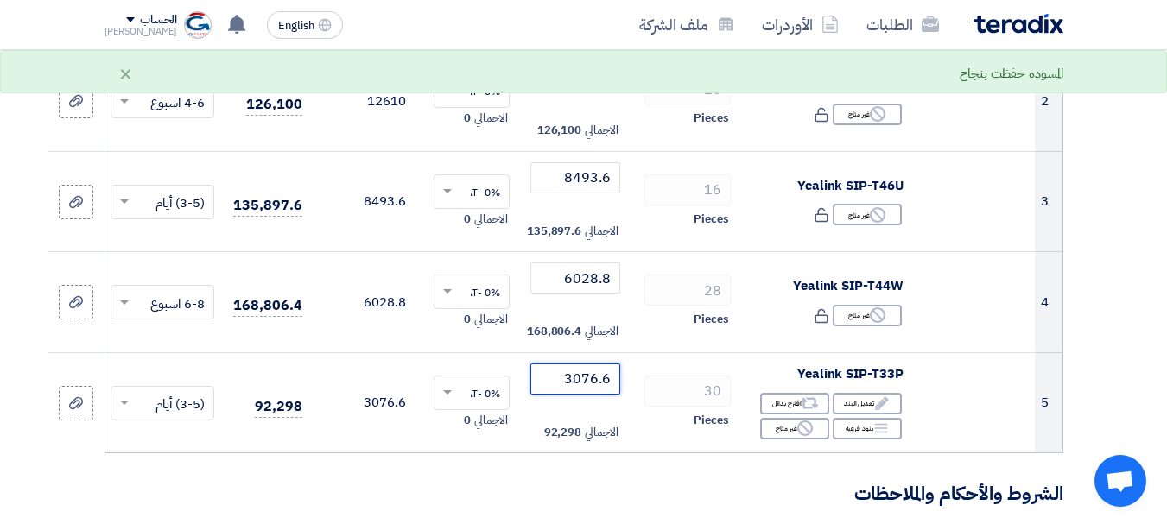
type input "3076.6"
click at [1117, 396] on section "تفاصيل الطلب # الكود/الموديل البيان/الوصف الكمية/العدد سعر الوحدة (EGP) [DEMOGR…" at bounding box center [583, 526] width 1167 height 1524
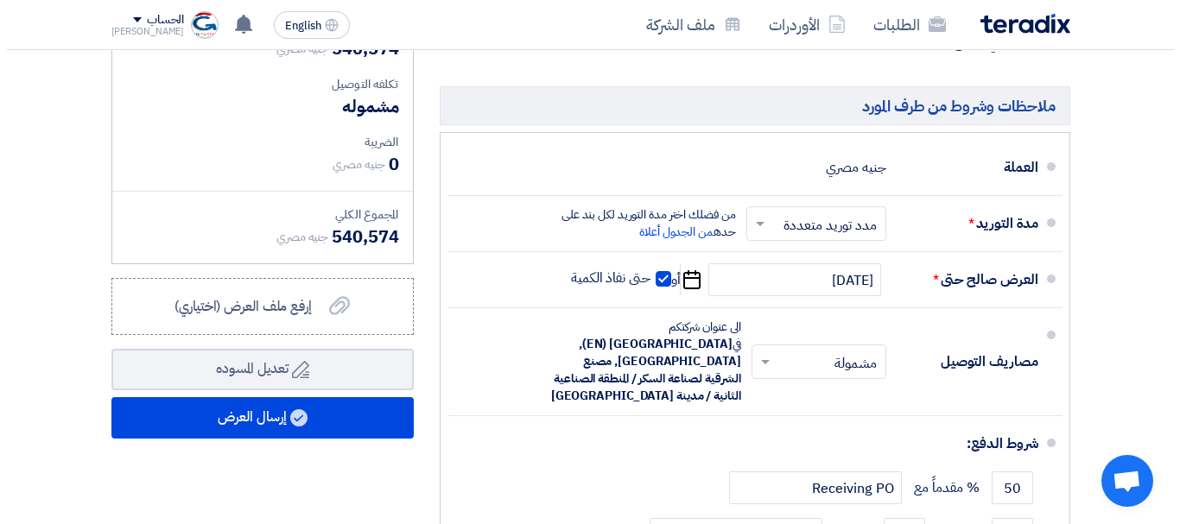
scroll to position [1014, 0]
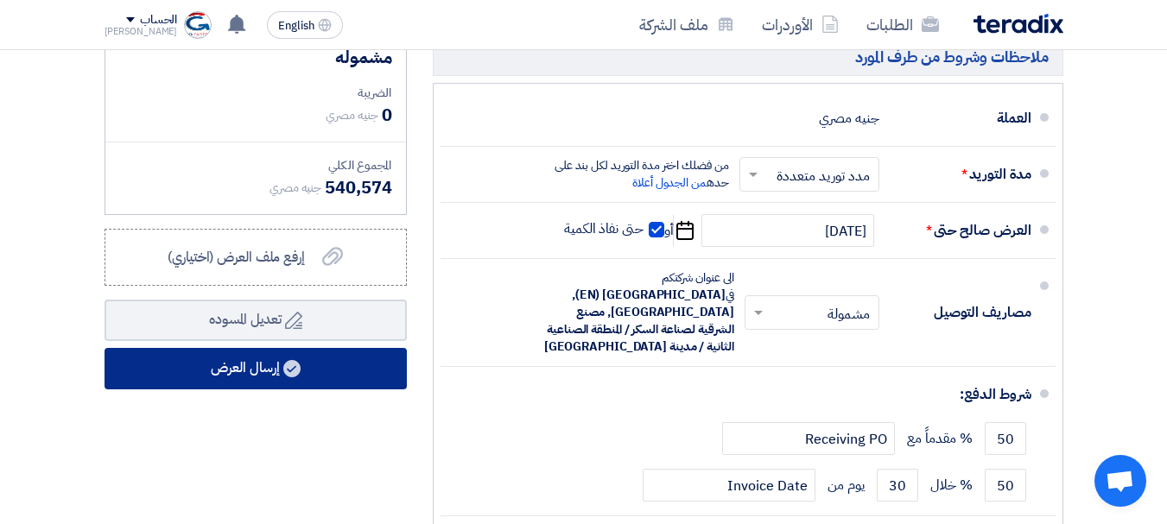
click at [262, 377] on button "إرسال العرض" at bounding box center [255, 368] width 302 height 41
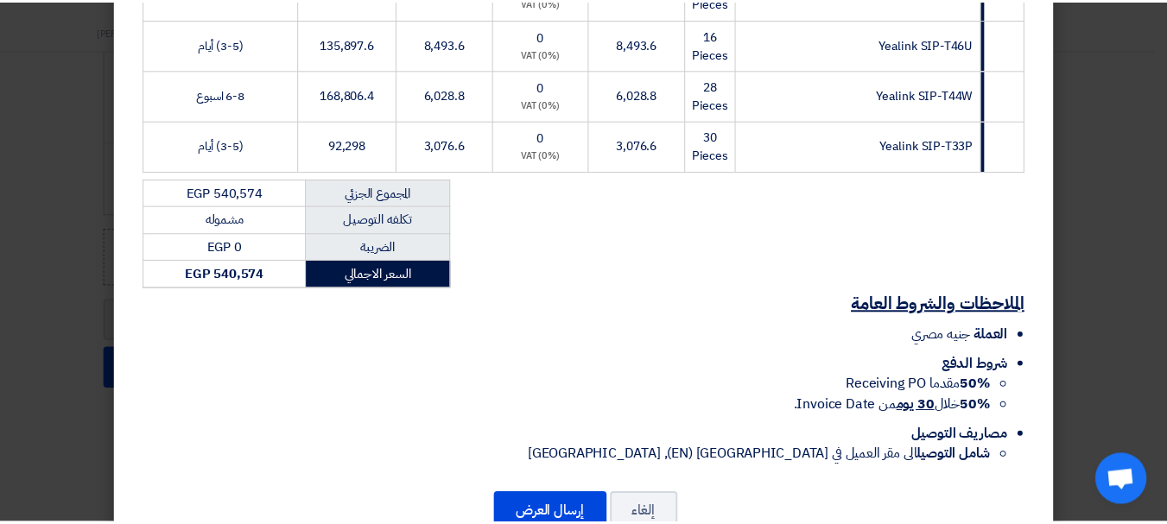
scroll to position [541, 0]
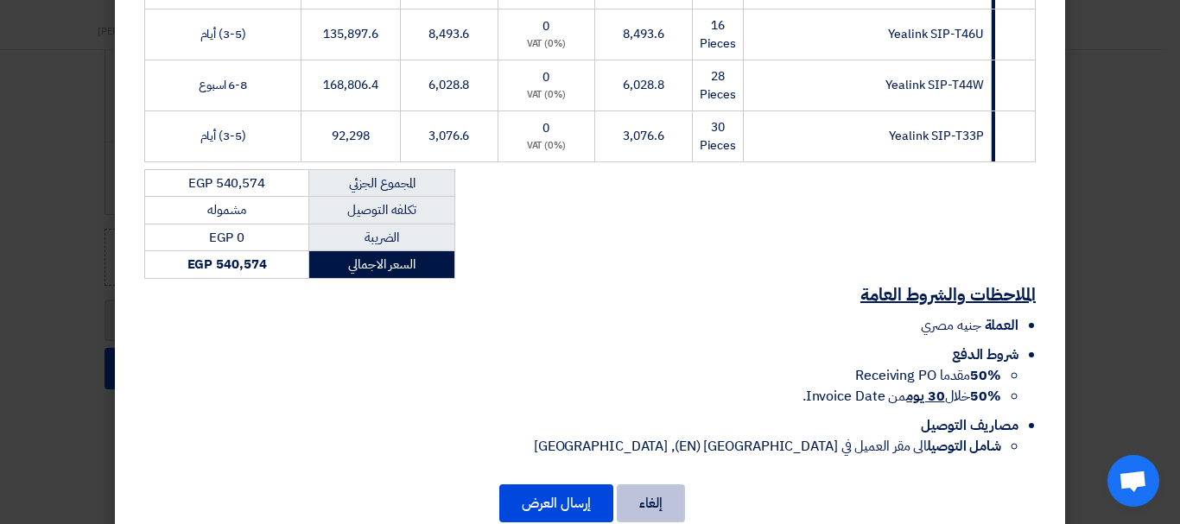
click at [671, 484] on button "إلغاء" at bounding box center [651, 503] width 68 height 38
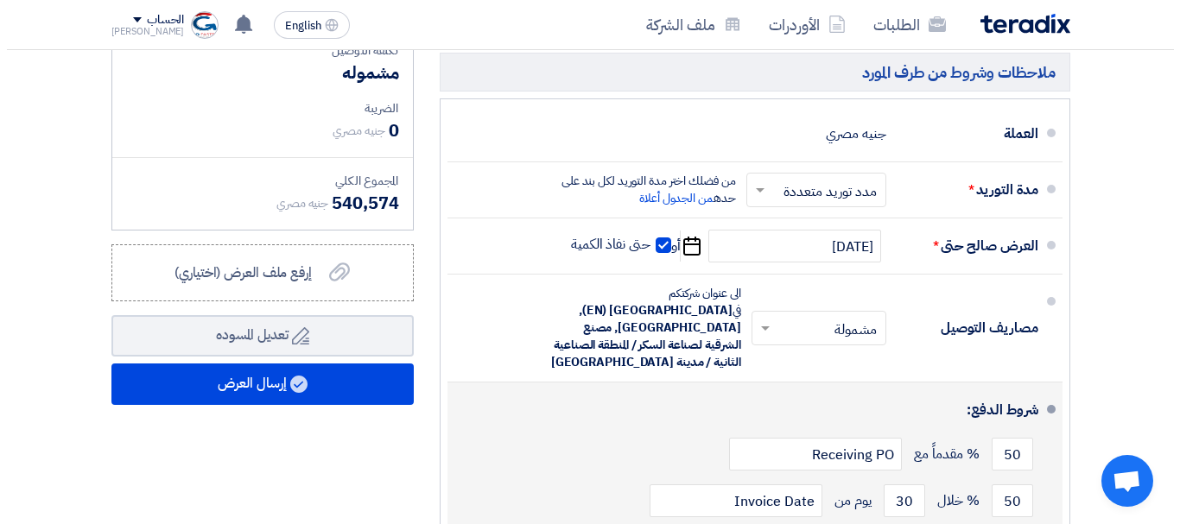
scroll to position [994, 0]
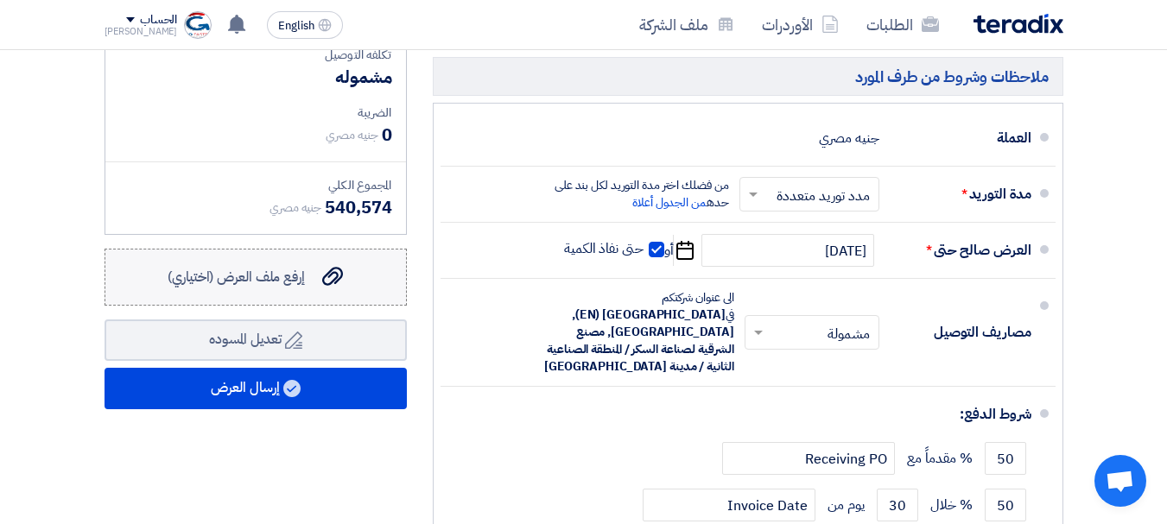
click at [251, 287] on span "إرفع ملف العرض (اختياري)" at bounding box center [236, 277] width 137 height 21
click at [0, 0] on input "إرفع ملف العرض (اختياري) إرفع ملف العرض (اختياري)" at bounding box center [0, 0] width 0 height 0
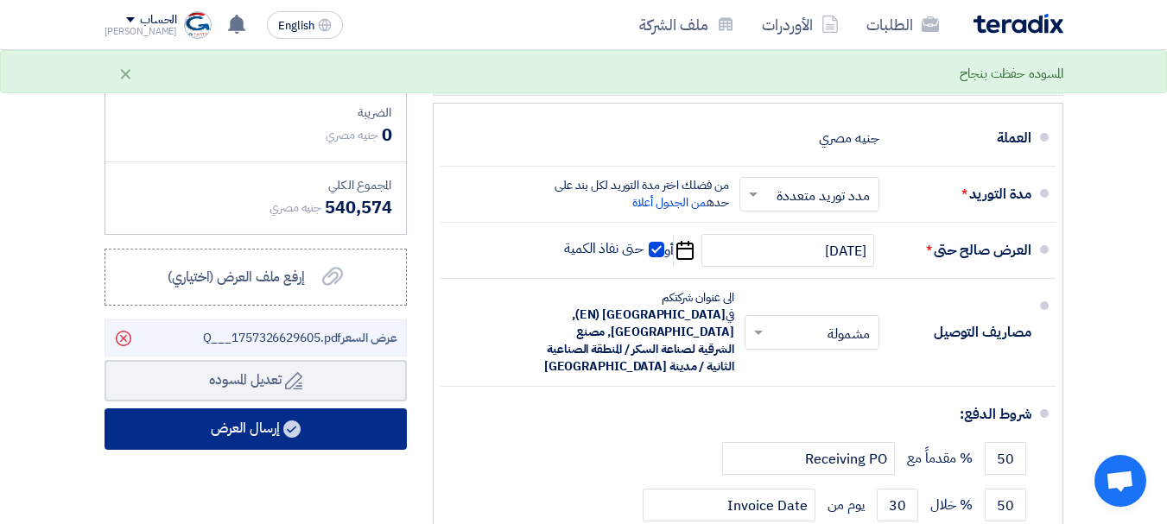
click at [231, 422] on button "إرسال العرض" at bounding box center [255, 428] width 302 height 41
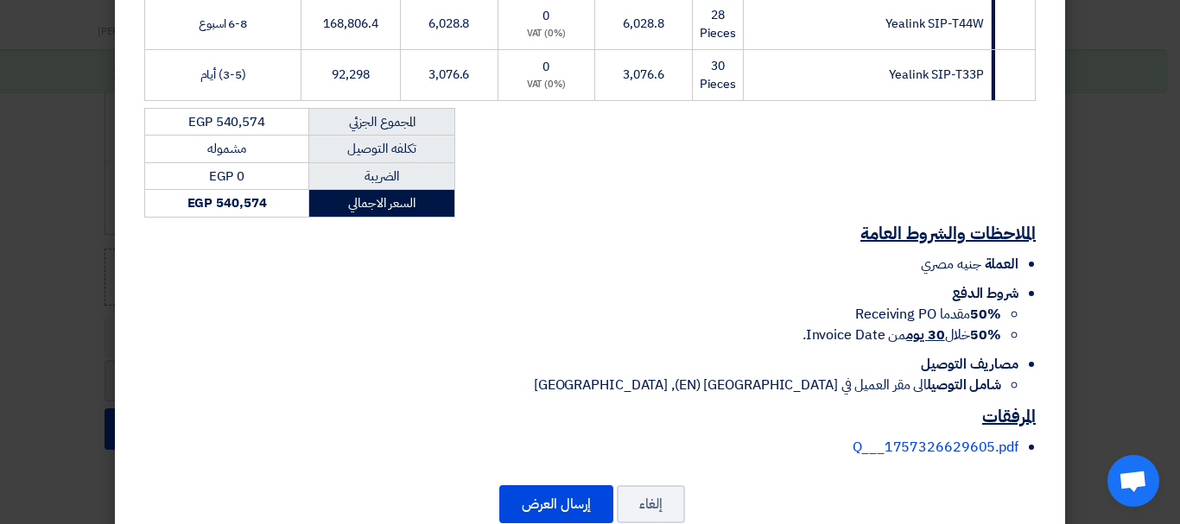
scroll to position [630, 0]
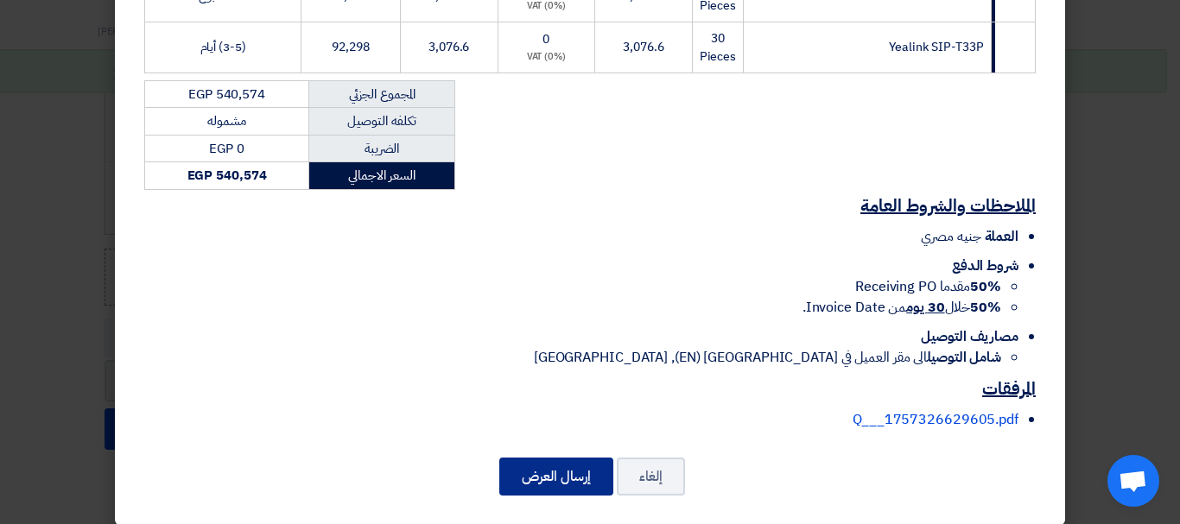
click at [545, 462] on button "إرسال العرض" at bounding box center [556, 477] width 114 height 38
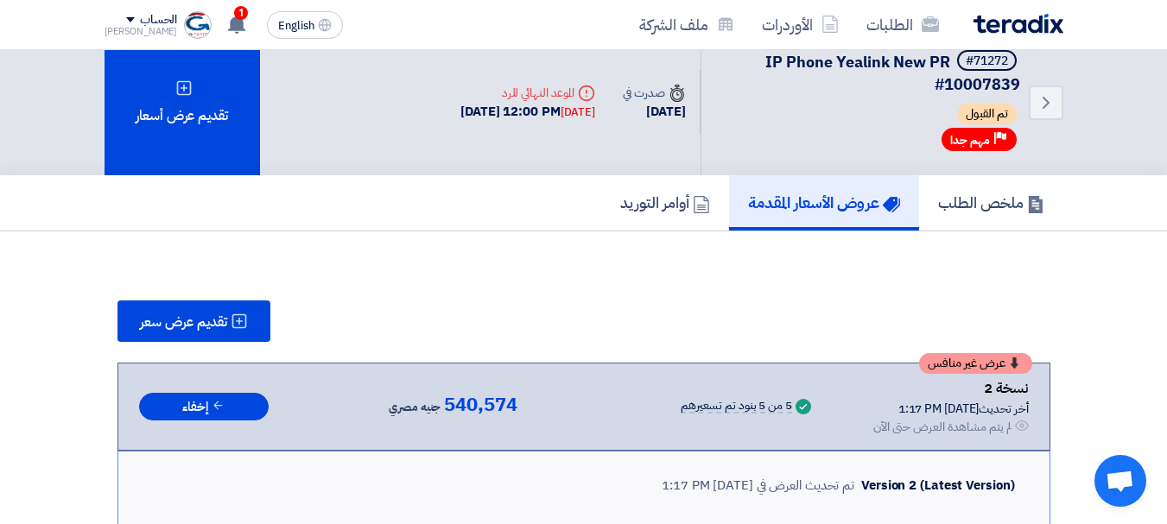
scroll to position [28, 0]
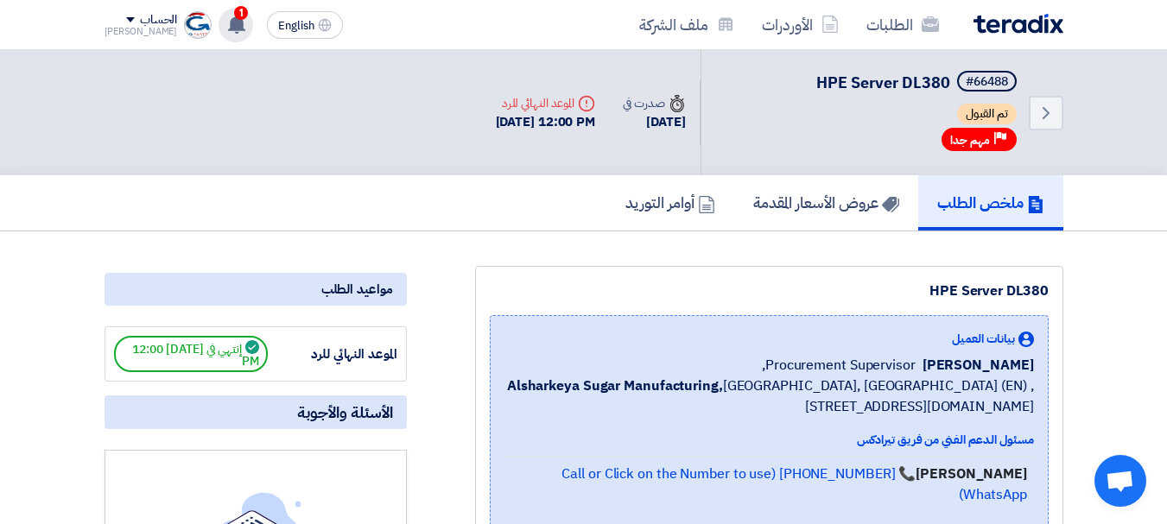
click at [227, 32] on icon at bounding box center [236, 24] width 19 height 19
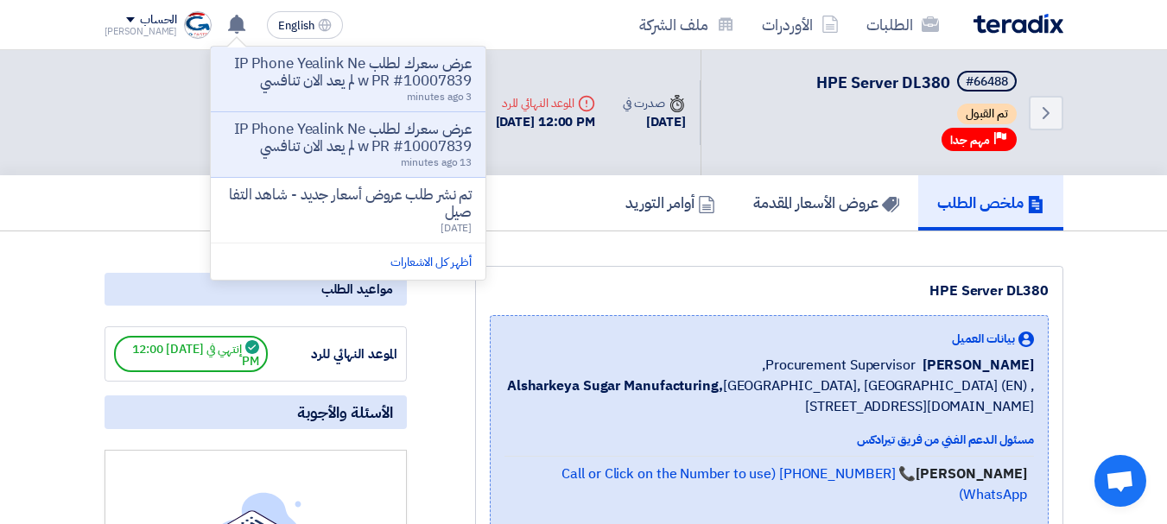
click at [388, 82] on p "عرض سعرك لطلب IP Phone Yealink New PR #10007839 لم يعد الان تنافسي" at bounding box center [348, 72] width 247 height 35
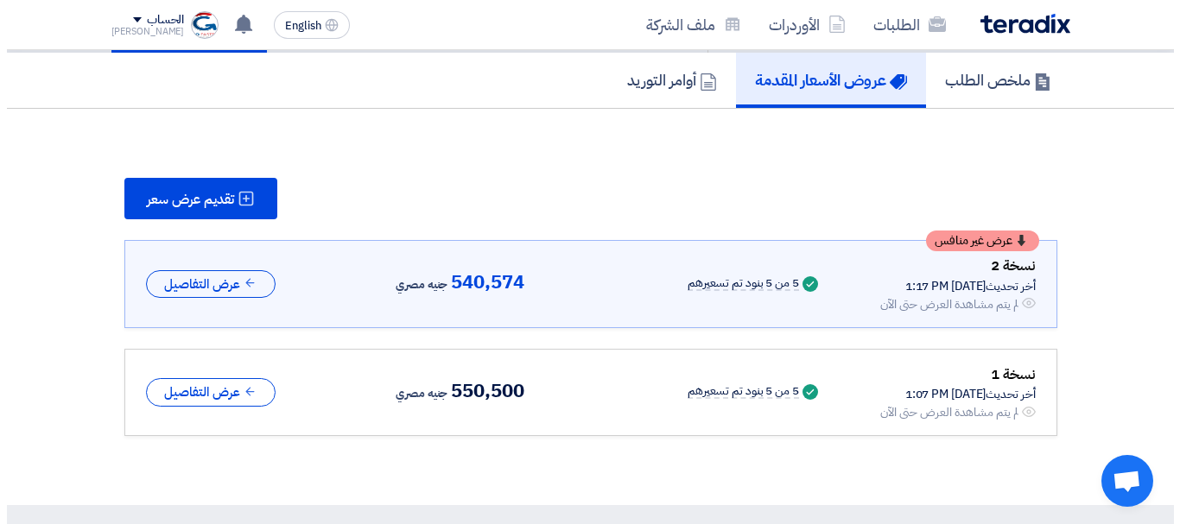
scroll to position [165, 0]
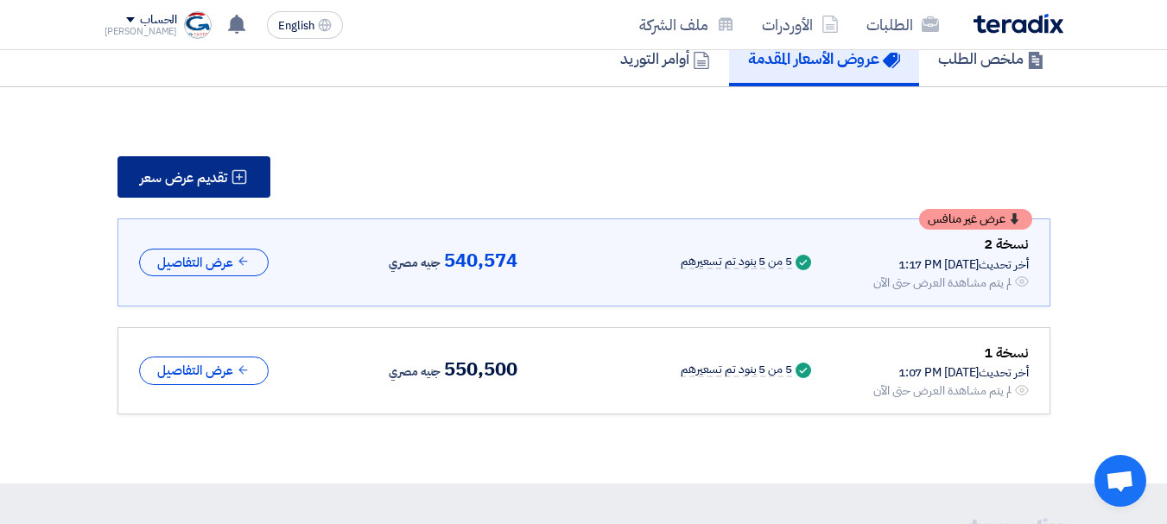
click at [196, 176] on span "تقديم عرض سعر" at bounding box center [183, 178] width 87 height 14
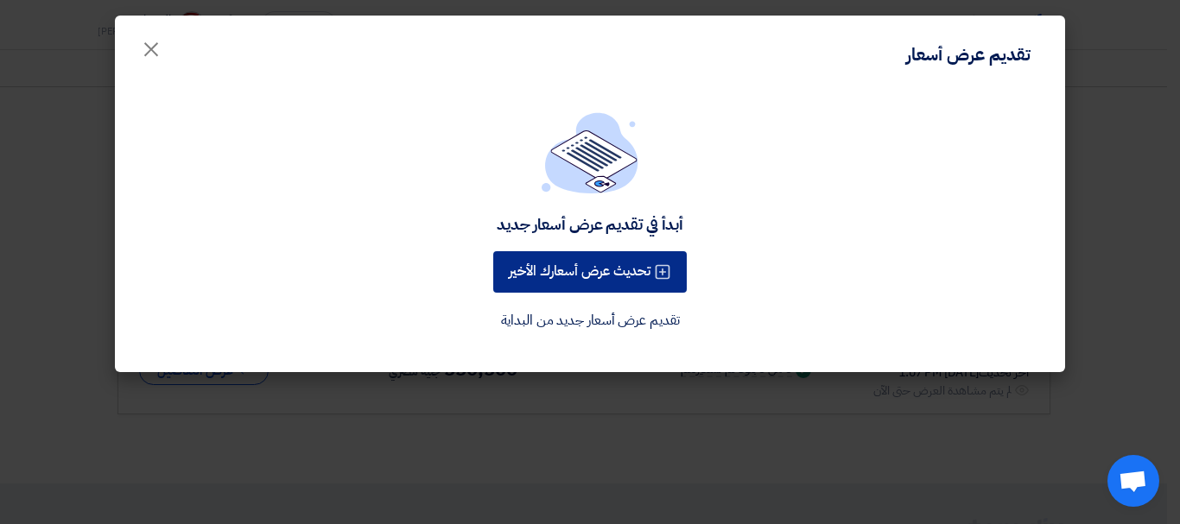
click at [531, 266] on button "تحديث عرض أسعارك الأخير" at bounding box center [589, 271] width 193 height 41
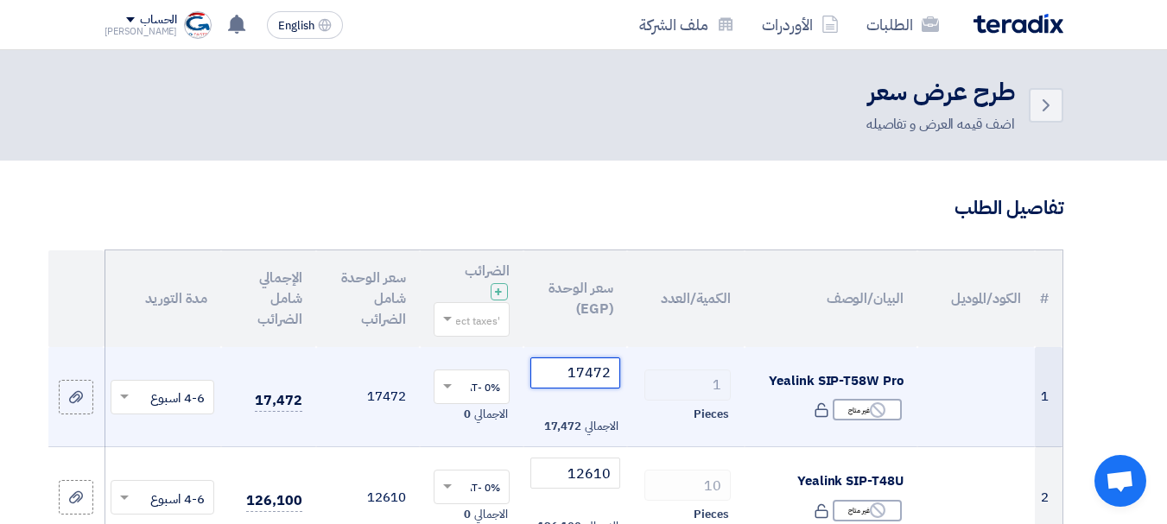
click at [584, 371] on input "17472" at bounding box center [575, 373] width 90 height 31
paste input "122.6"
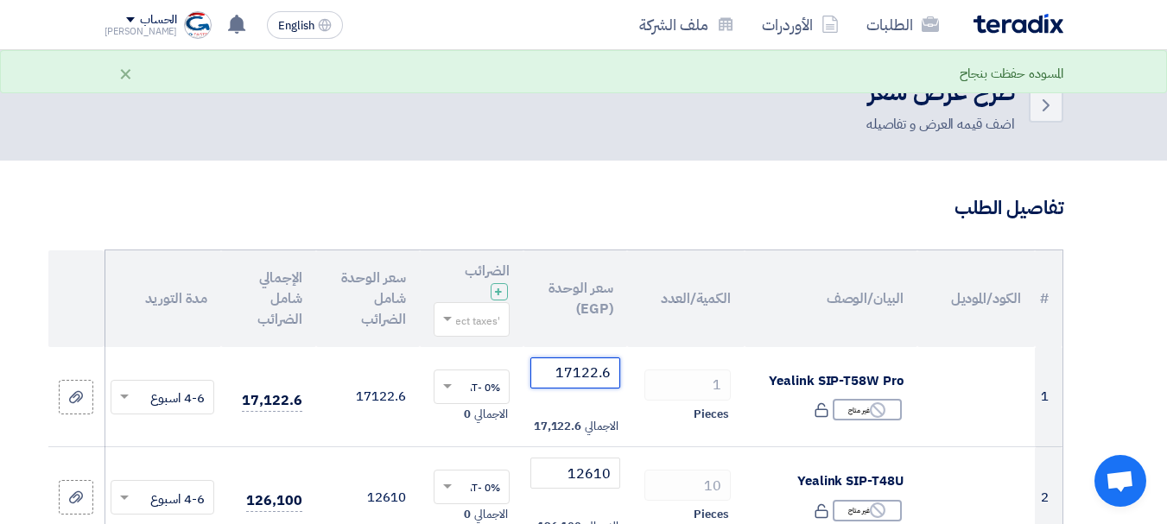
type input "17122.6"
click at [647, 212] on h3 "تفاصيل الطلب" at bounding box center [583, 208] width 959 height 27
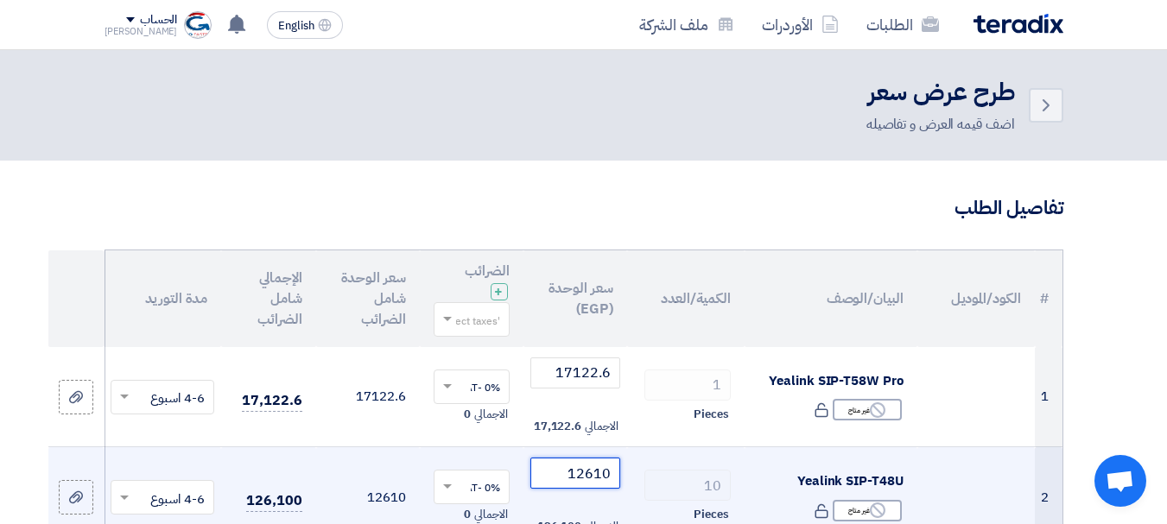
click at [600, 469] on input "12610" at bounding box center [575, 473] width 90 height 31
paste input "357.8"
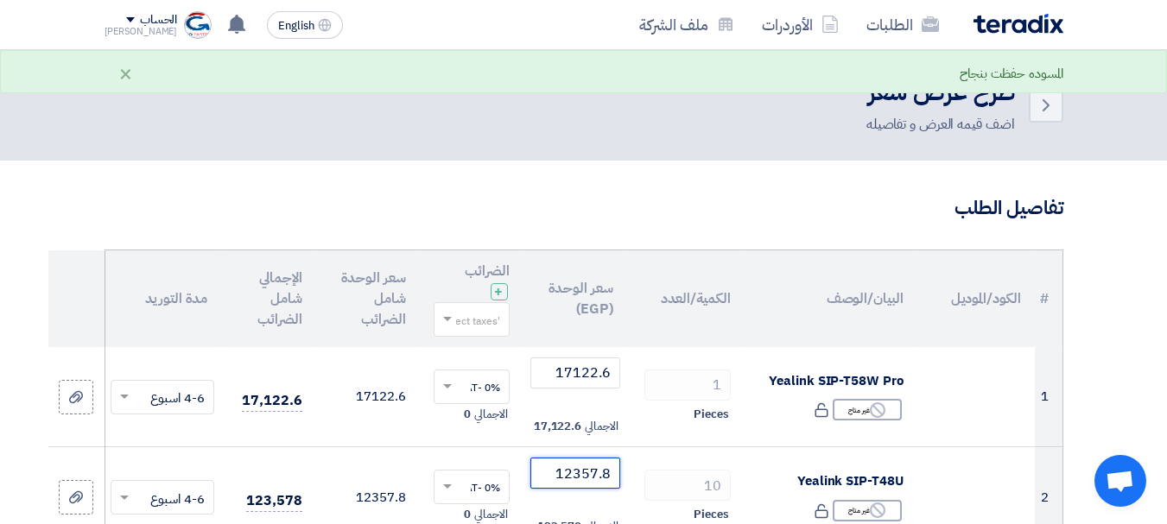
type input "12357.8"
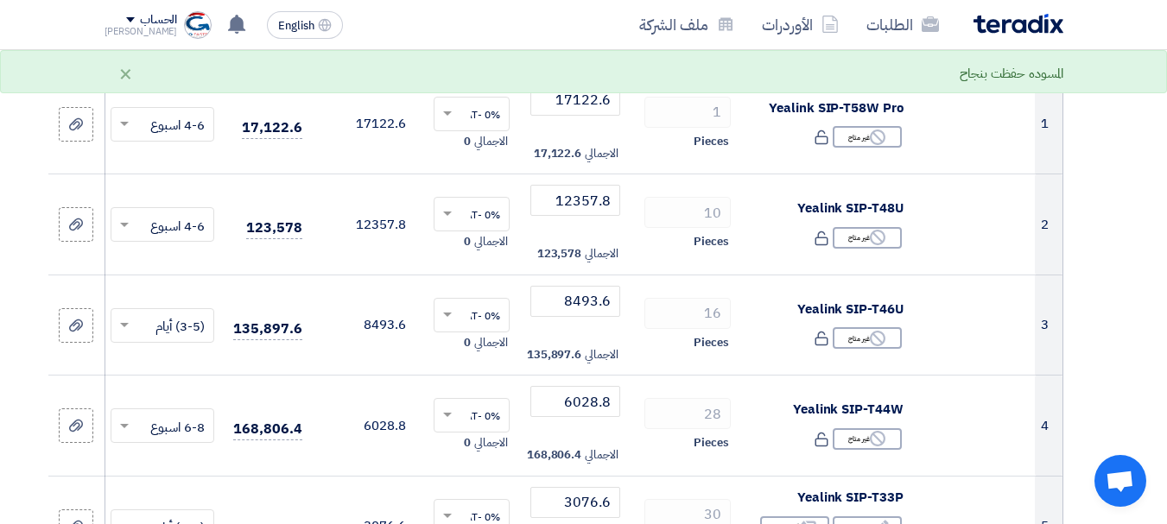
scroll to position [275, 0]
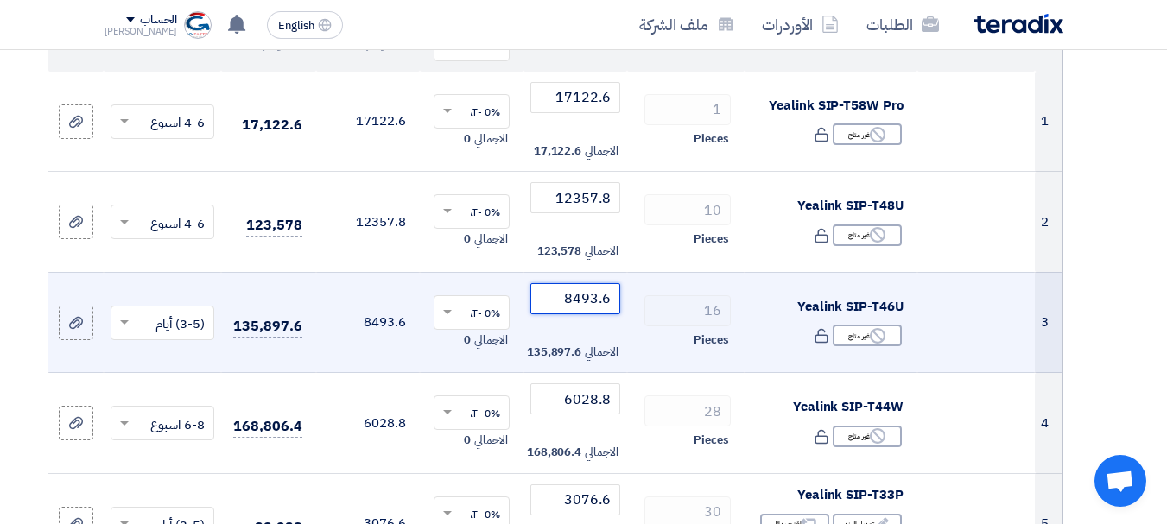
click at [581, 296] on input "8493.6" at bounding box center [575, 298] width 90 height 31
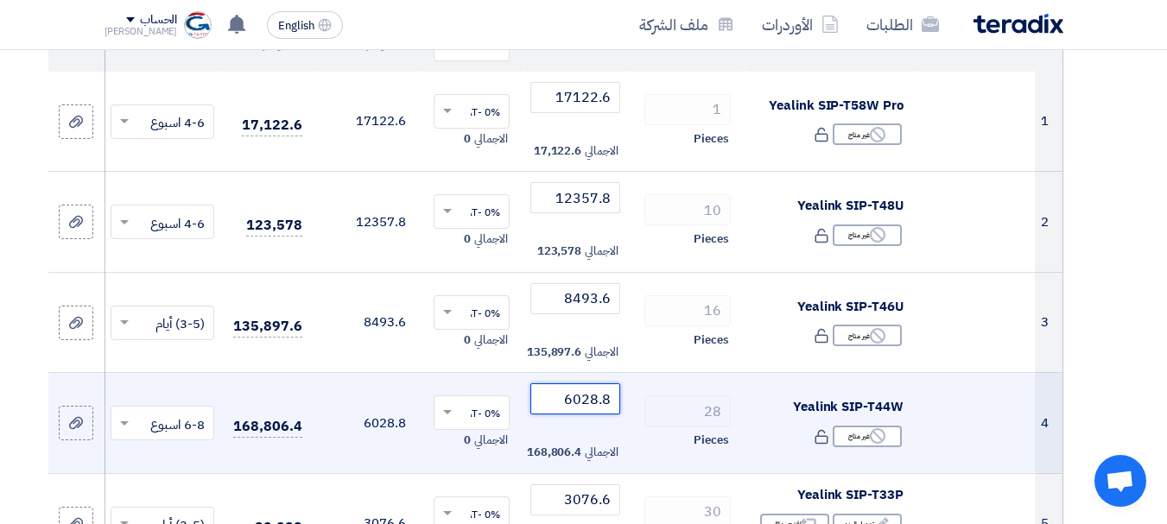
click at [593, 397] on input "6028.8" at bounding box center [575, 398] width 90 height 31
paste input "5907.2"
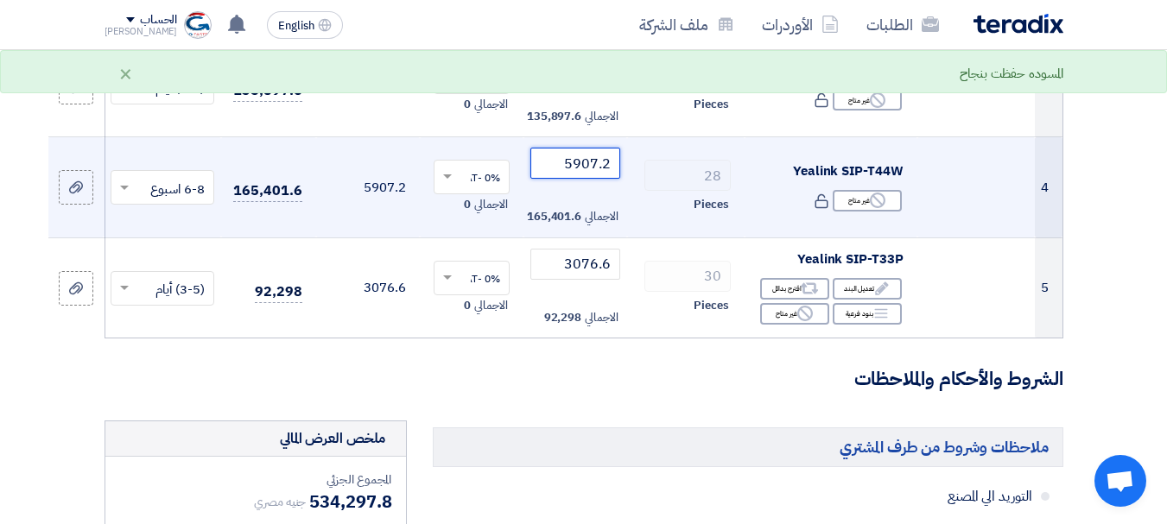
scroll to position [517, 0]
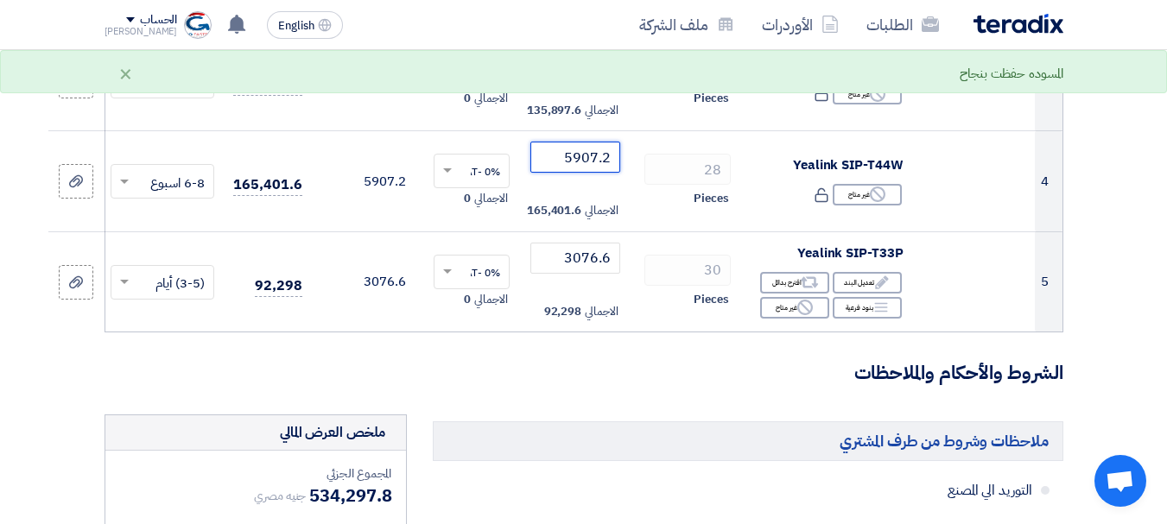
type input "5907.2"
click at [681, 376] on h3 "الشروط والأحكام والملاحظات" at bounding box center [583, 373] width 959 height 27
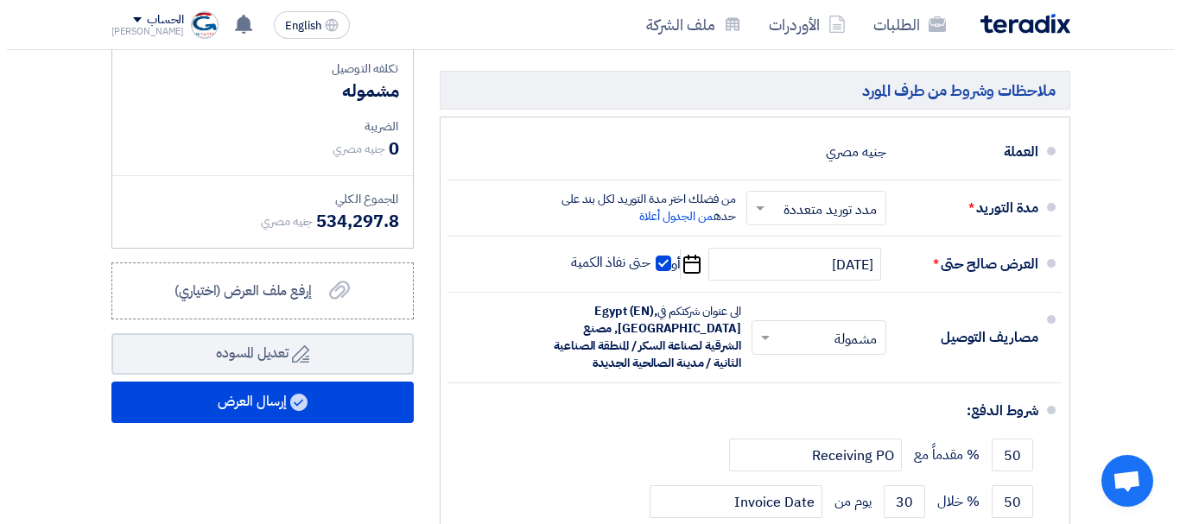
scroll to position [981, 0]
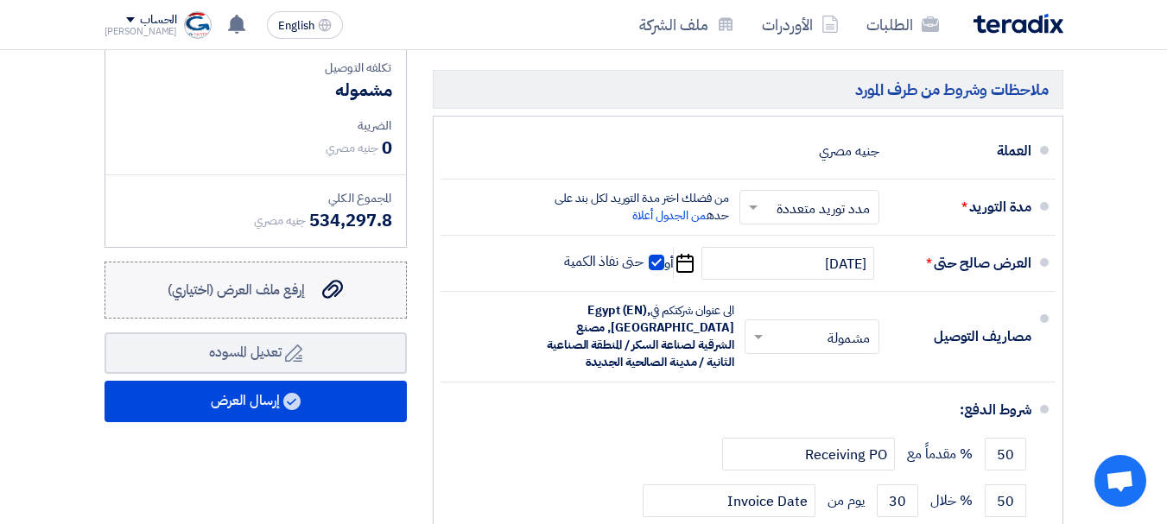
click at [262, 275] on label "إرفع ملف العرض (اختياري) إرفع ملف العرض (اختياري)" at bounding box center [255, 290] width 302 height 57
click at [0, 0] on input "إرفع ملف العرض (اختياري) إرفع ملف العرض (اختياري)" at bounding box center [0, 0] width 0 height 0
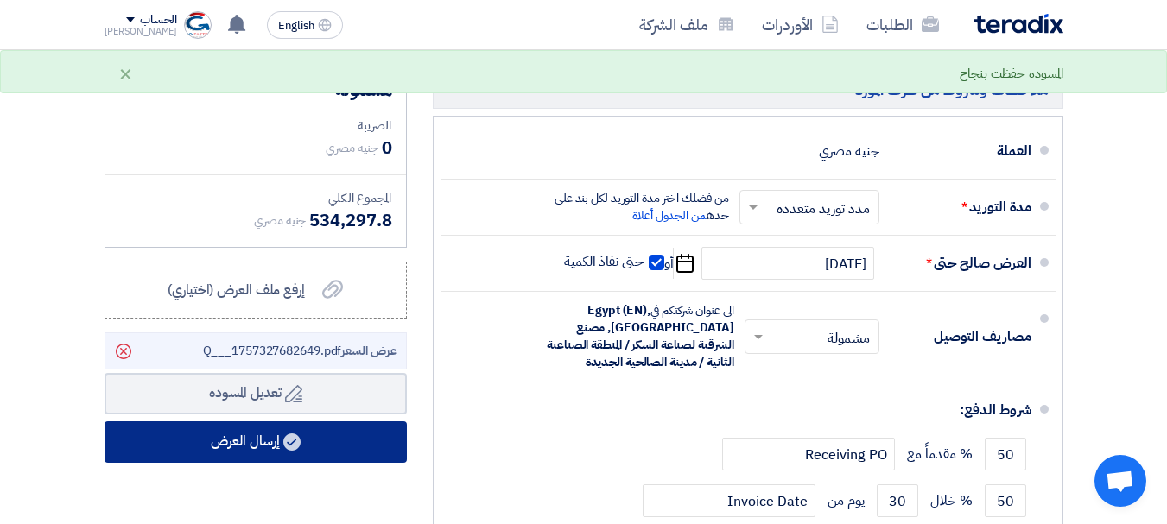
click at [309, 440] on button "إرسال العرض" at bounding box center [255, 441] width 302 height 41
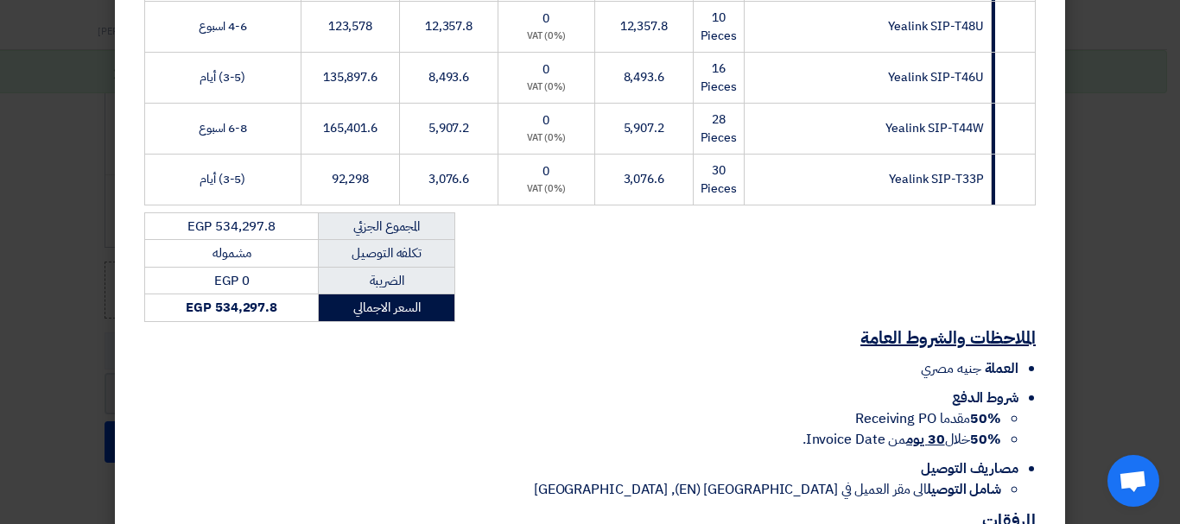
scroll to position [630, 0]
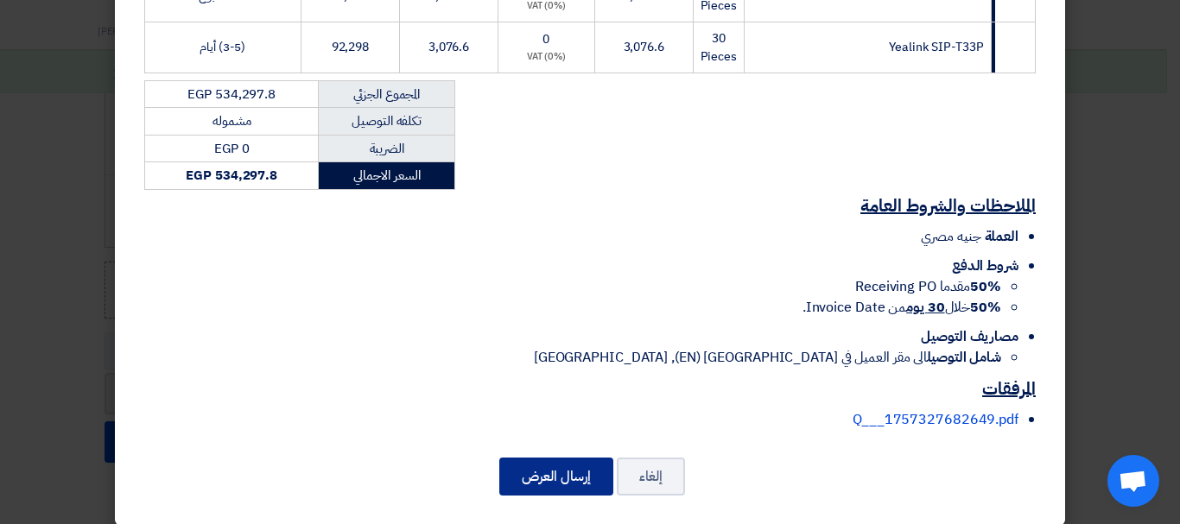
click at [576, 464] on button "إرسال العرض" at bounding box center [556, 477] width 114 height 38
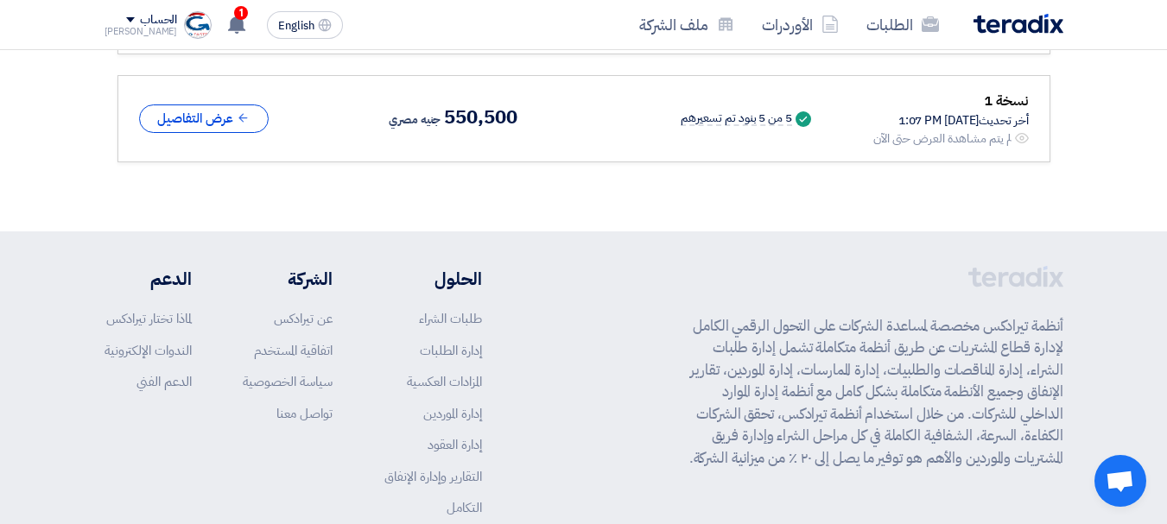
scroll to position [1685, 0]
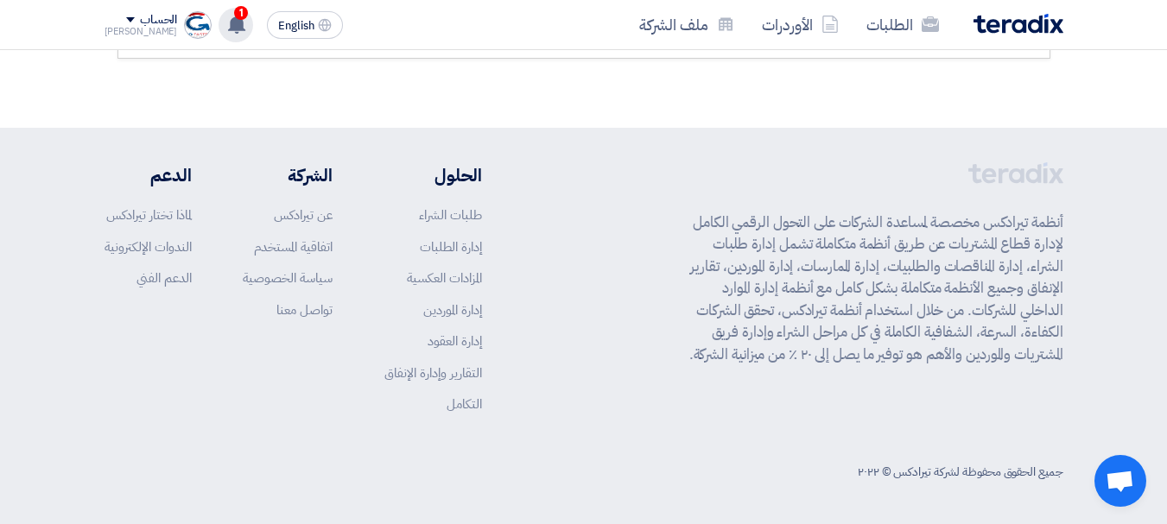
click at [234, 18] on span "1" at bounding box center [241, 13] width 14 height 14
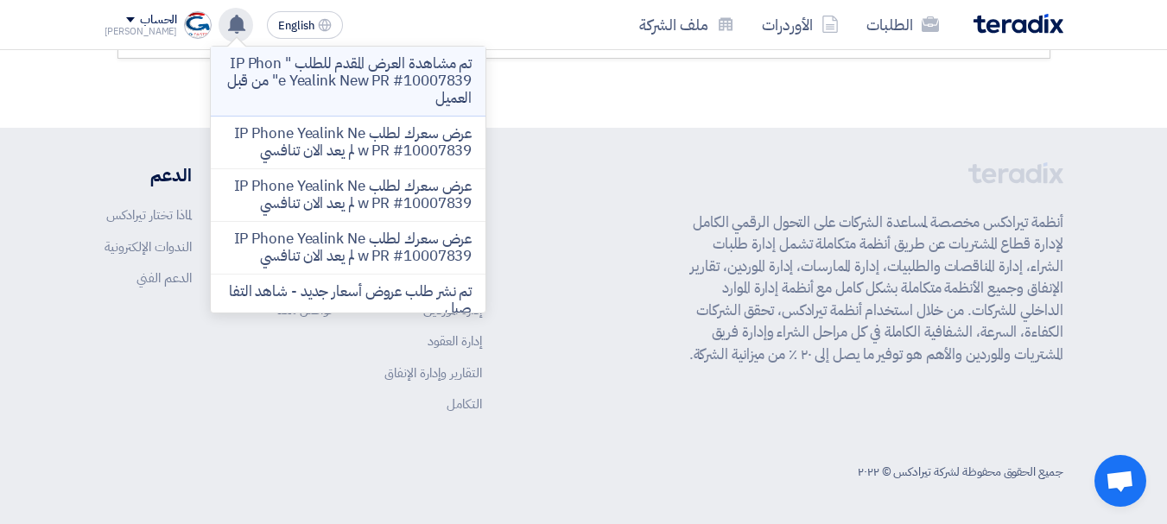
click at [272, 80] on p "تم مشاهدة العرض المقدم للطلب " IP Phone Yealink New PR #10007839" من قبل العميل" at bounding box center [348, 81] width 247 height 52
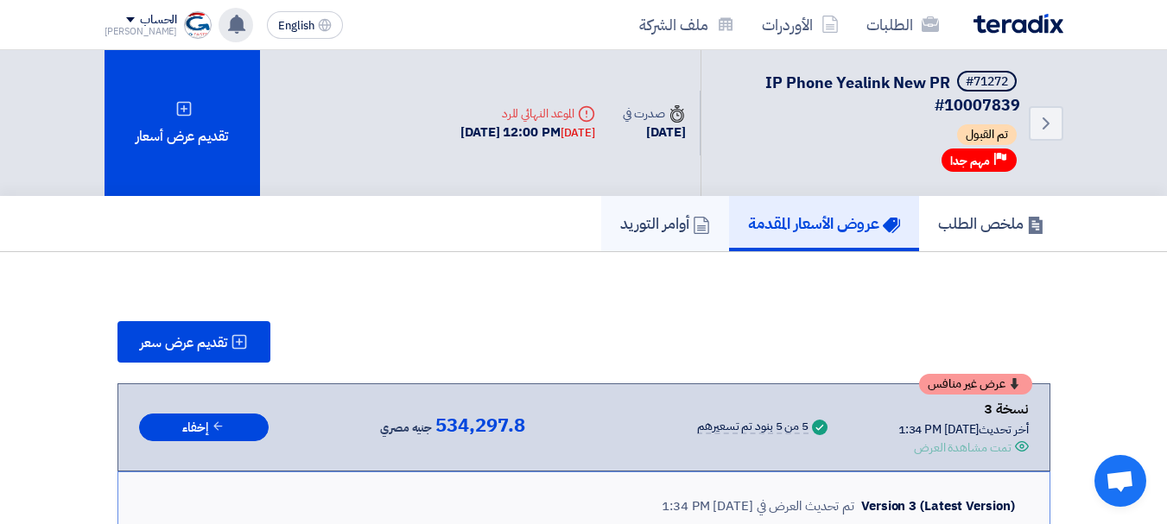
click at [653, 237] on link "أوامر التوريد" at bounding box center [665, 223] width 128 height 55
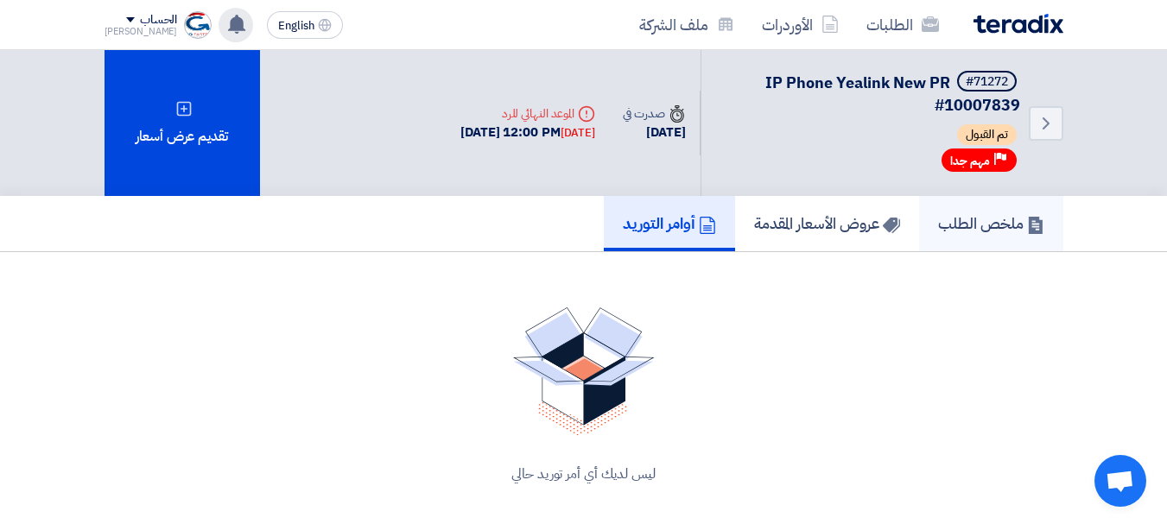
click at [959, 232] on h5 "ملخص الطلب" at bounding box center [991, 223] width 106 height 20
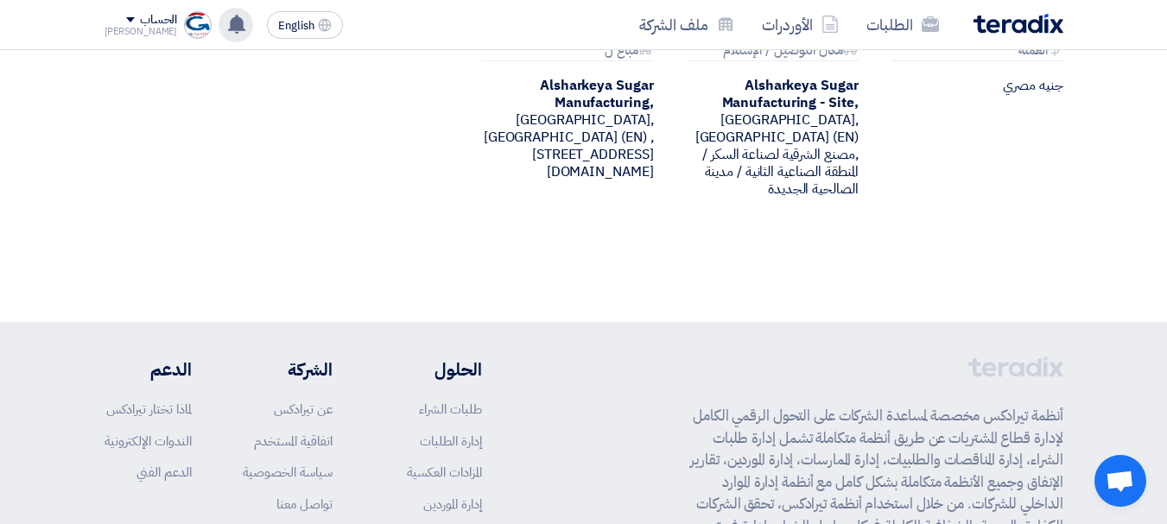
scroll to position [1115, 0]
